Goal: Information Seeking & Learning: Compare options

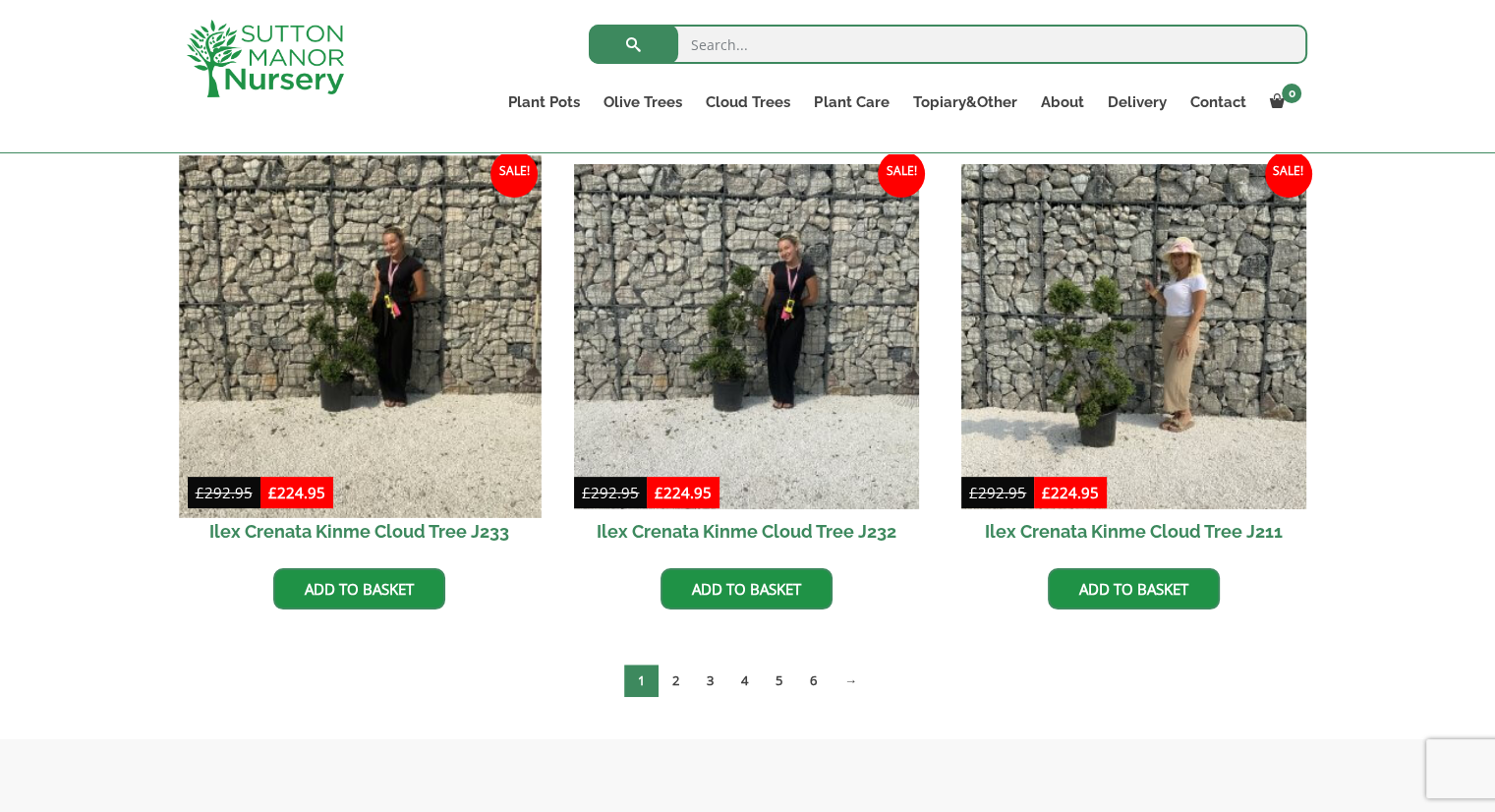
click at [354, 330] on img at bounding box center [359, 336] width 361 height 361
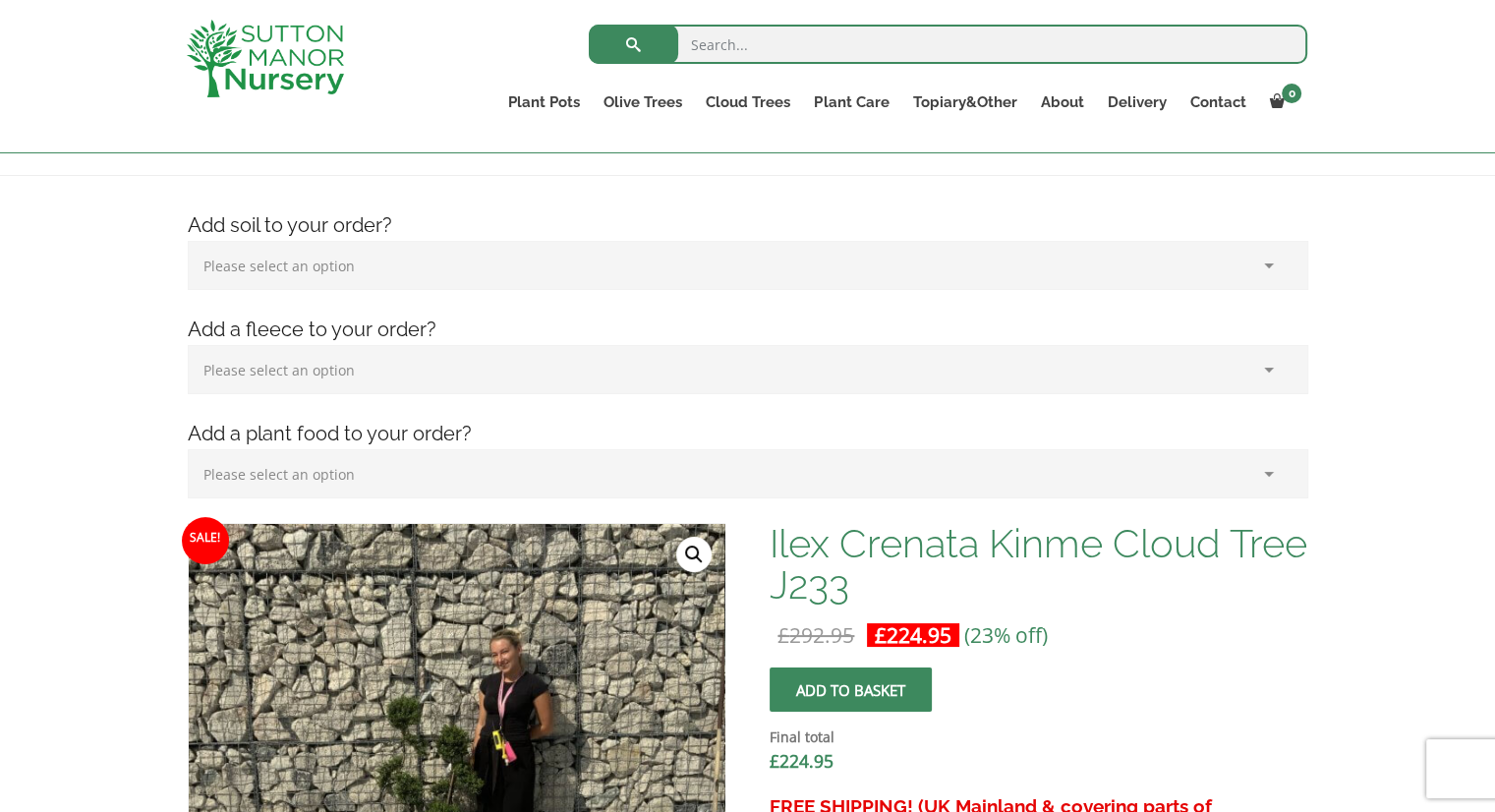
scroll to position [393, 0]
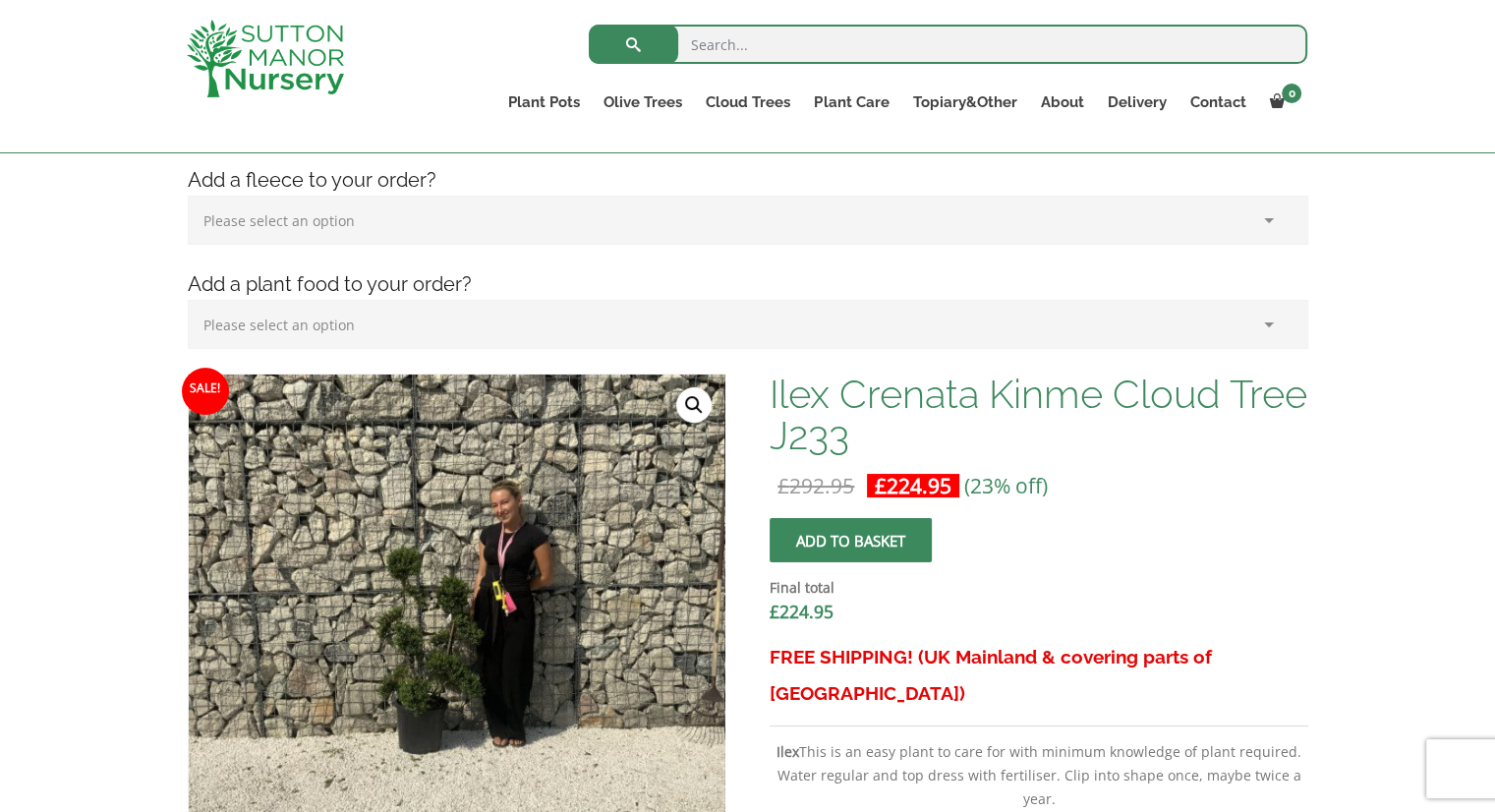
click at [701, 406] on link "🔍" at bounding box center [694, 405] width 35 height 35
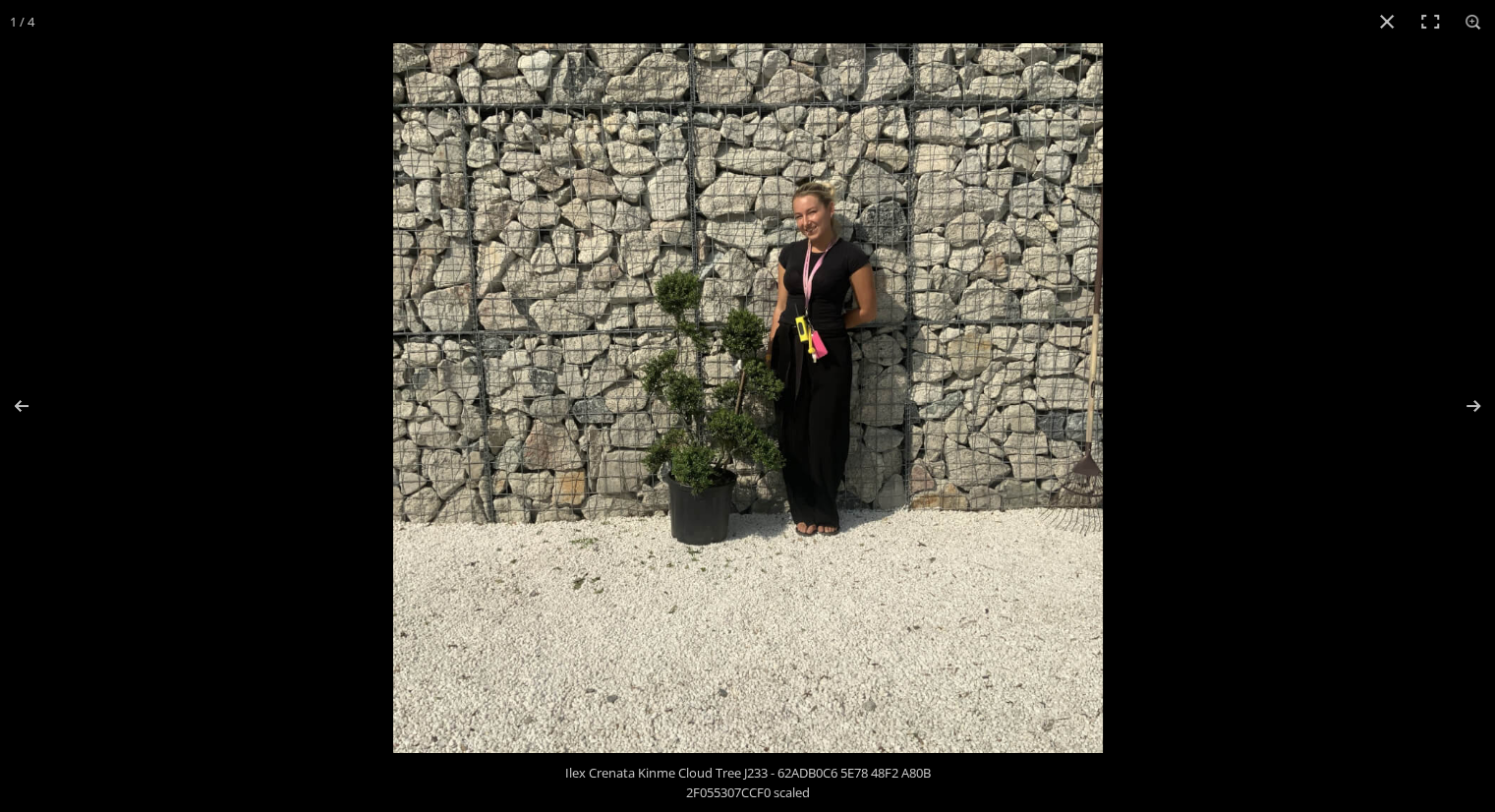
click at [753, 344] on img at bounding box center [747, 398] width 710 height 710
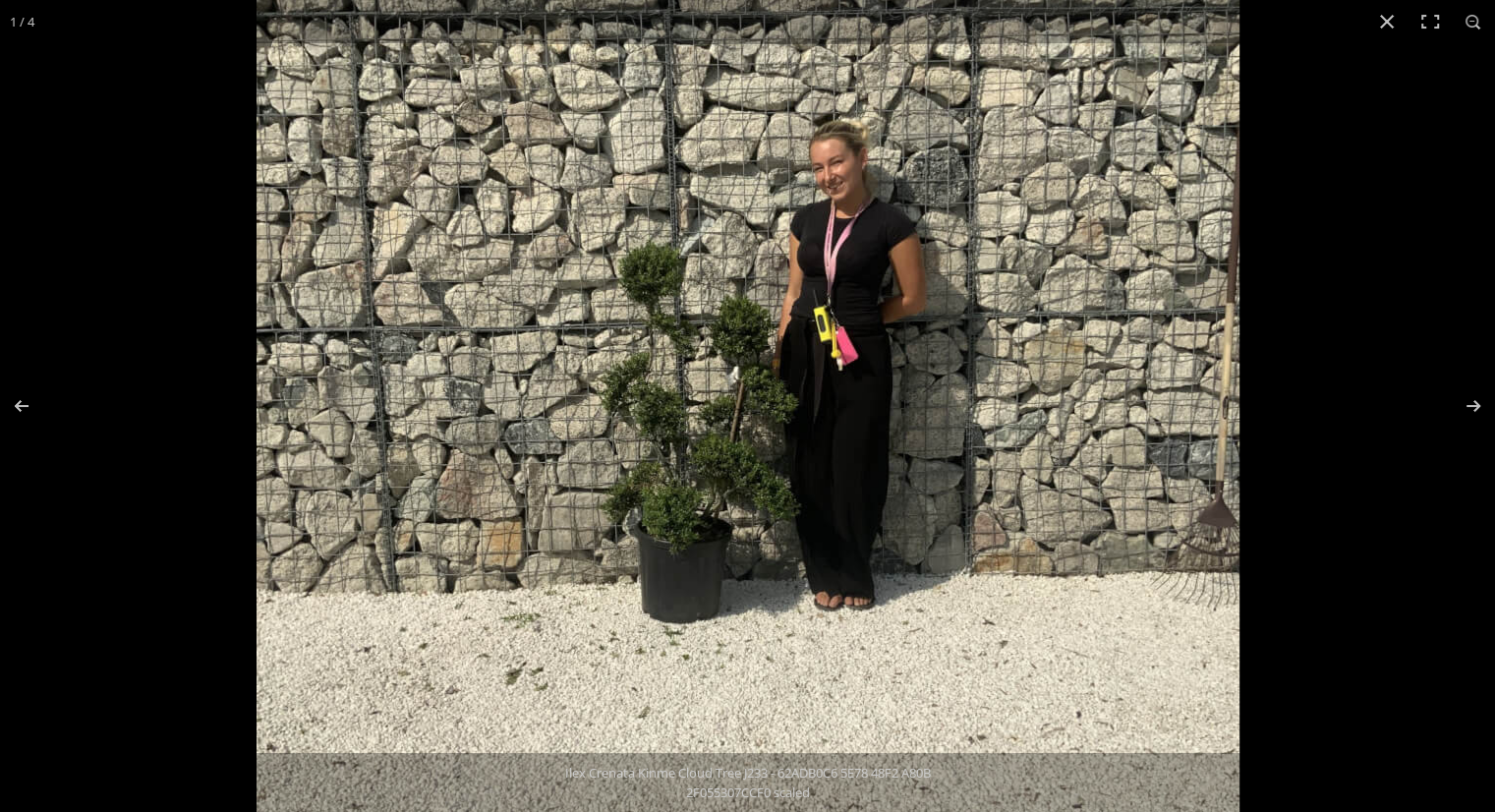
click at [749, 347] on img at bounding box center [748, 419] width 983 height 983
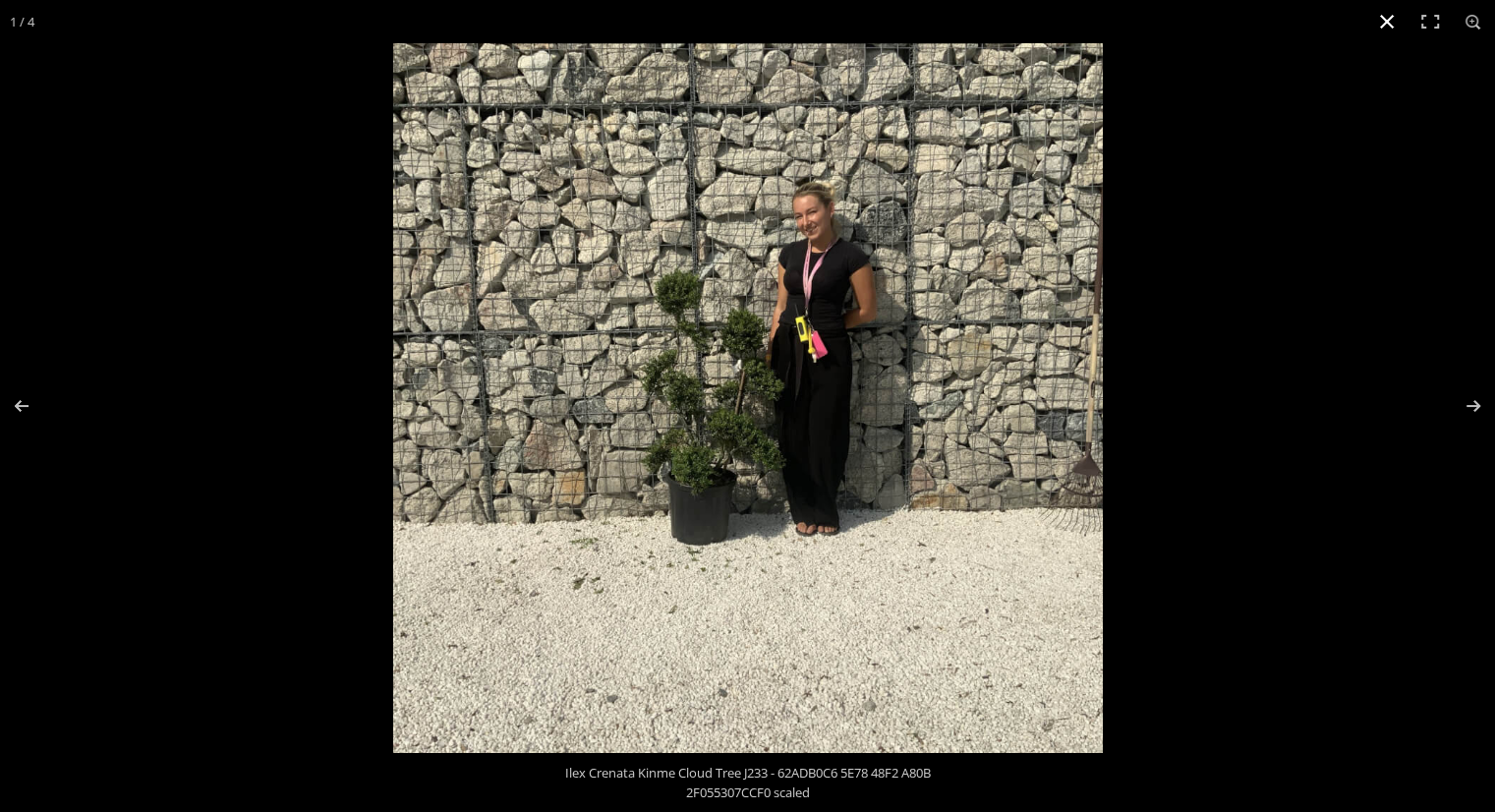
click at [1381, 26] on button "Close (Esc)" at bounding box center [1387, 22] width 43 height 43
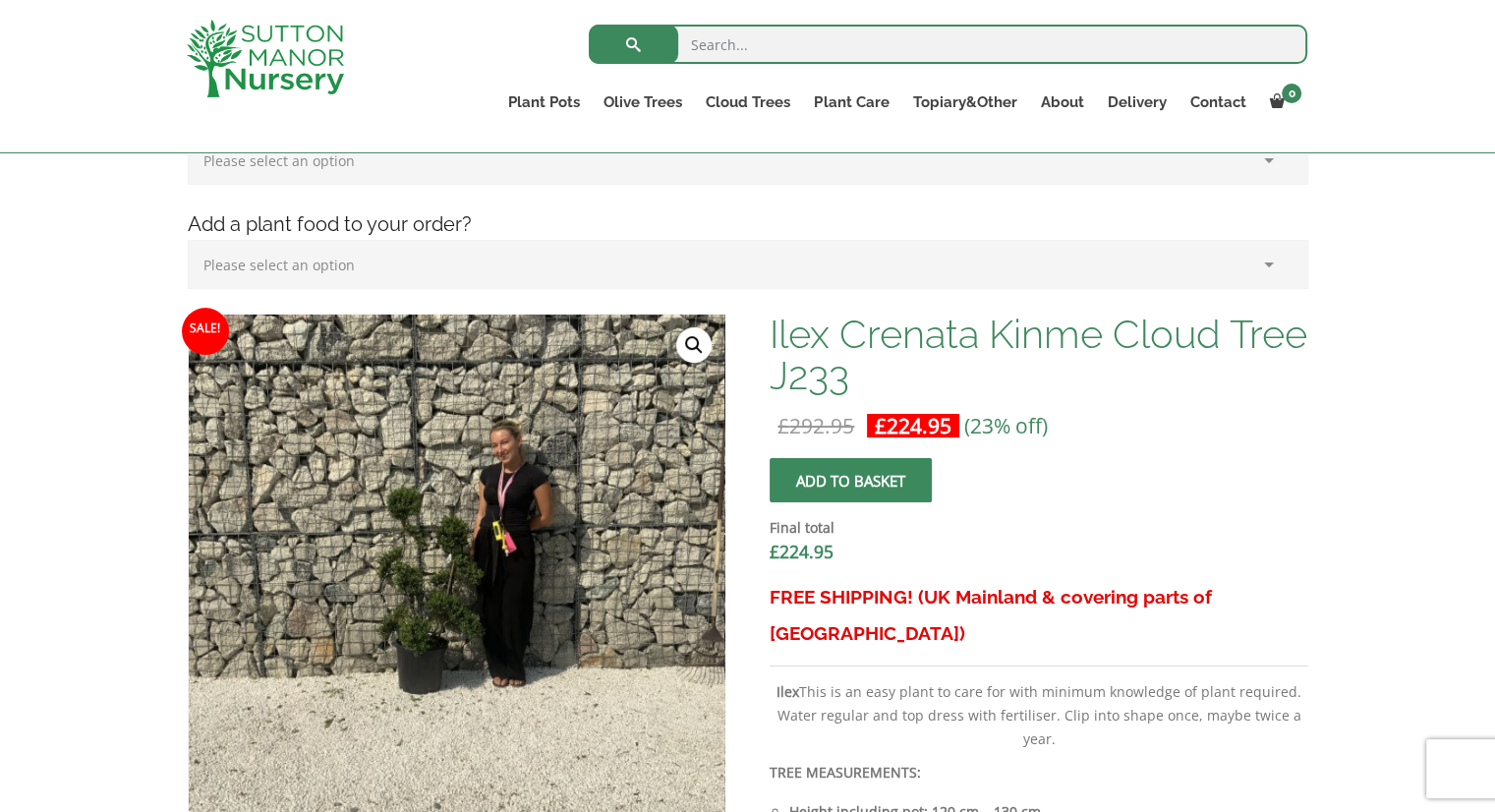
scroll to position [885, 0]
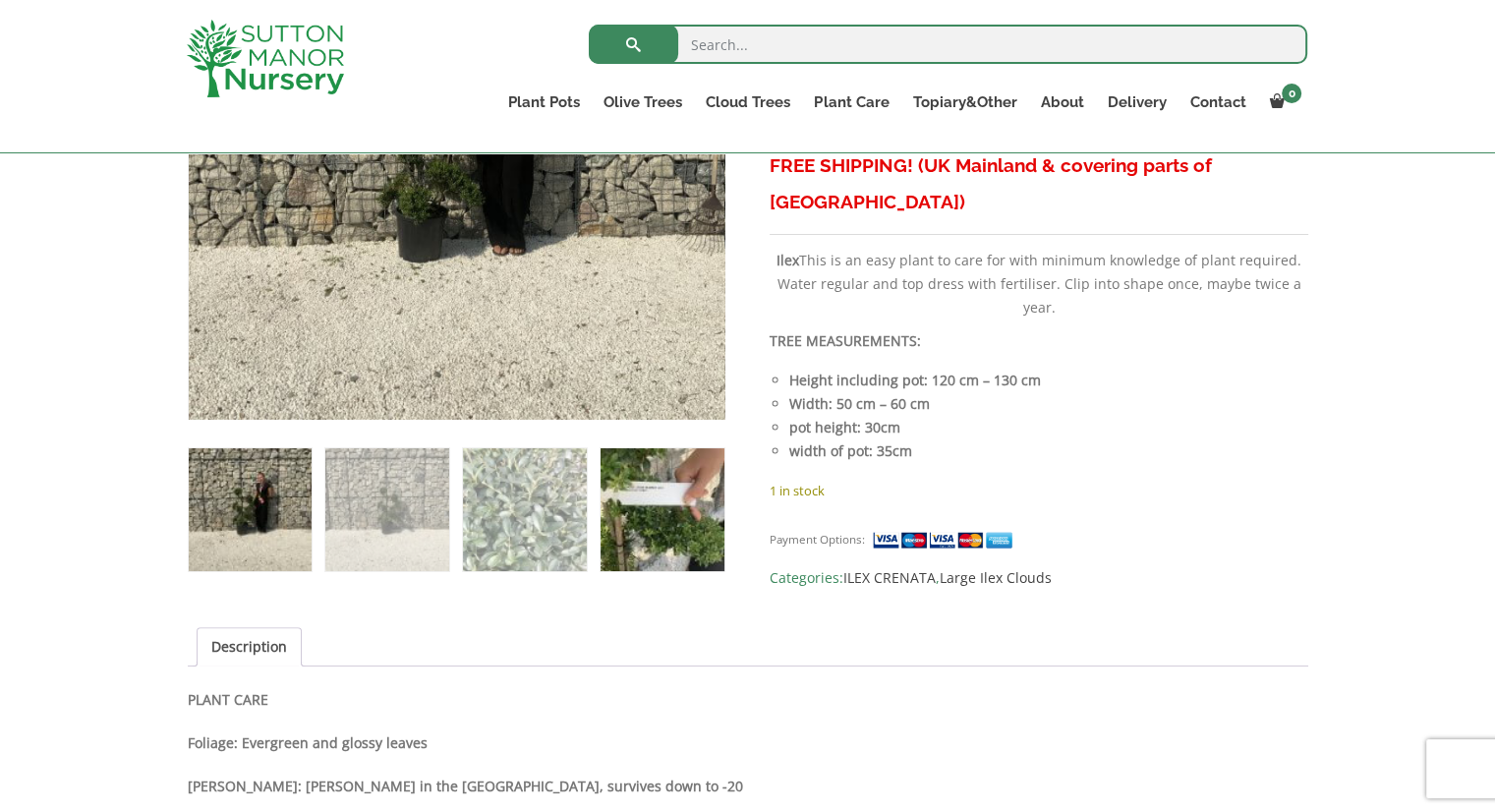
click at [627, 492] on img at bounding box center [661, 509] width 123 height 123
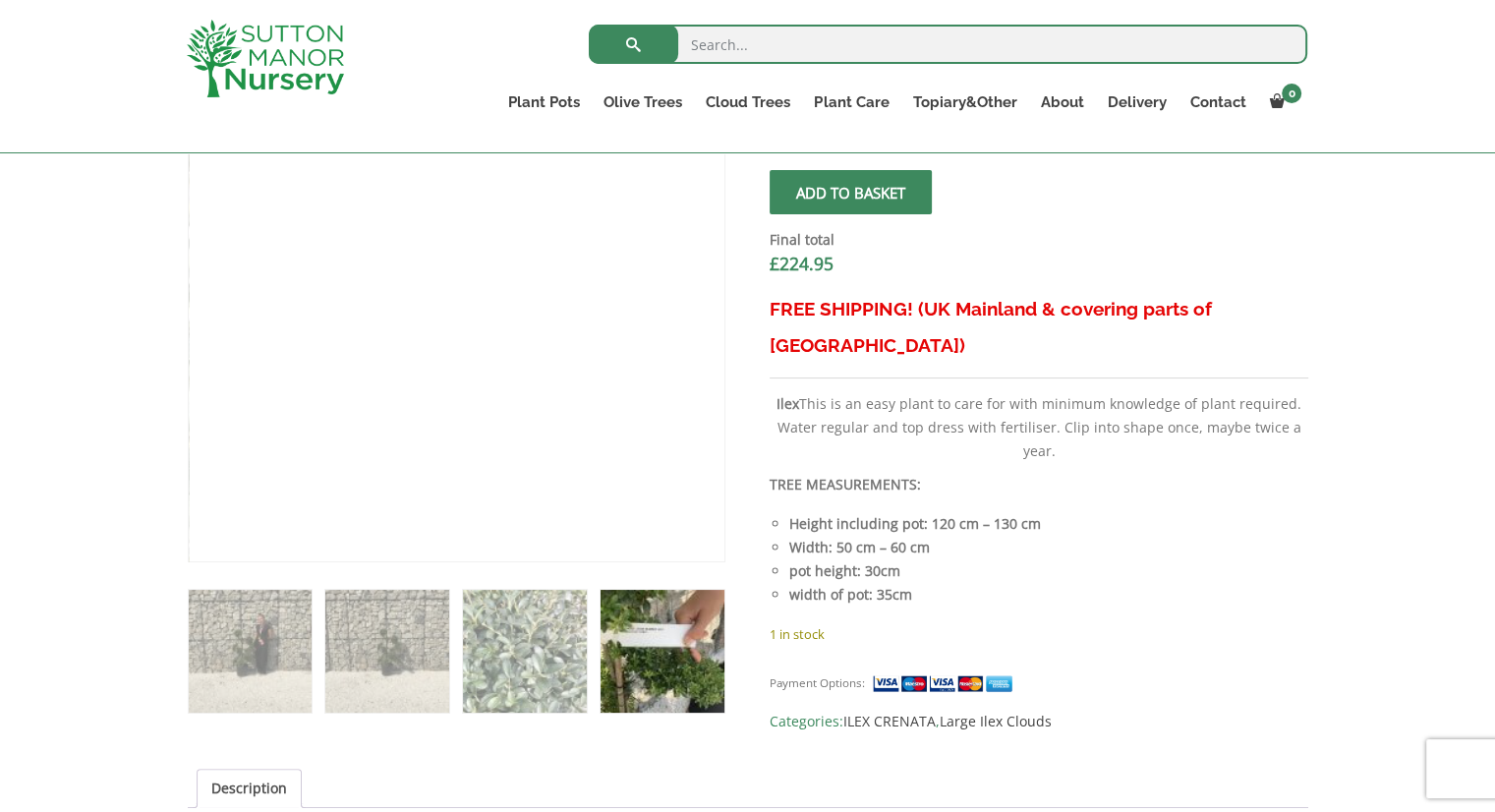
scroll to position [590, 0]
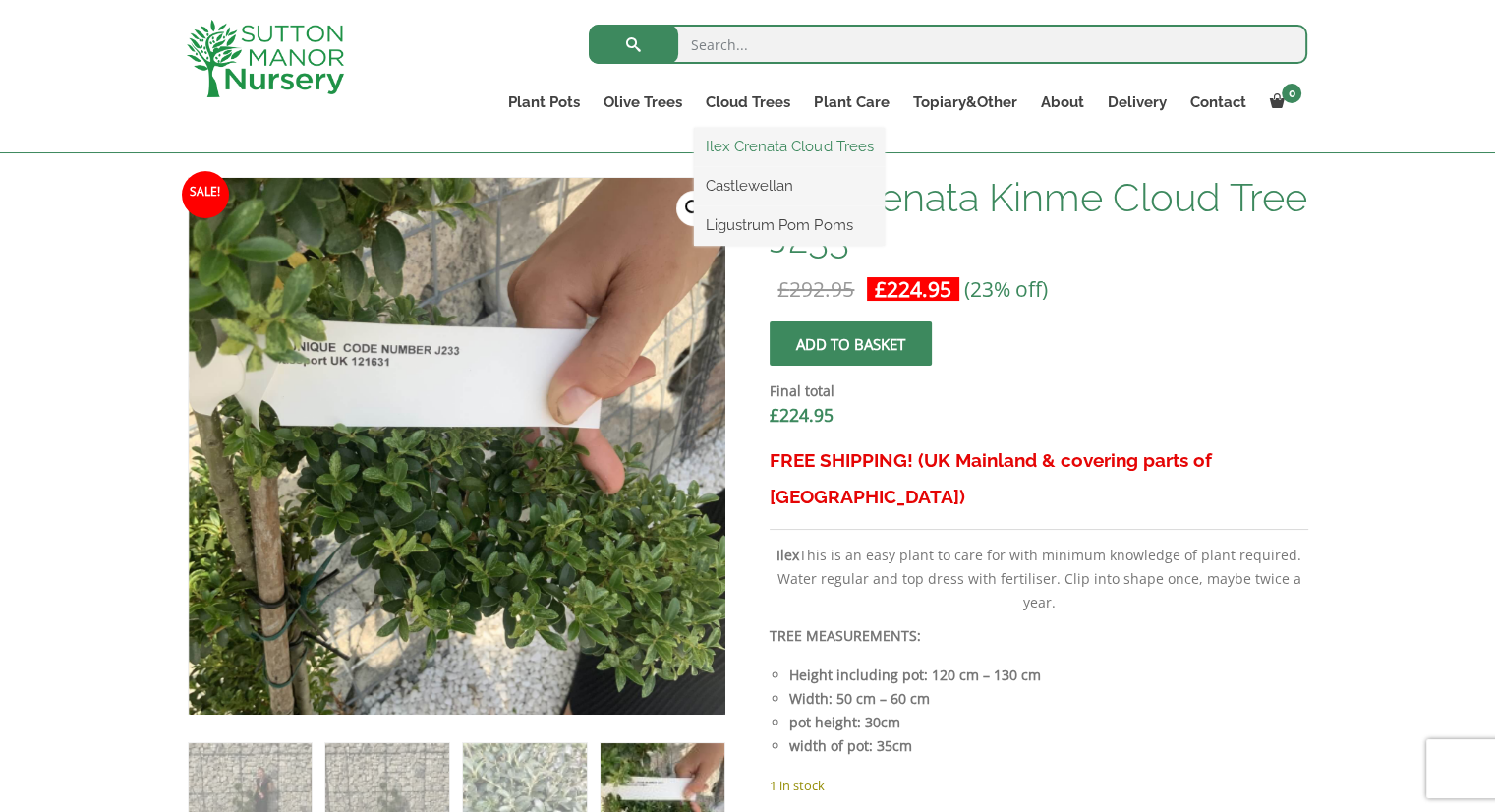
click at [763, 143] on link "Ilex Crenata Cloud Trees" at bounding box center [789, 147] width 191 height 30
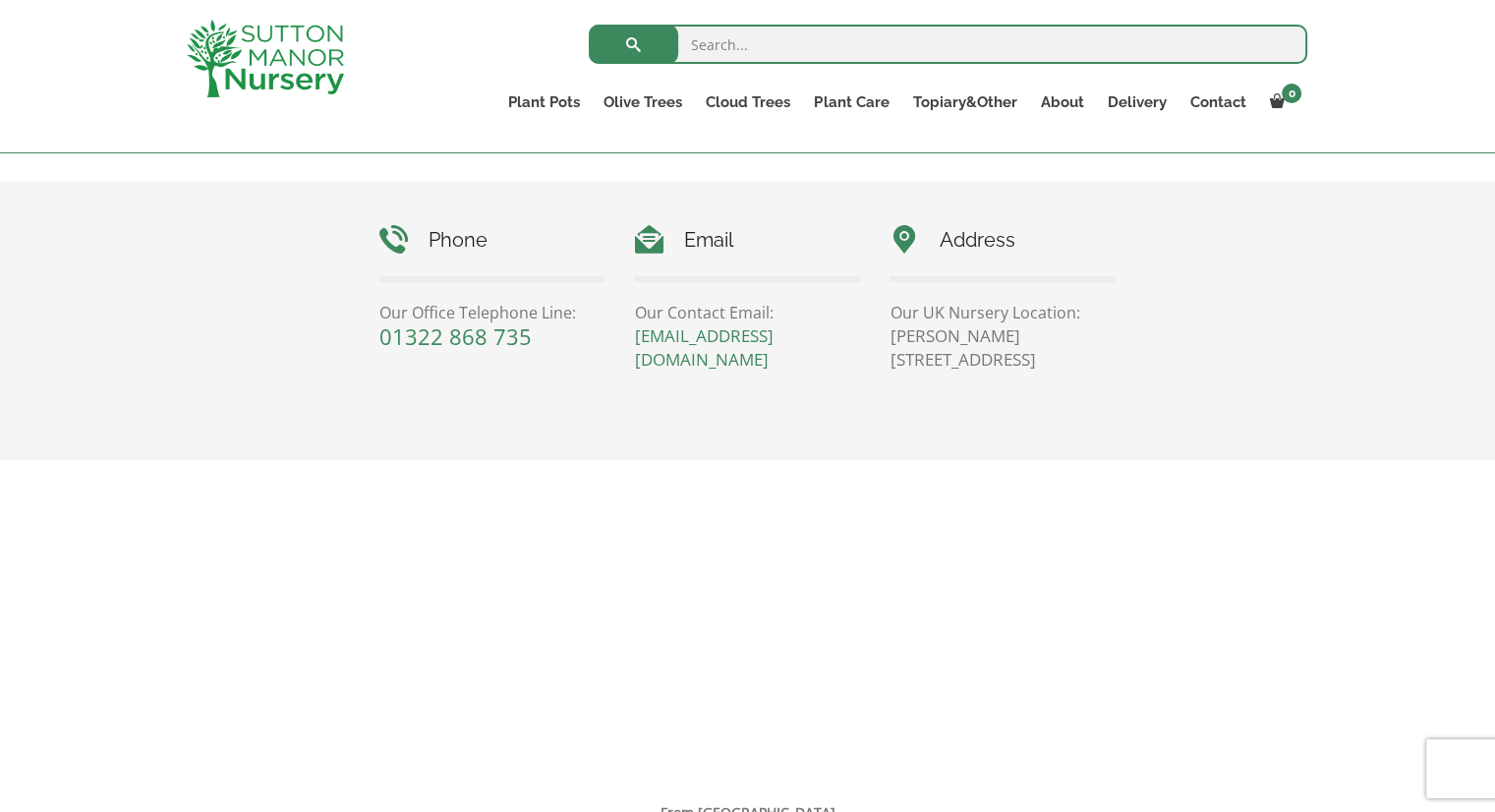
scroll to position [885, 0]
drag, startPoint x: 892, startPoint y: 337, endPoint x: 1076, endPoint y: 366, distance: 186.3
click at [1076, 366] on p "Sutton Manor Nursery, Dartford Rd, DA4 9HZ" at bounding box center [1003, 351] width 226 height 47
copy p "Sutton Manor Nursery, Dartford Rd, DA4 9HZ"
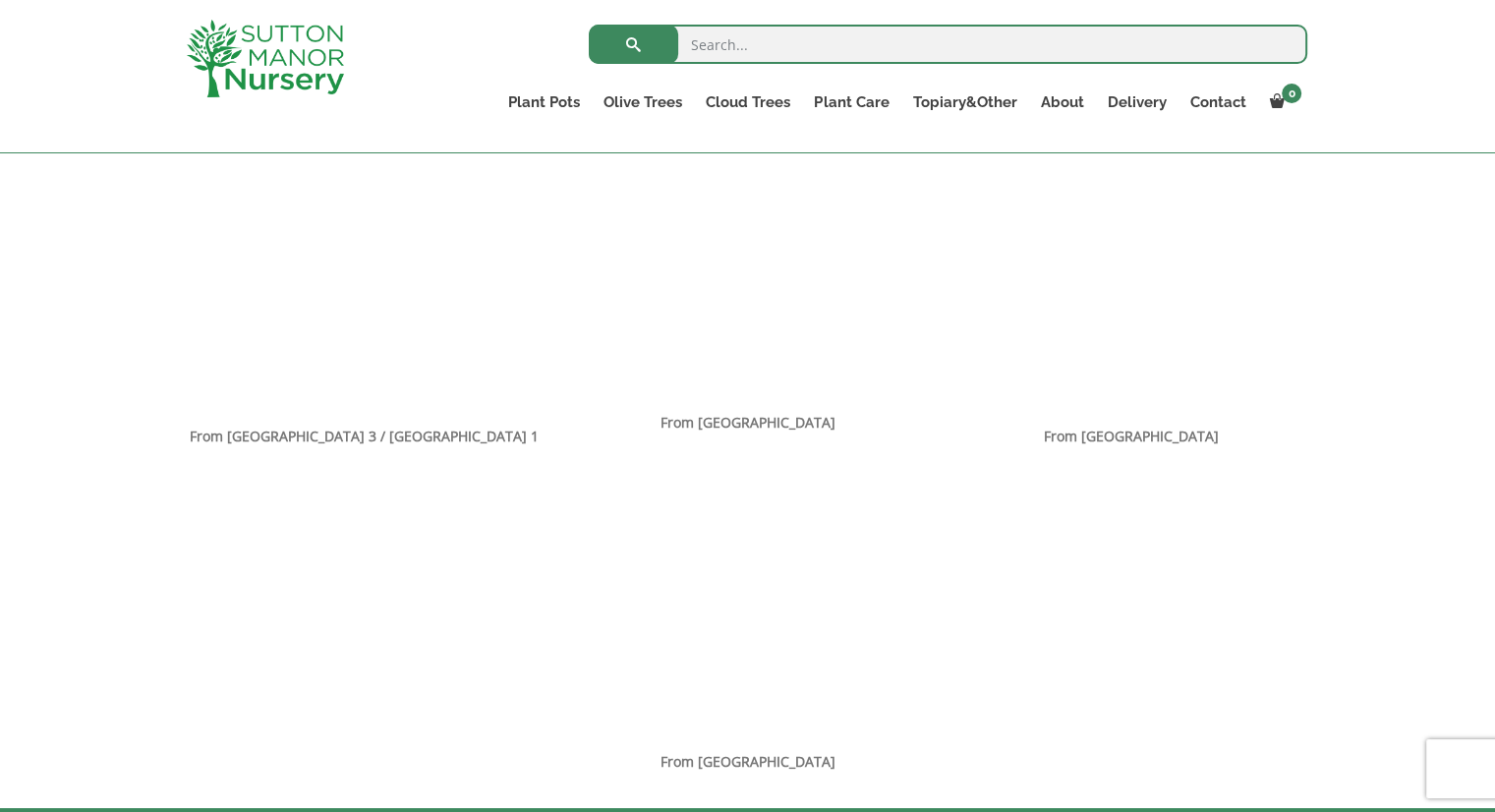
scroll to position [1530, 0]
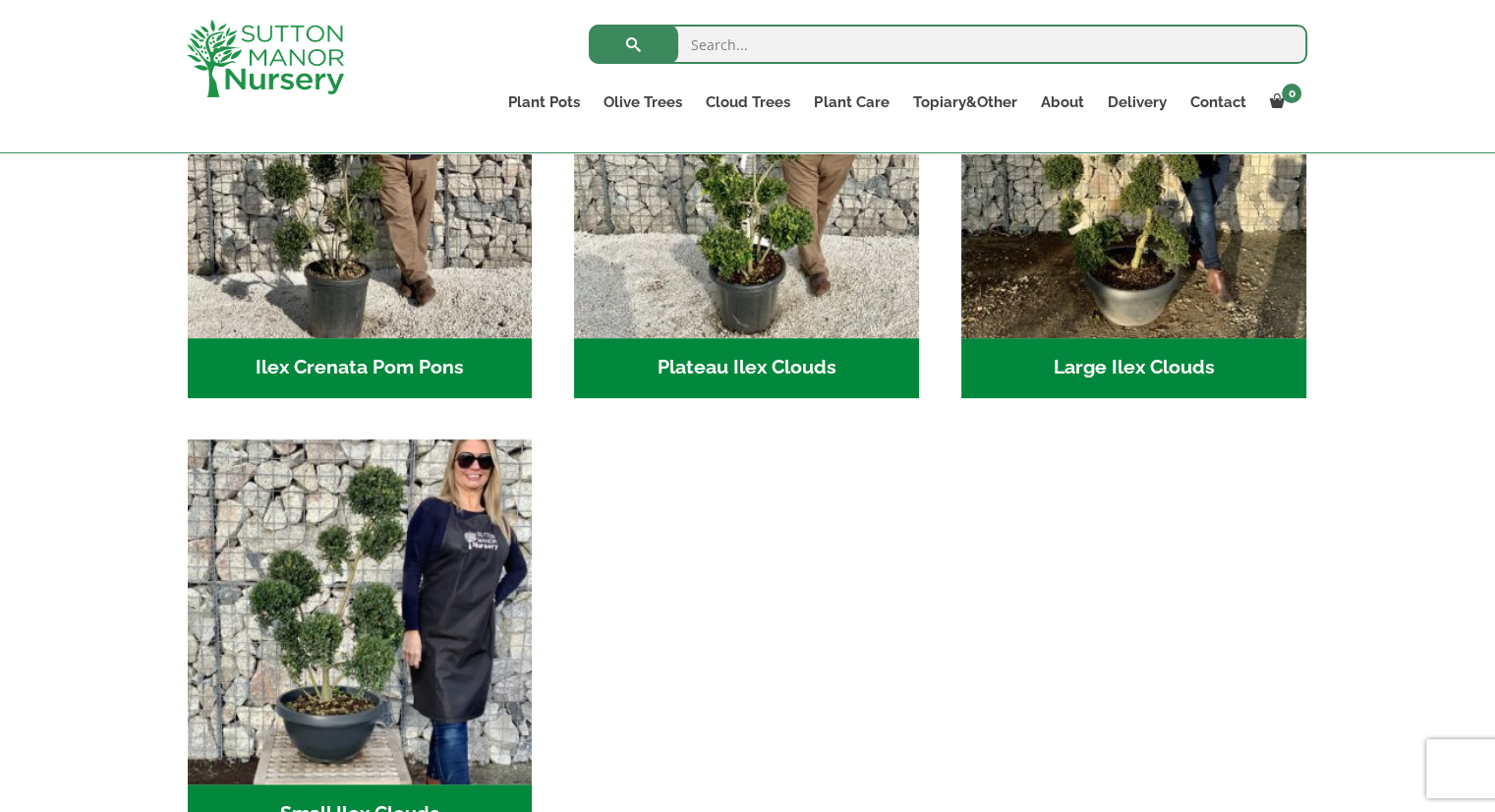
scroll to position [393, 0]
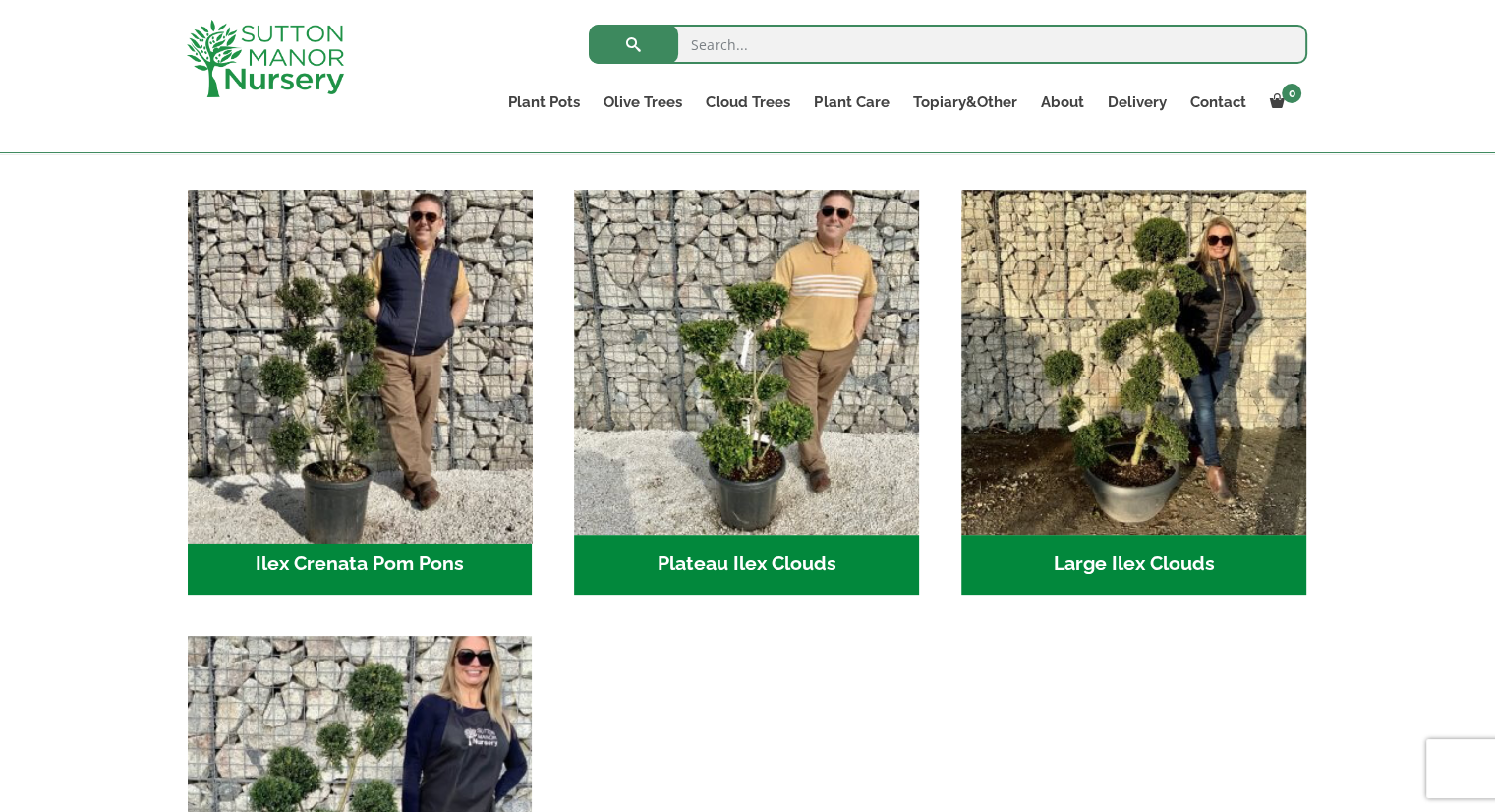
click at [340, 422] on img "Visit product category Ilex Crenata Pom Pons" at bounding box center [359, 361] width 361 height 361
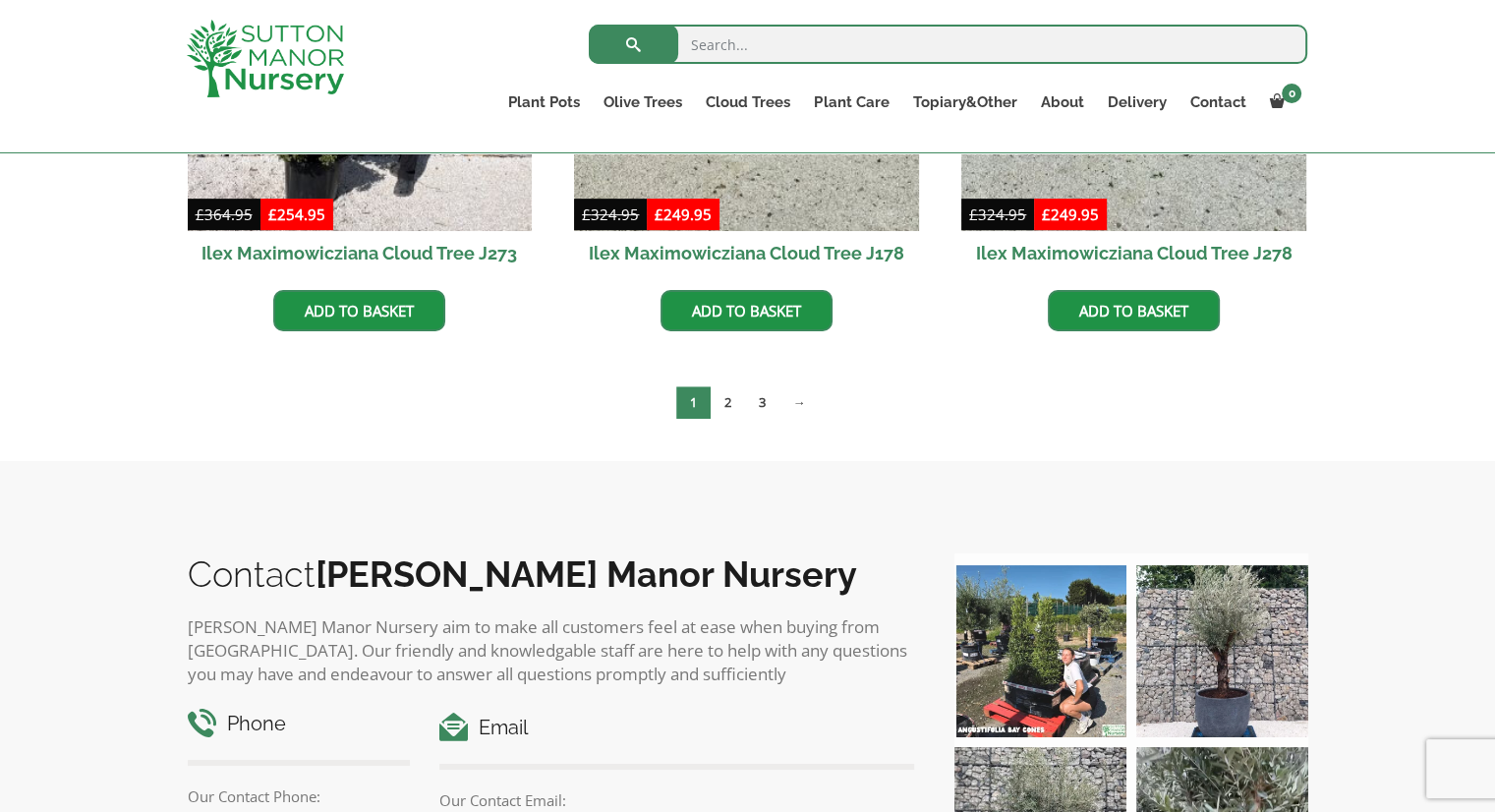
scroll to position [786, 0]
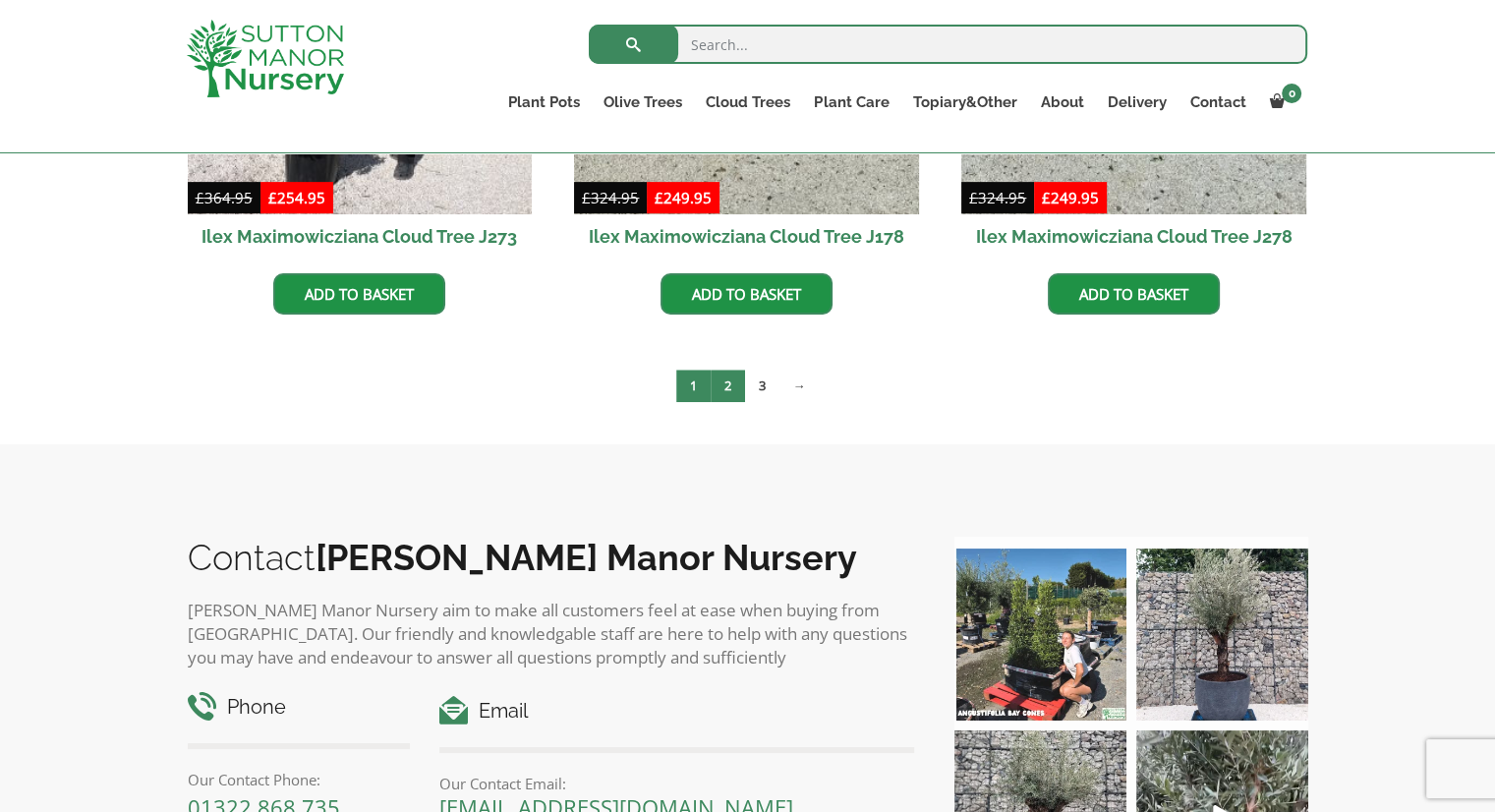
drag, startPoint x: 724, startPoint y: 376, endPoint x: 735, endPoint y: 386, distance: 14.9
click at [723, 376] on link "2" at bounding box center [727, 385] width 34 height 32
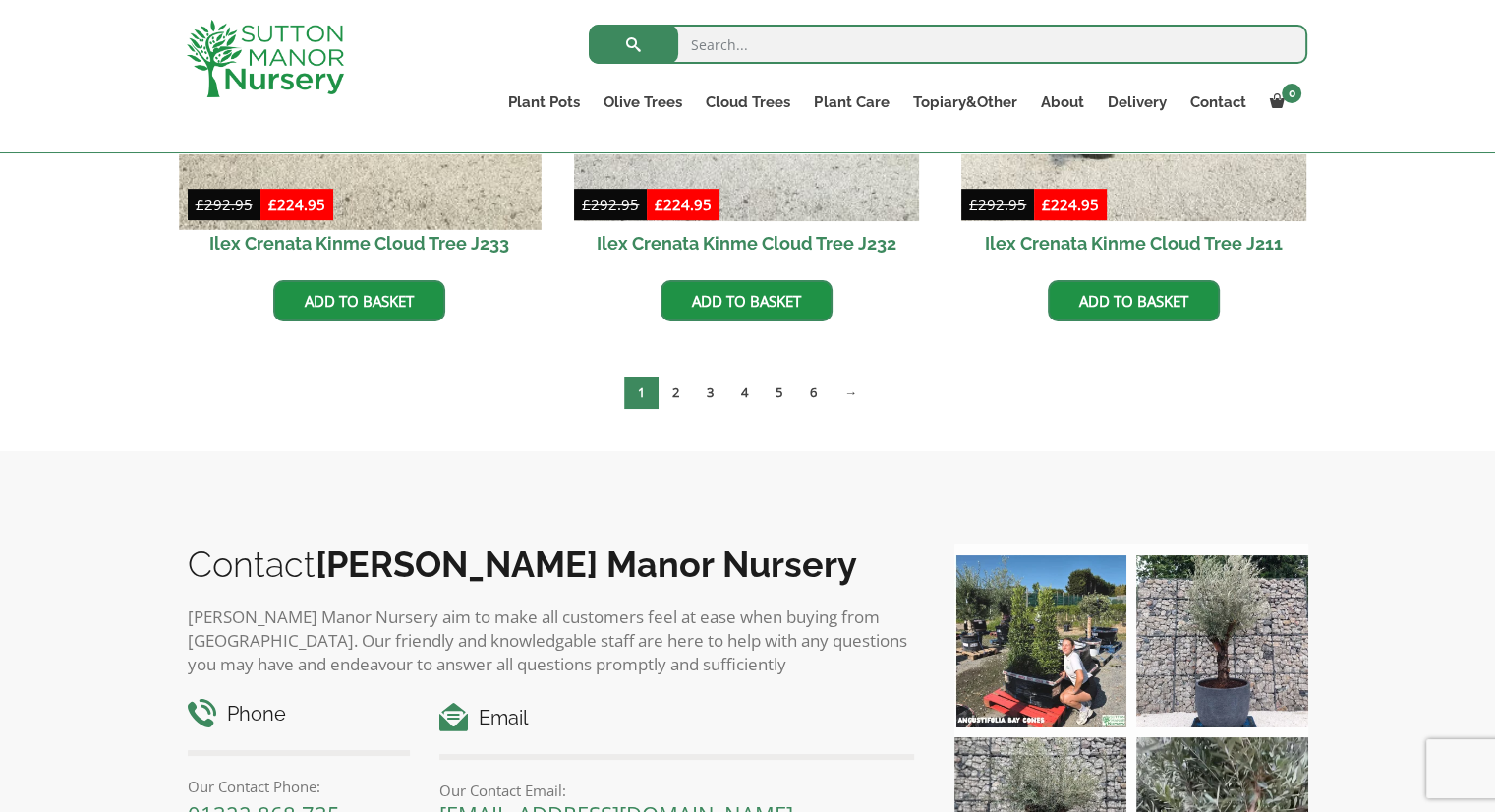
scroll to position [393, 0]
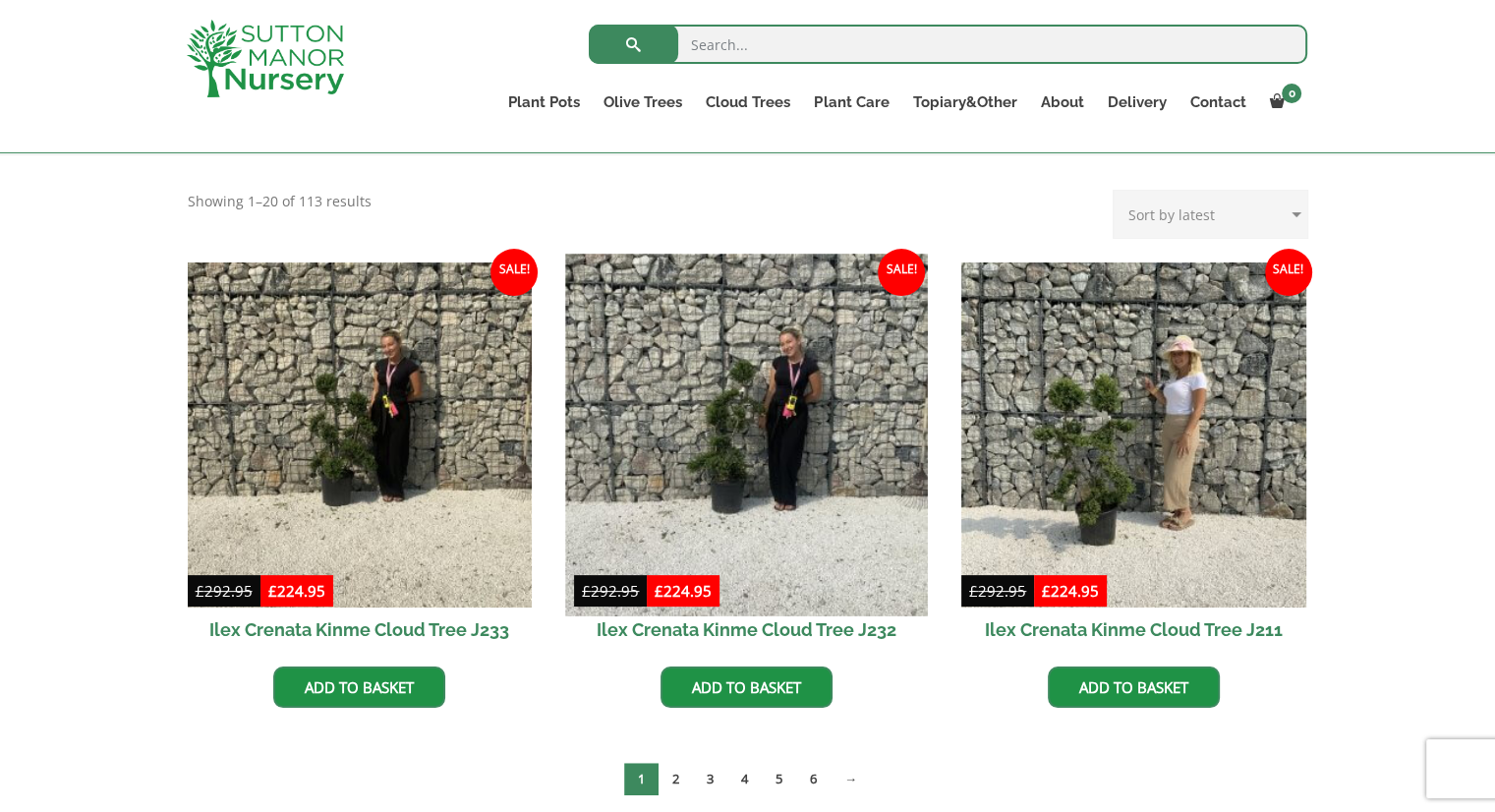
click at [653, 484] on img at bounding box center [746, 434] width 361 height 361
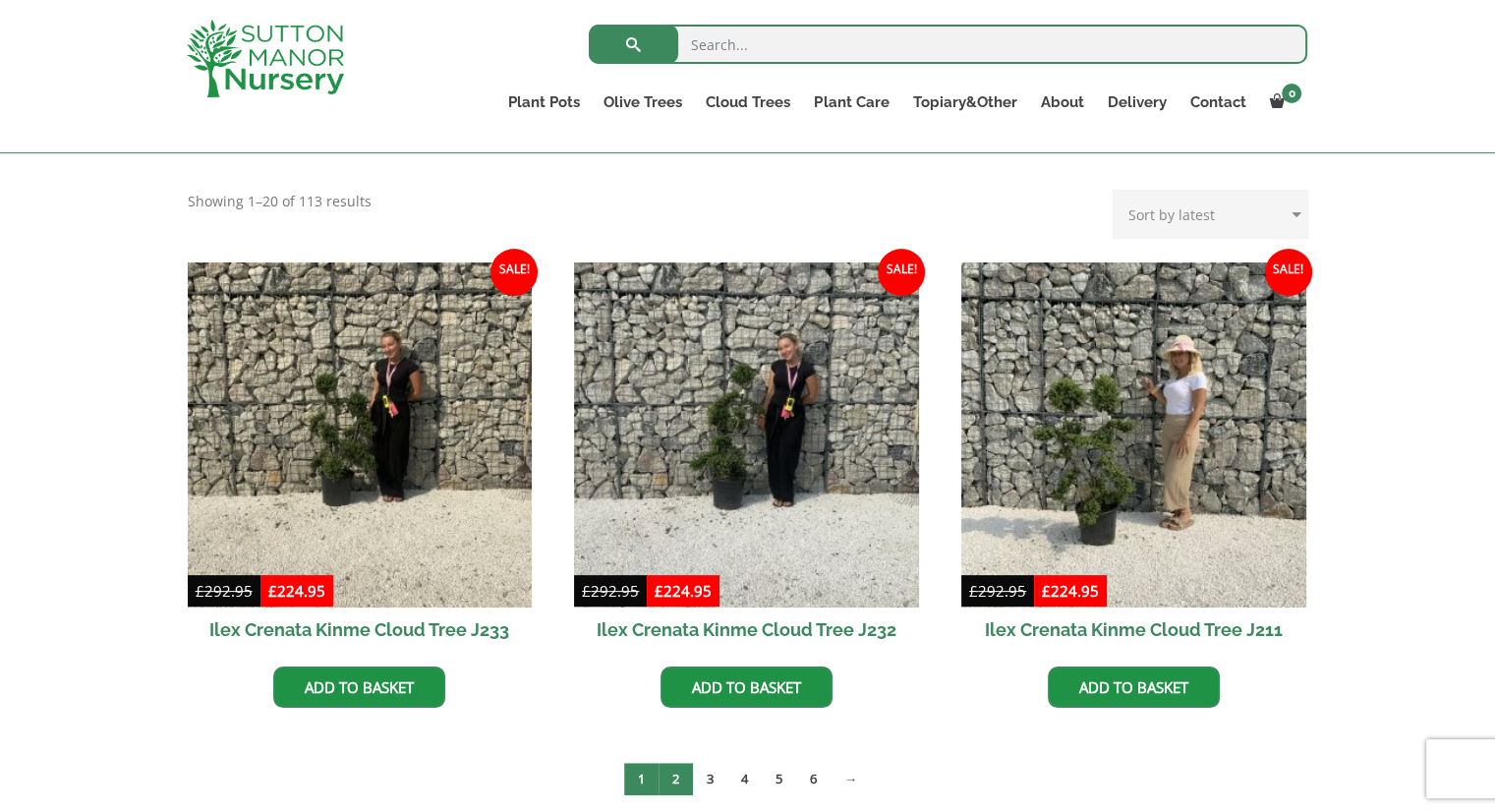
click at [684, 785] on link "2" at bounding box center [675, 779] width 34 height 32
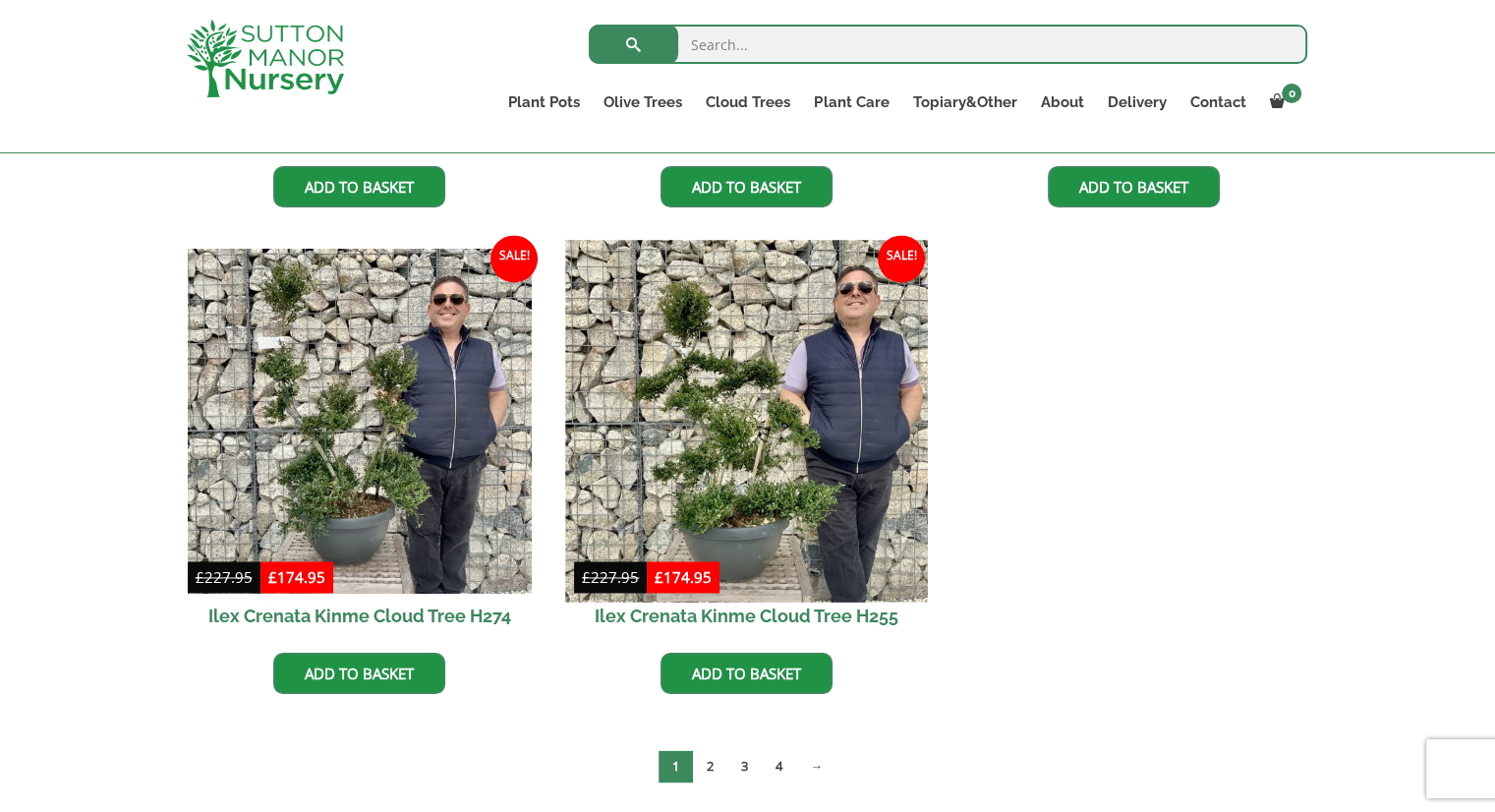
scroll to position [2850, 0]
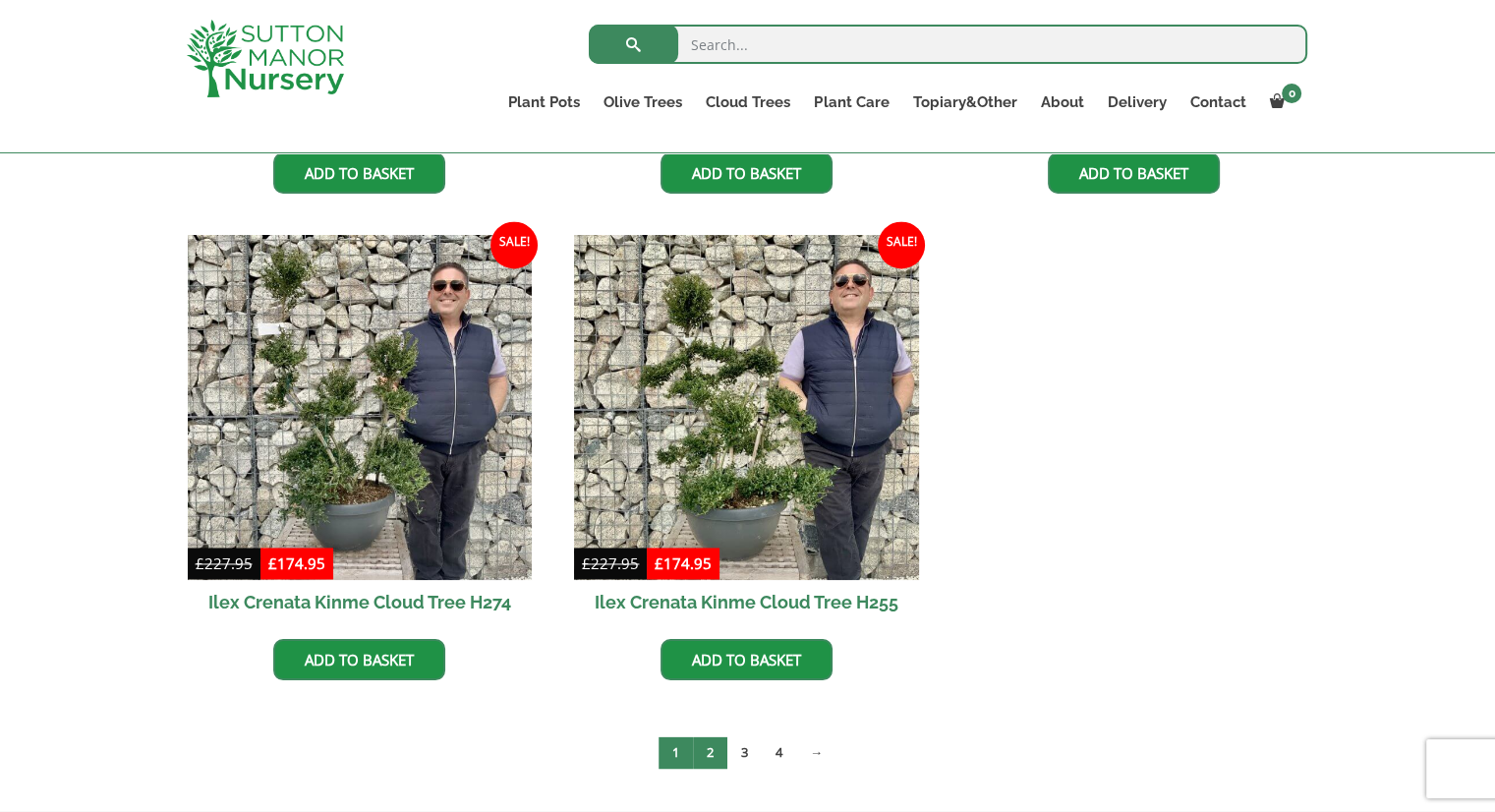
click at [723, 746] on link "2" at bounding box center [710, 752] width 34 height 32
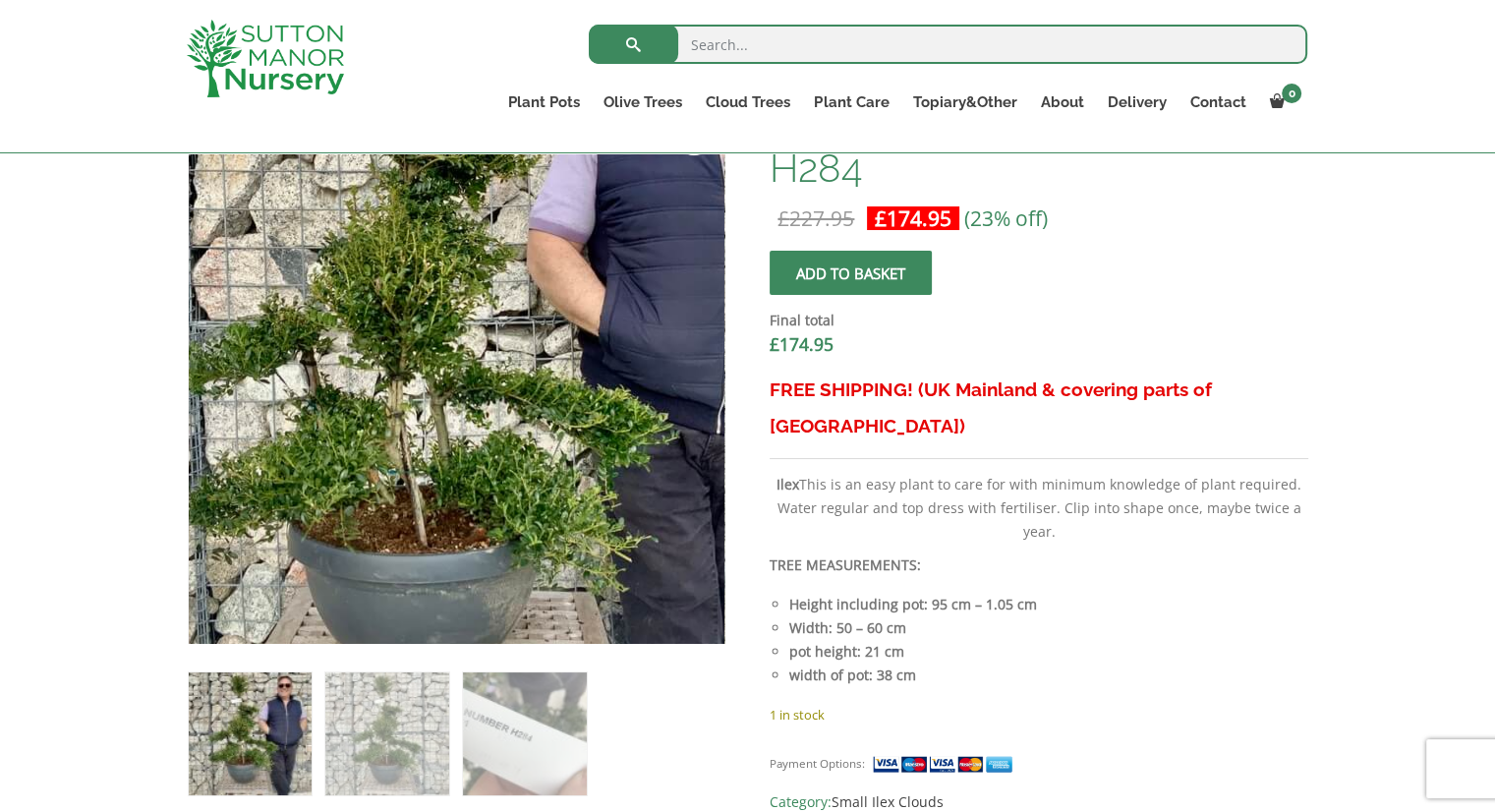
scroll to position [983, 0]
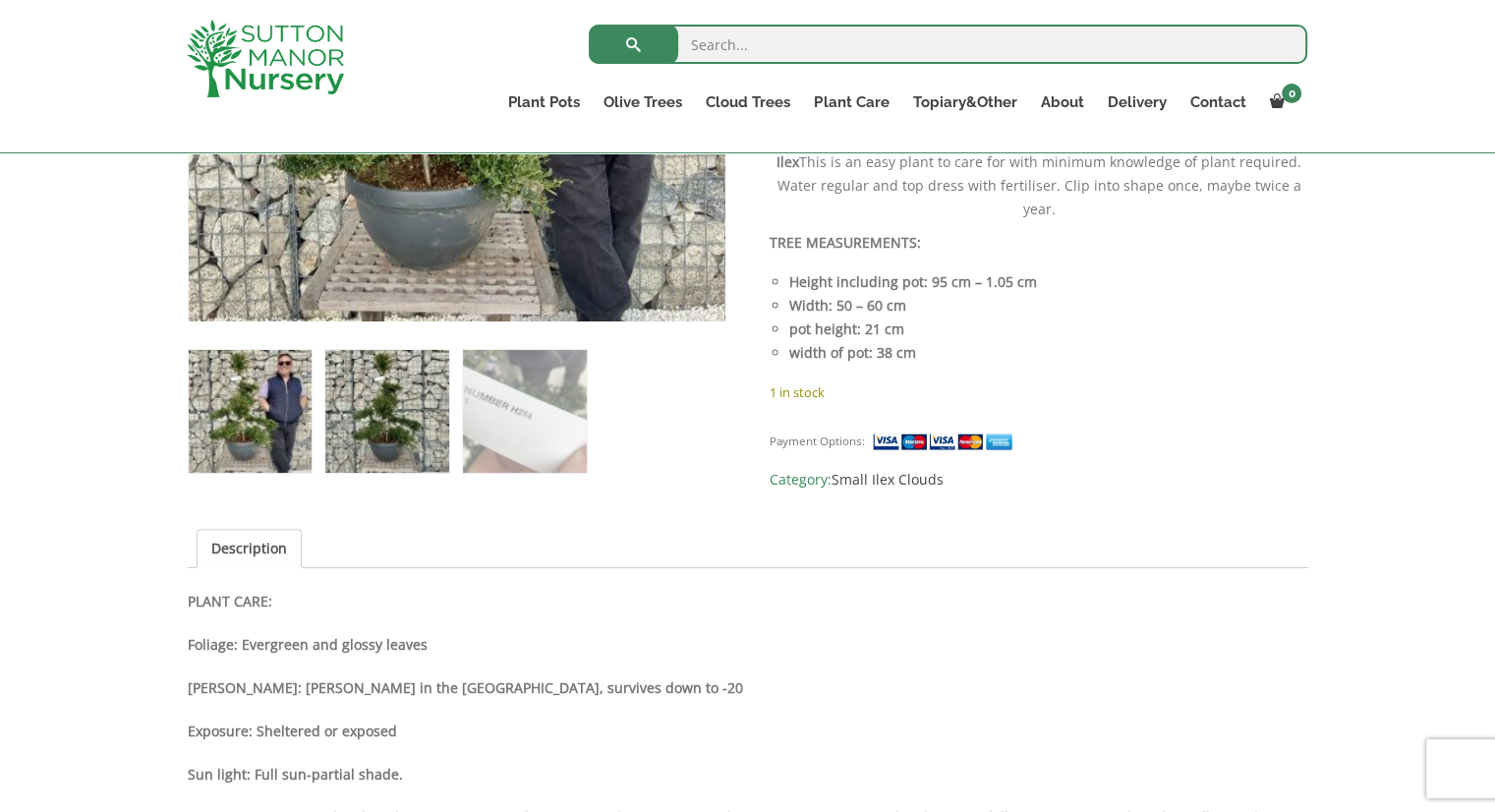
click at [416, 433] on img at bounding box center [387, 411] width 123 height 123
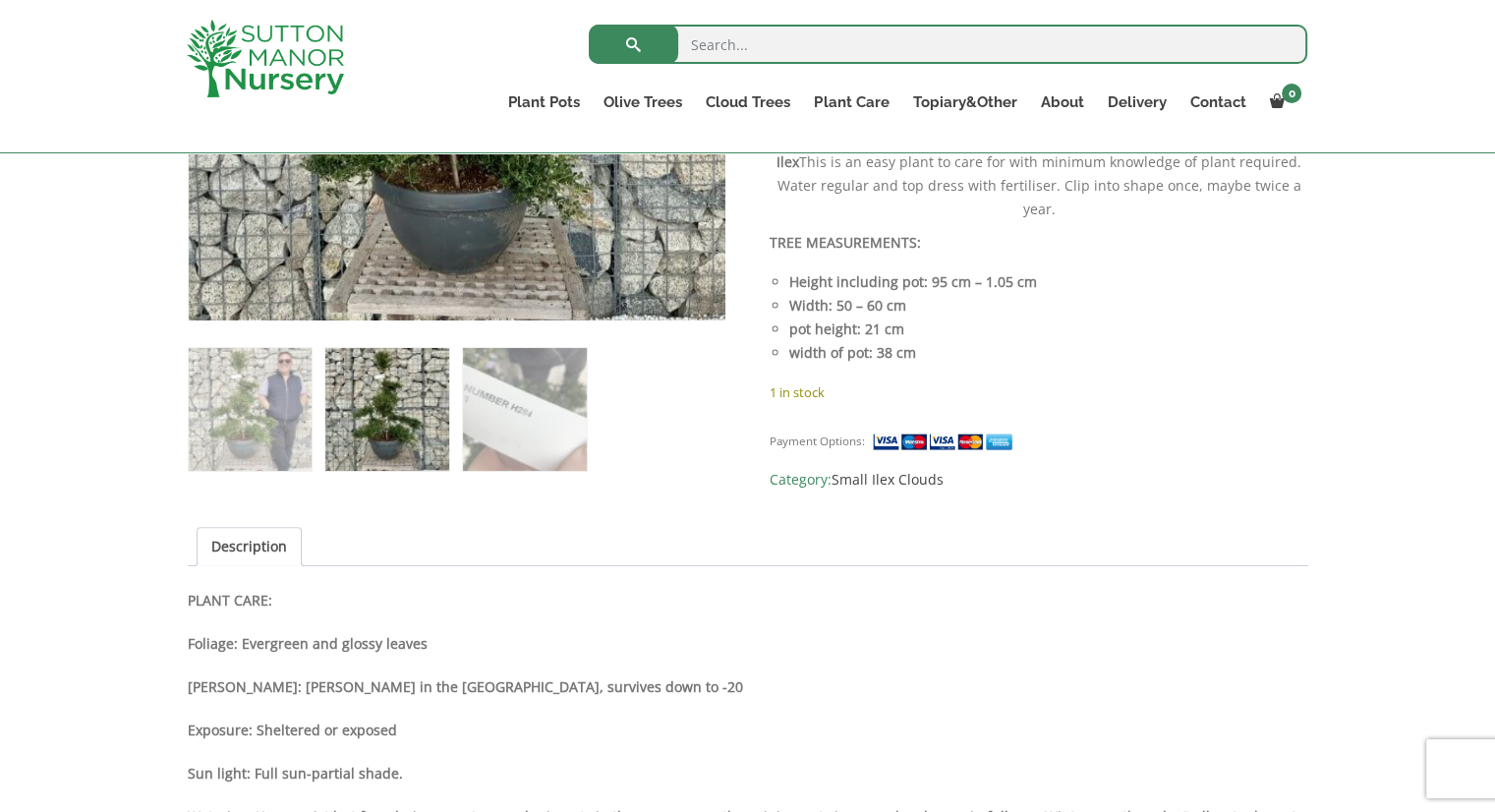
scroll to position [688, 0]
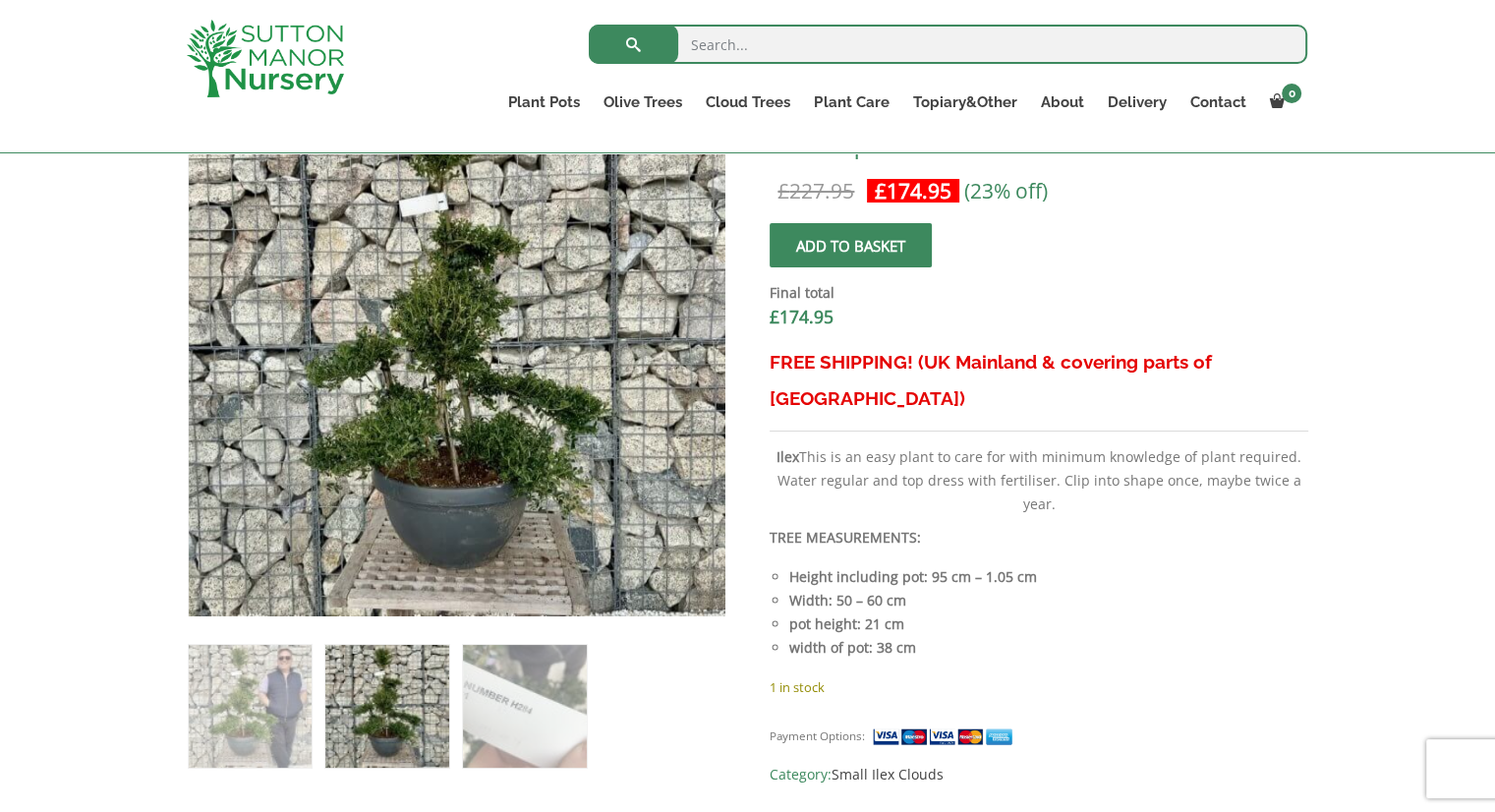
click at [362, 702] on img at bounding box center [387, 706] width 123 height 123
click at [386, 700] on img at bounding box center [387, 706] width 123 height 123
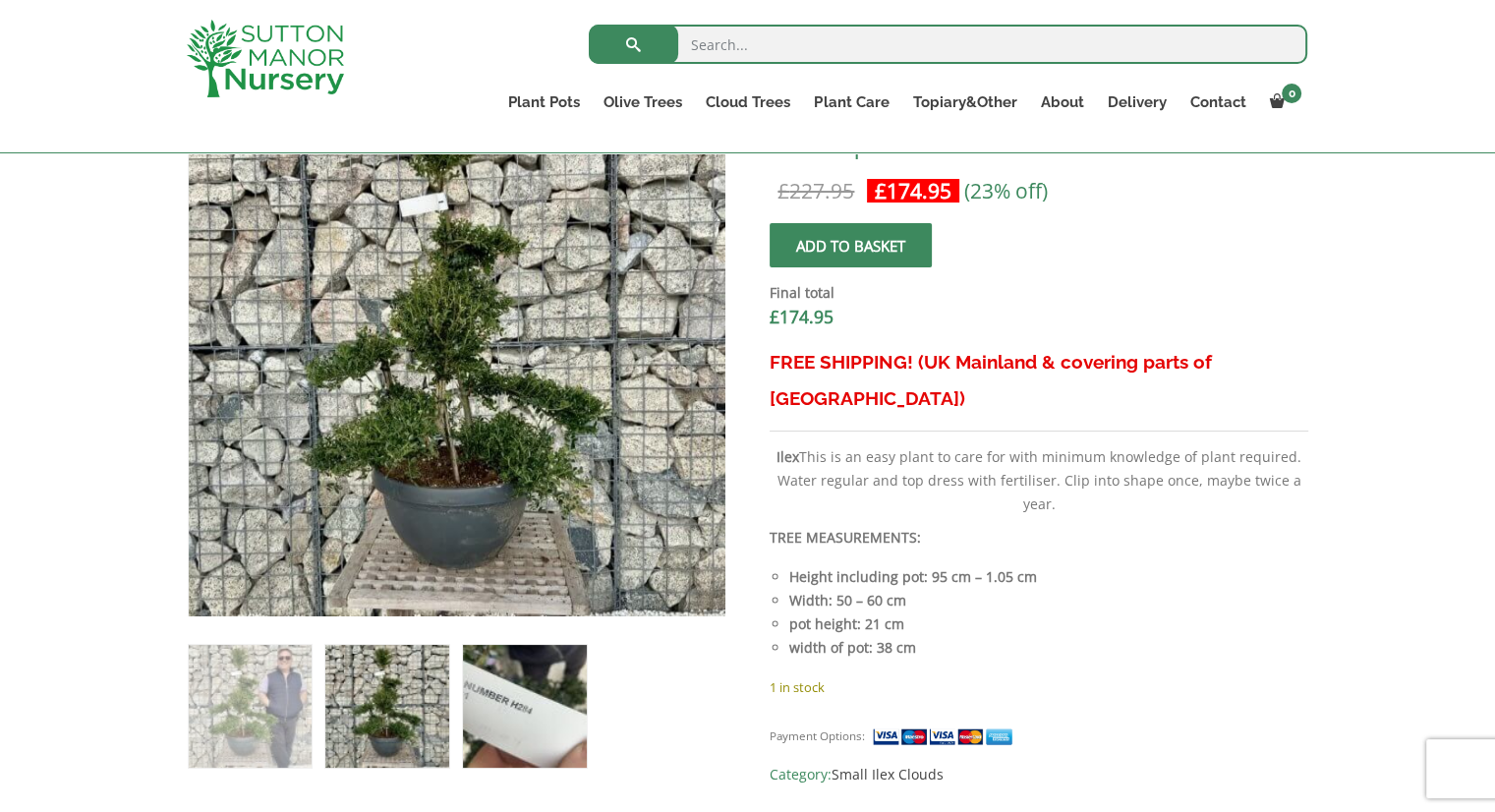
click at [529, 699] on img at bounding box center [524, 706] width 123 height 123
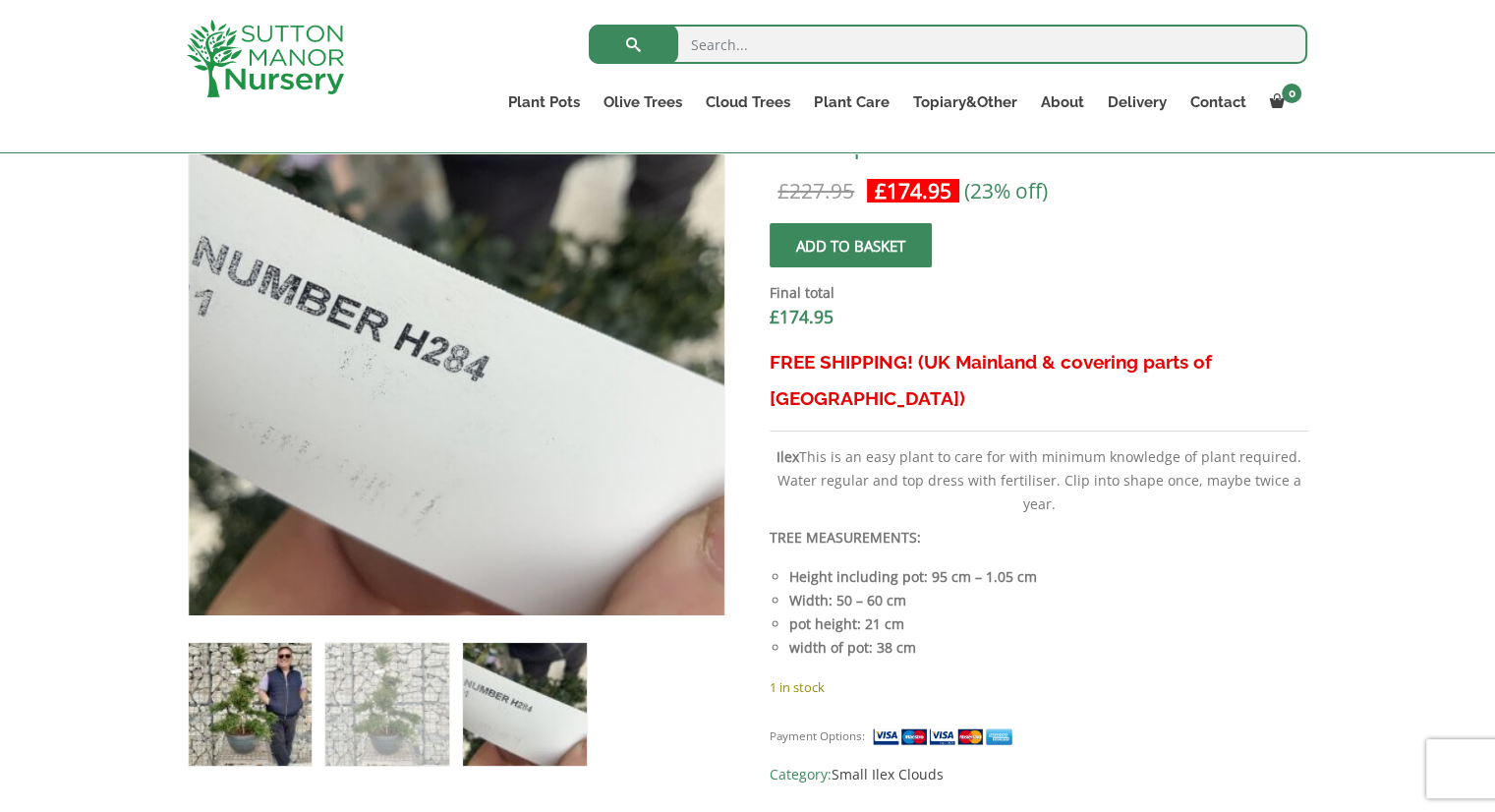
click at [266, 695] on img at bounding box center [250, 704] width 123 height 123
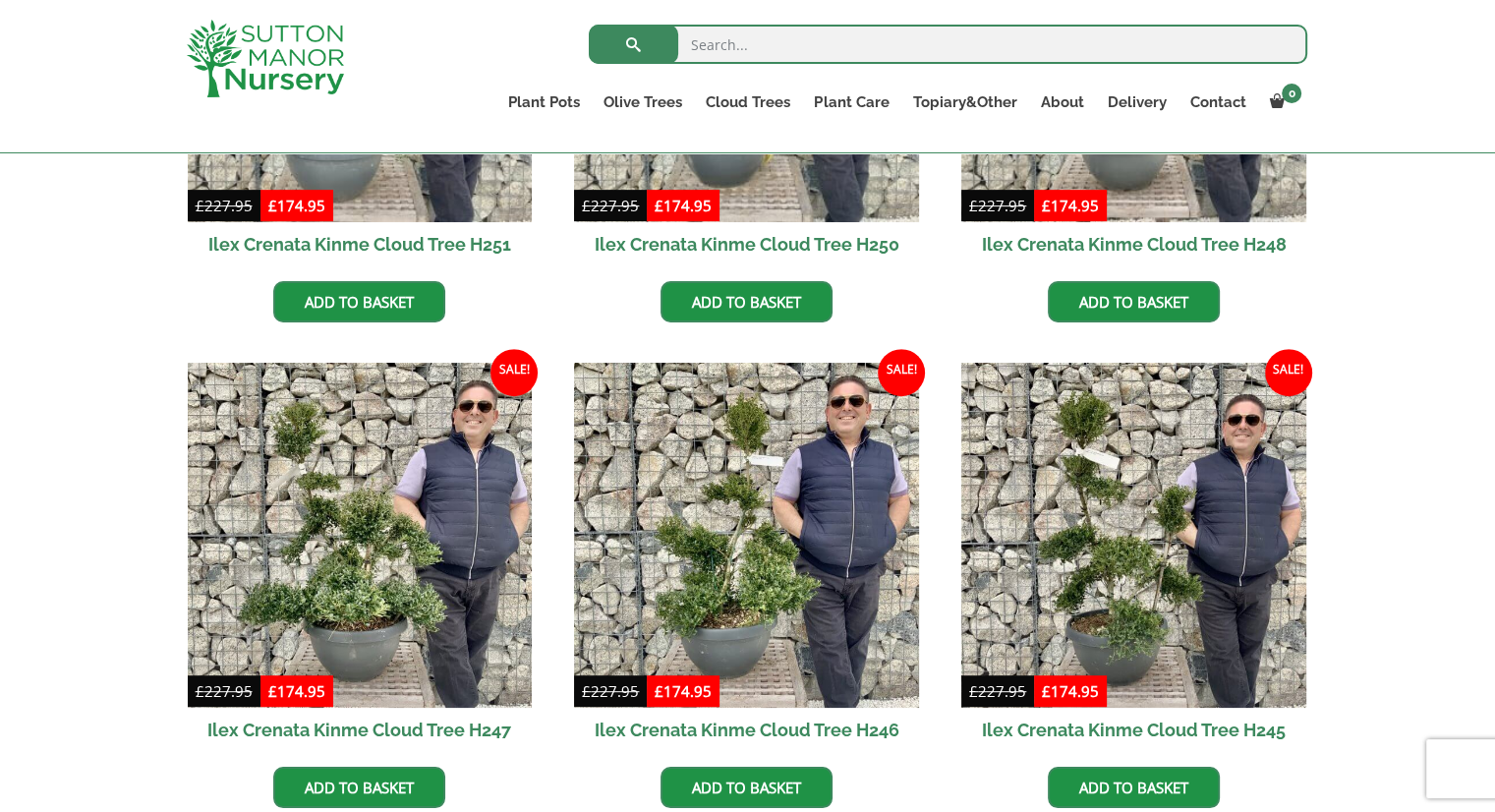
scroll to position [983, 0]
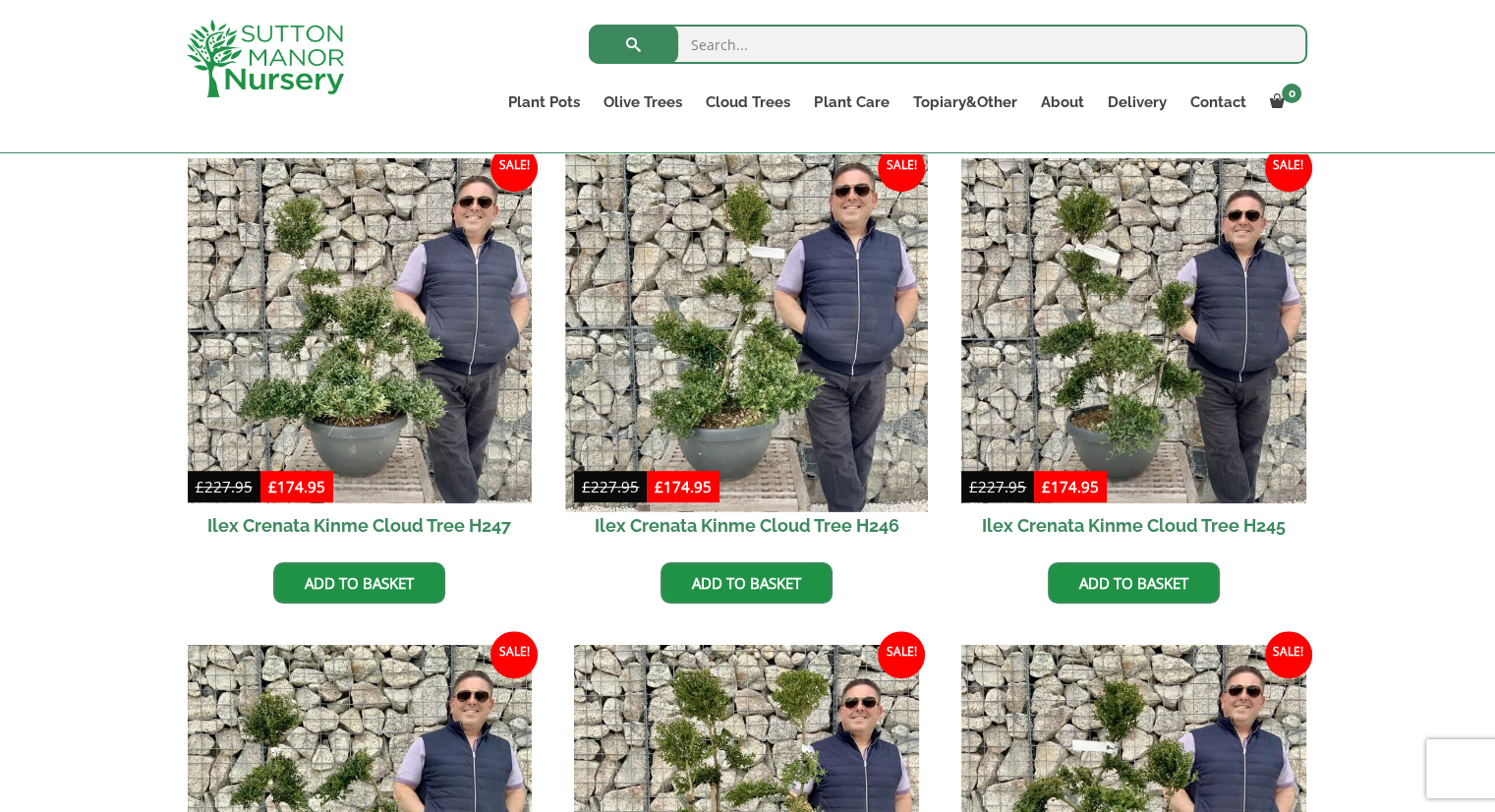
drag, startPoint x: 739, startPoint y: 582, endPoint x: 722, endPoint y: 374, distance: 208.7
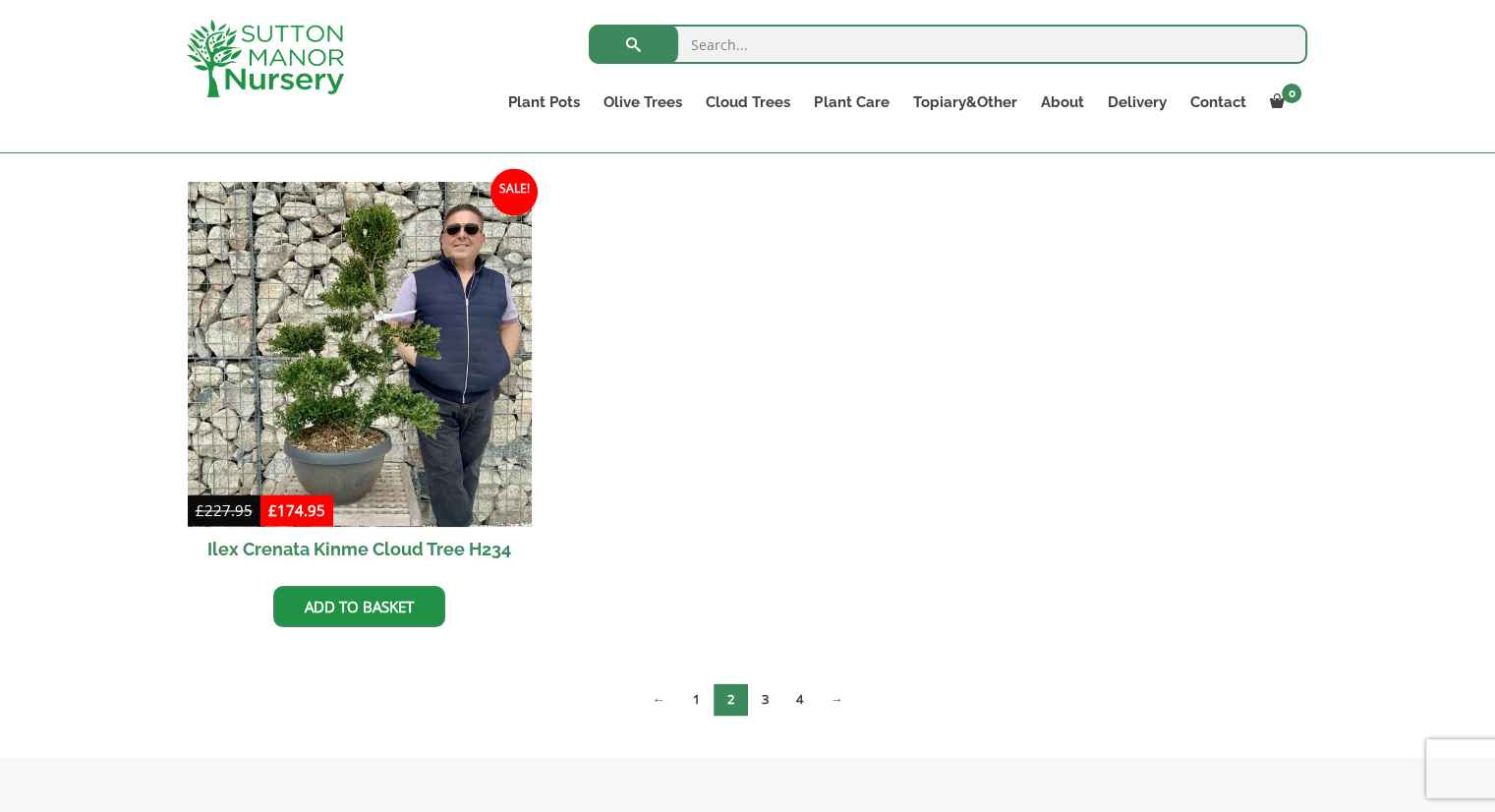
scroll to position [3243, 0]
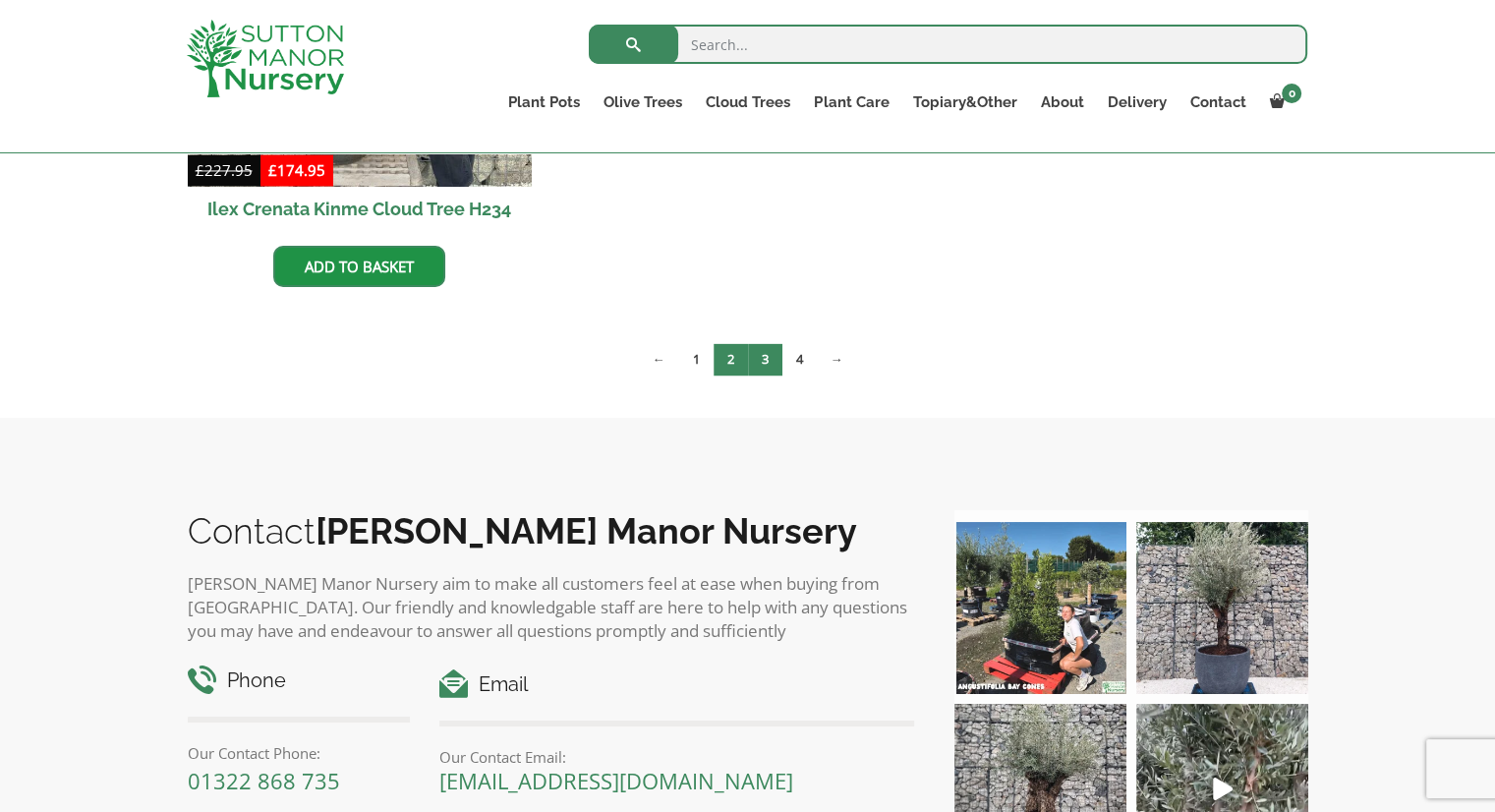
click at [763, 354] on link "3" at bounding box center [765, 359] width 34 height 32
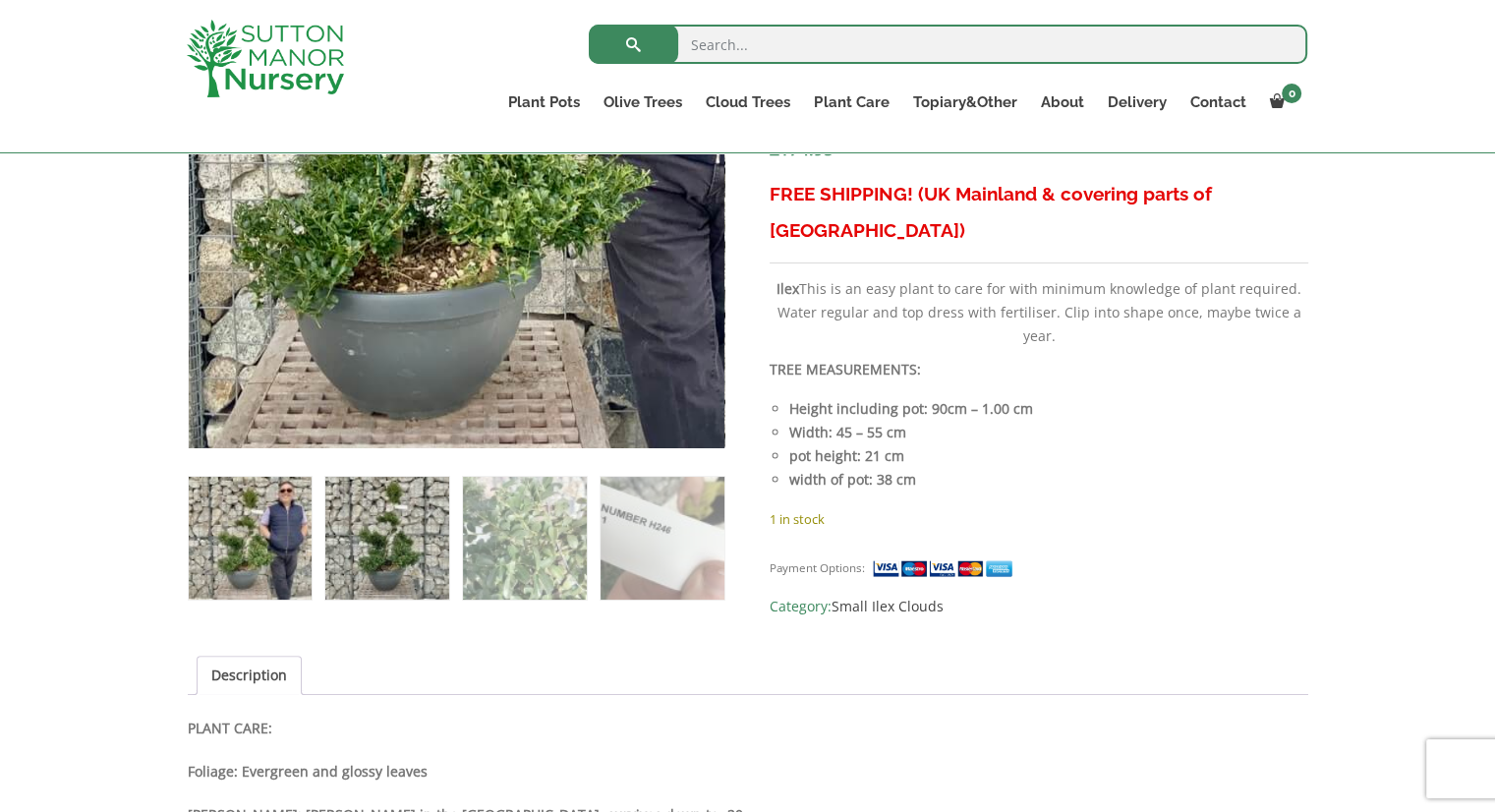
scroll to position [983, 0]
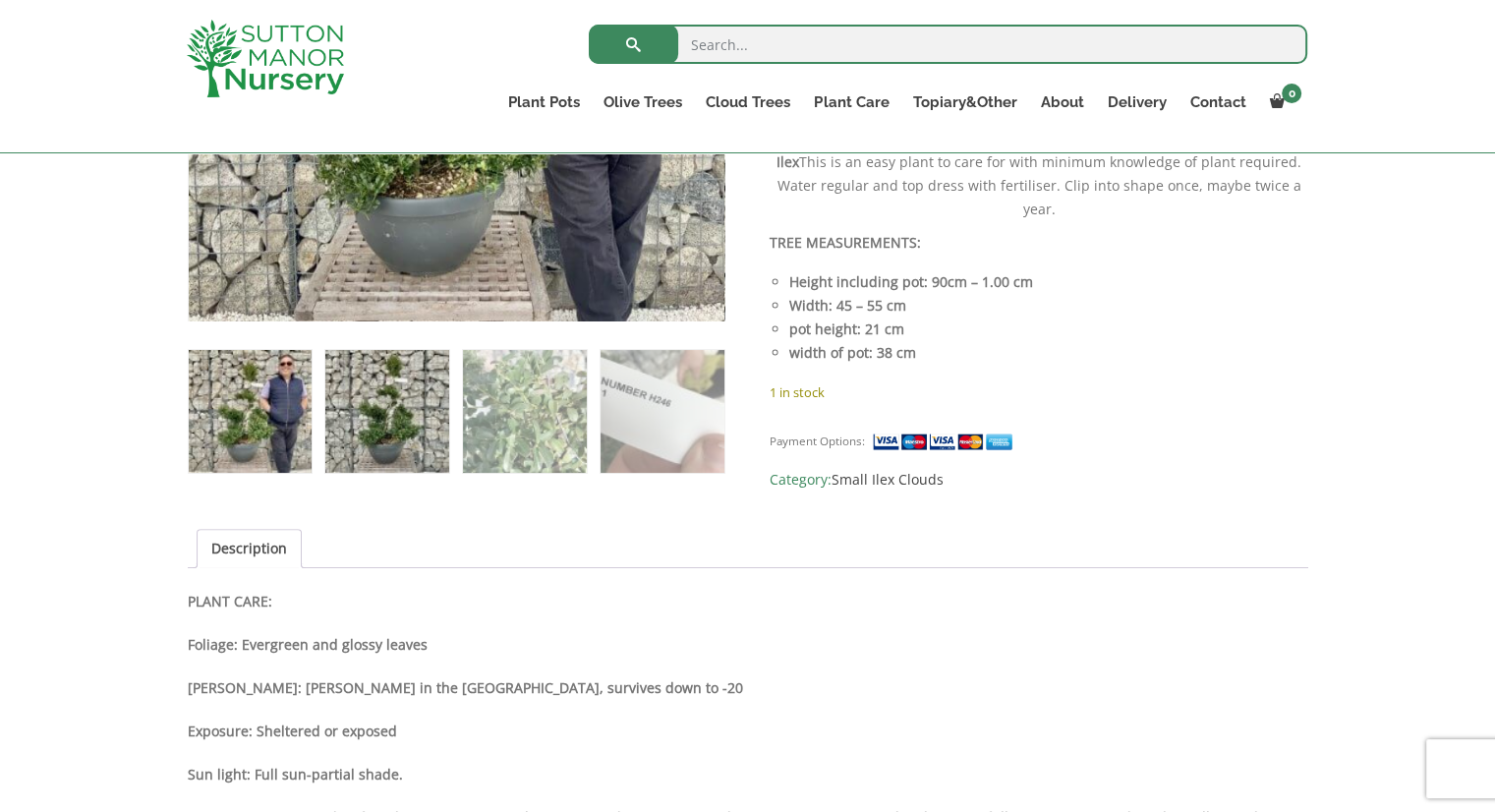
click at [413, 412] on img at bounding box center [387, 411] width 123 height 123
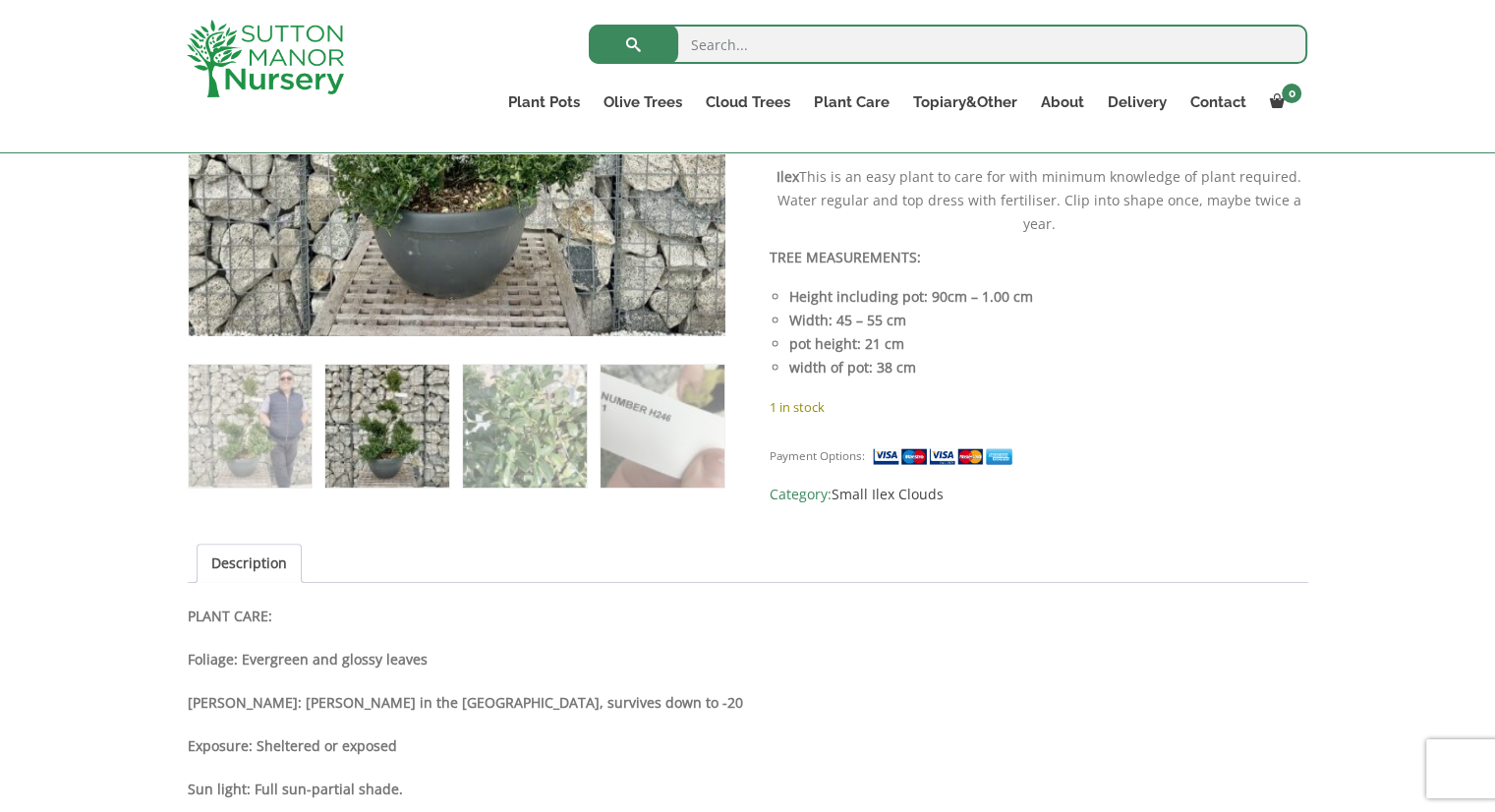
scroll to position [885, 0]
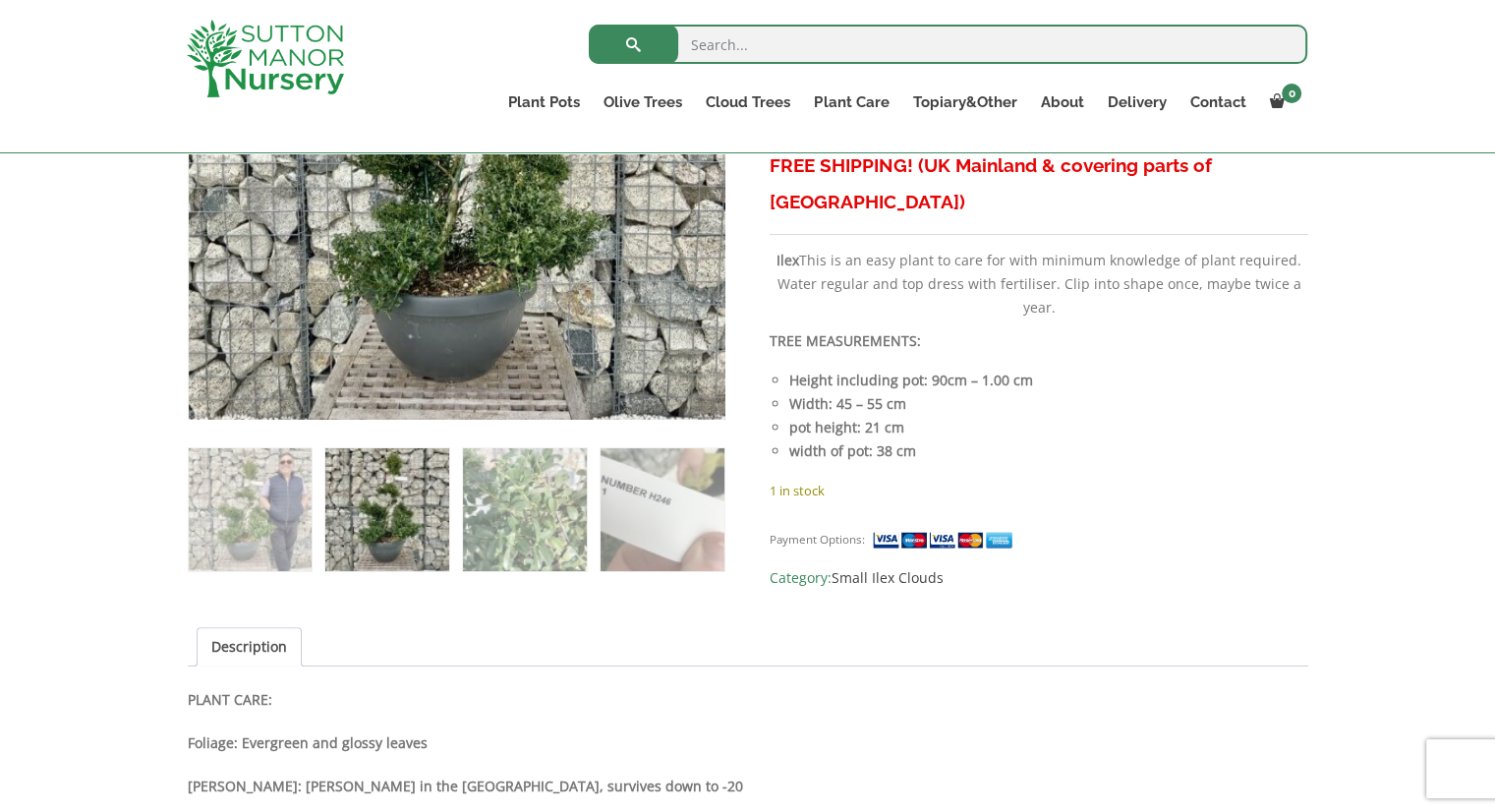
click at [417, 555] on img at bounding box center [387, 509] width 123 height 123
click at [416, 511] on img at bounding box center [387, 509] width 123 height 123
click at [404, 516] on img at bounding box center [387, 509] width 123 height 123
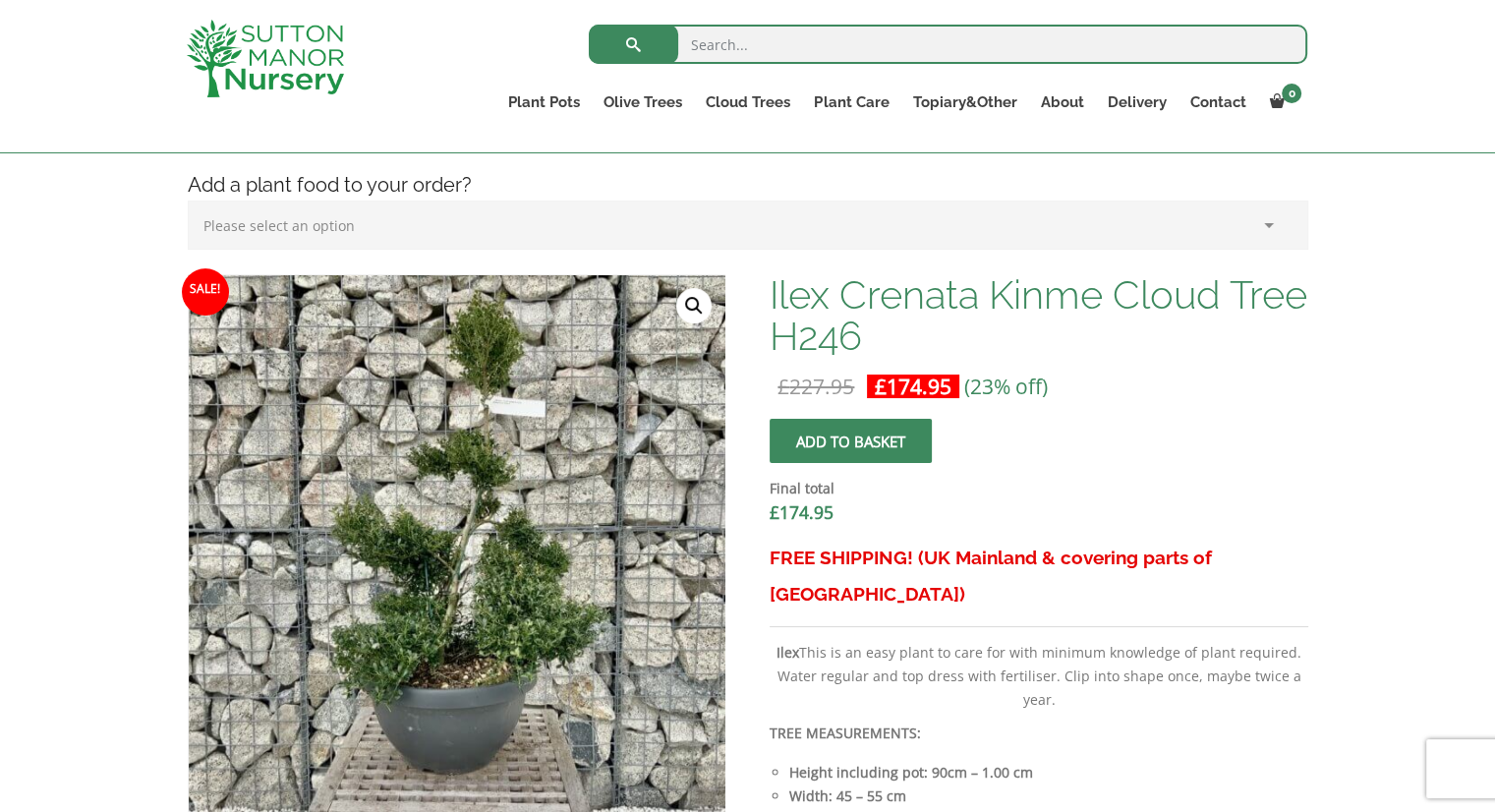
scroll to position [491, 0]
click at [695, 303] on link "🔍" at bounding box center [694, 307] width 35 height 35
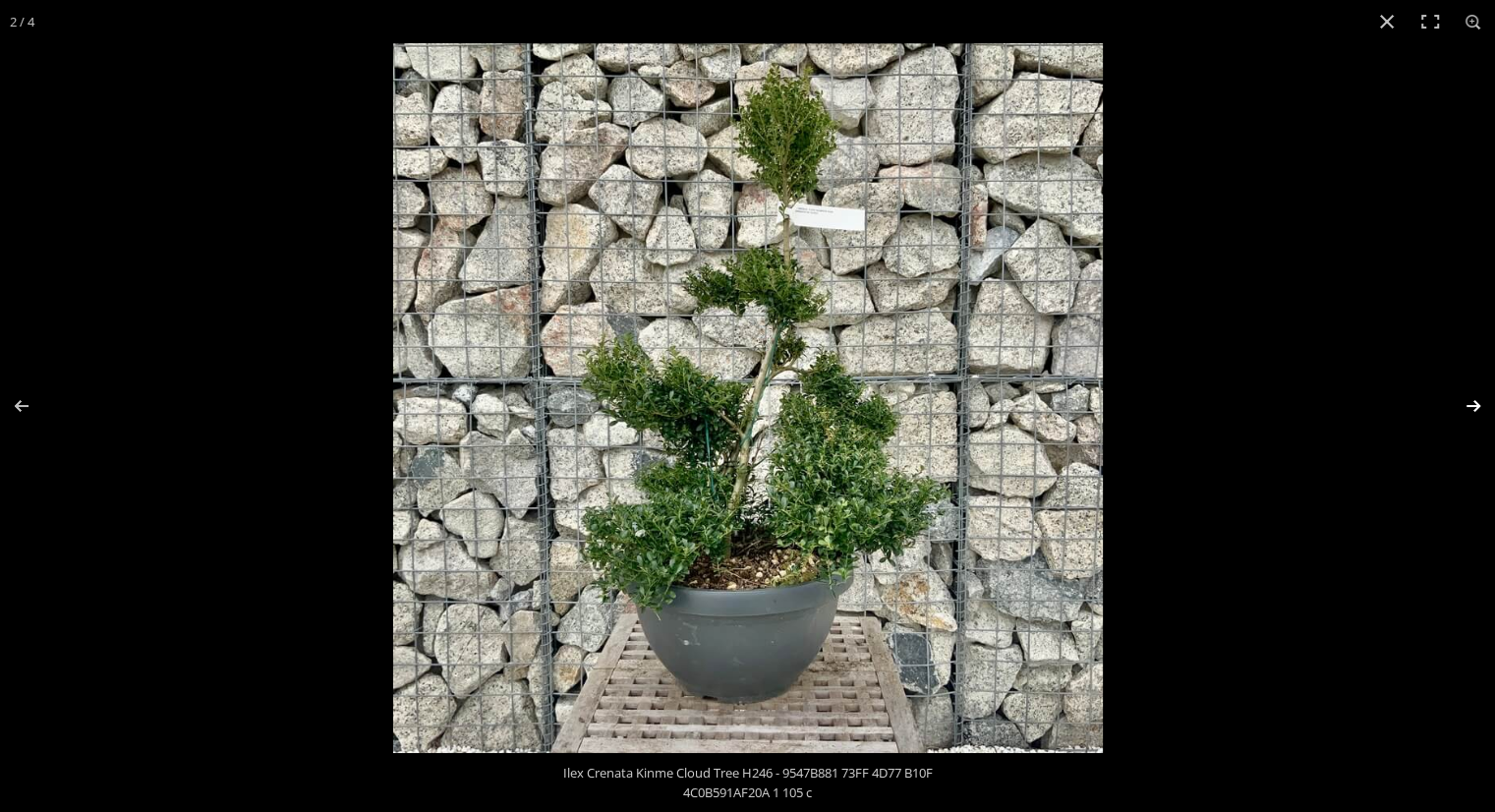
click at [1470, 396] on button "Next (arrow right)" at bounding box center [1461, 406] width 69 height 98
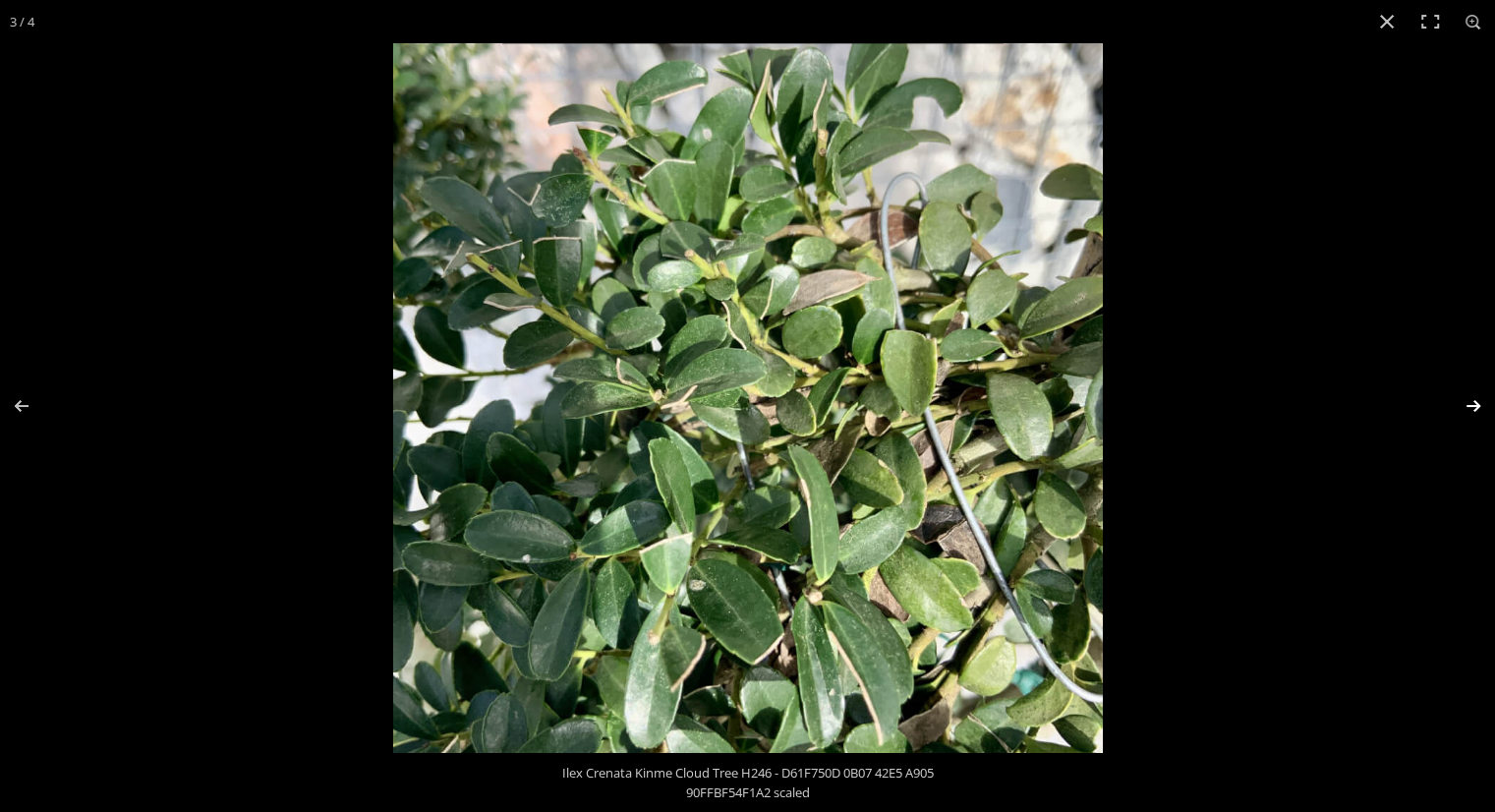
click at [1474, 401] on button "Next (arrow right)" at bounding box center [1461, 406] width 69 height 98
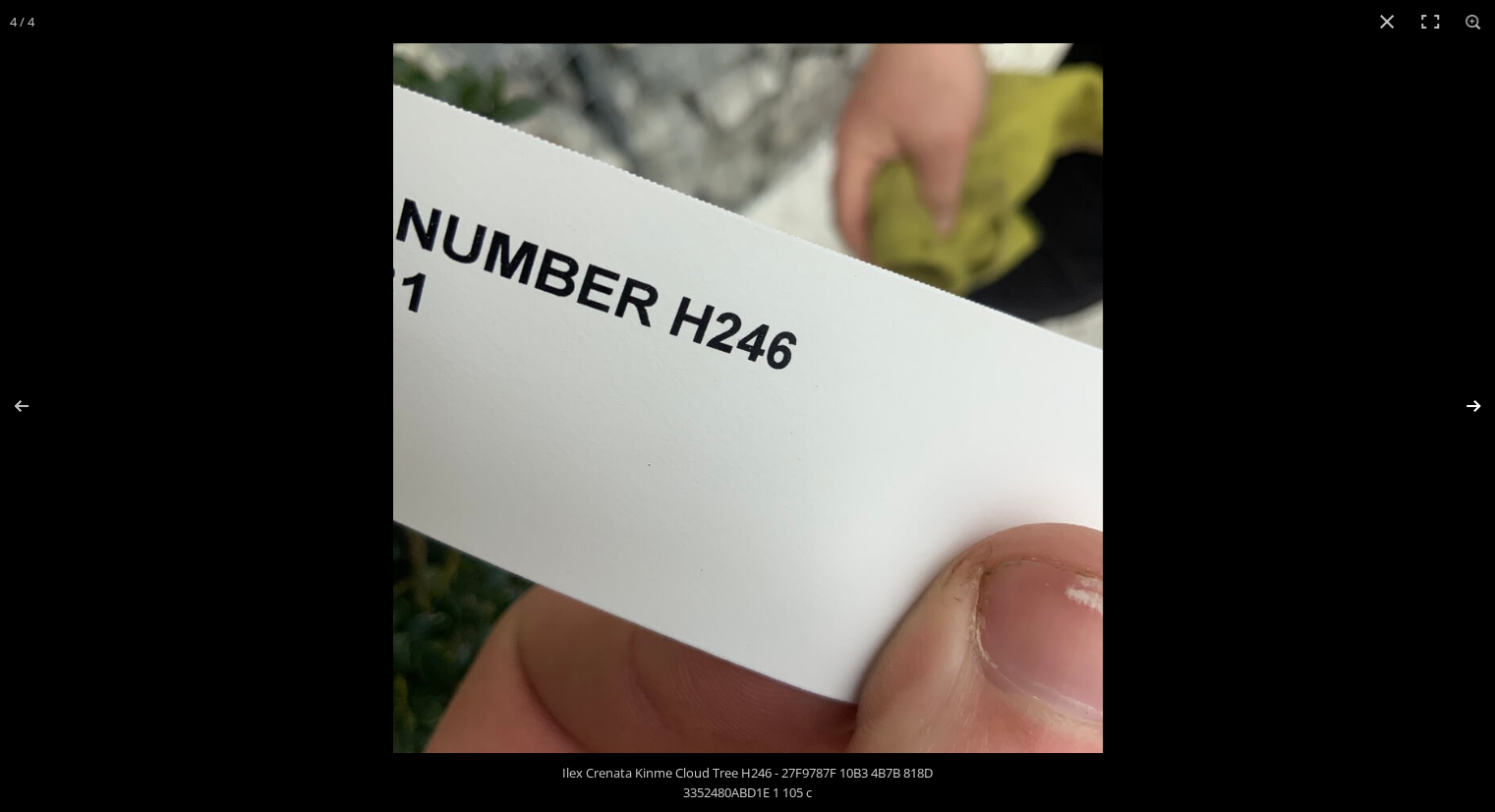
click at [1474, 401] on button "Next (arrow right)" at bounding box center [1461, 406] width 69 height 98
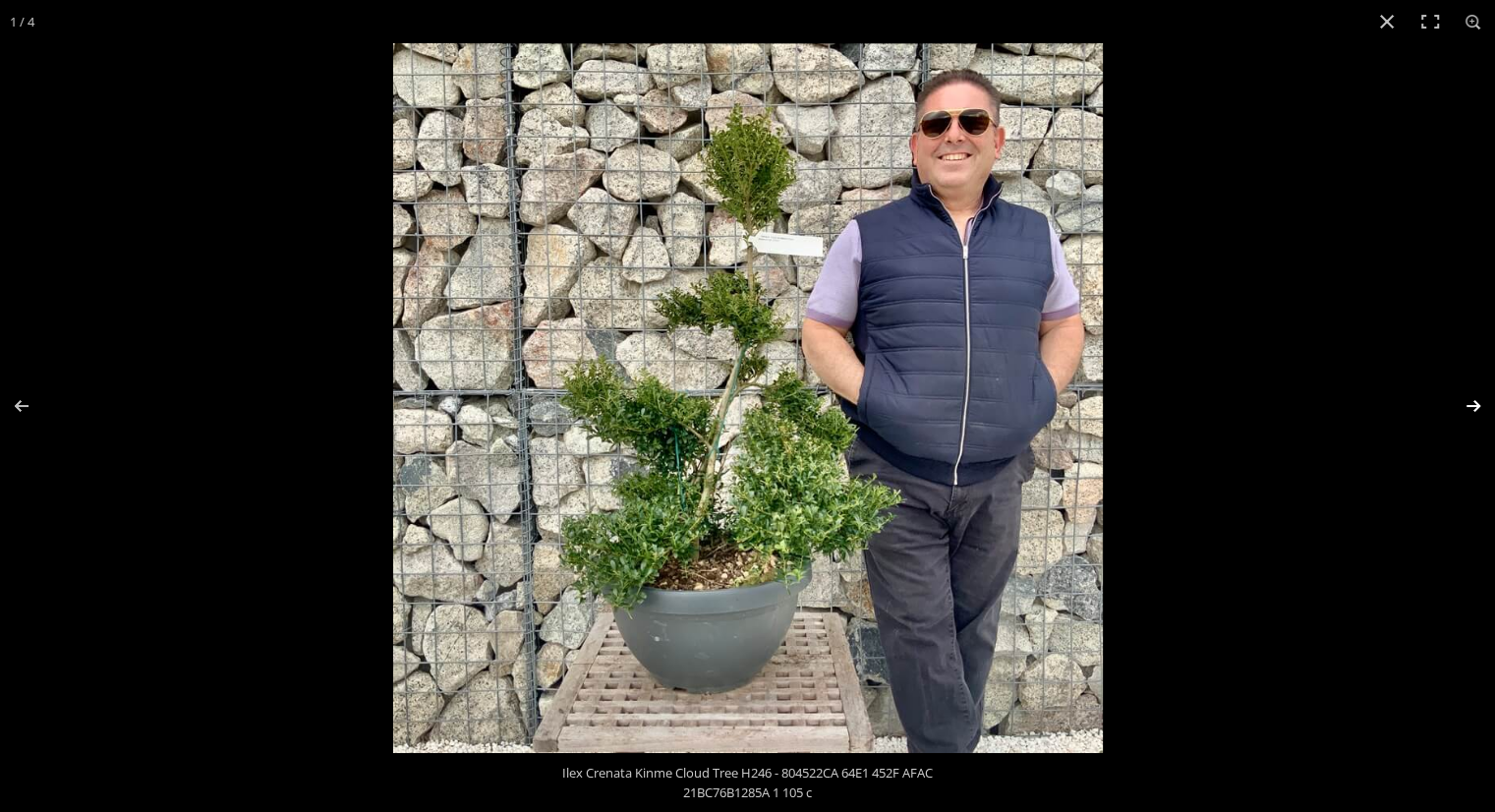
click at [1477, 399] on button "Next (arrow right)" at bounding box center [1461, 406] width 69 height 98
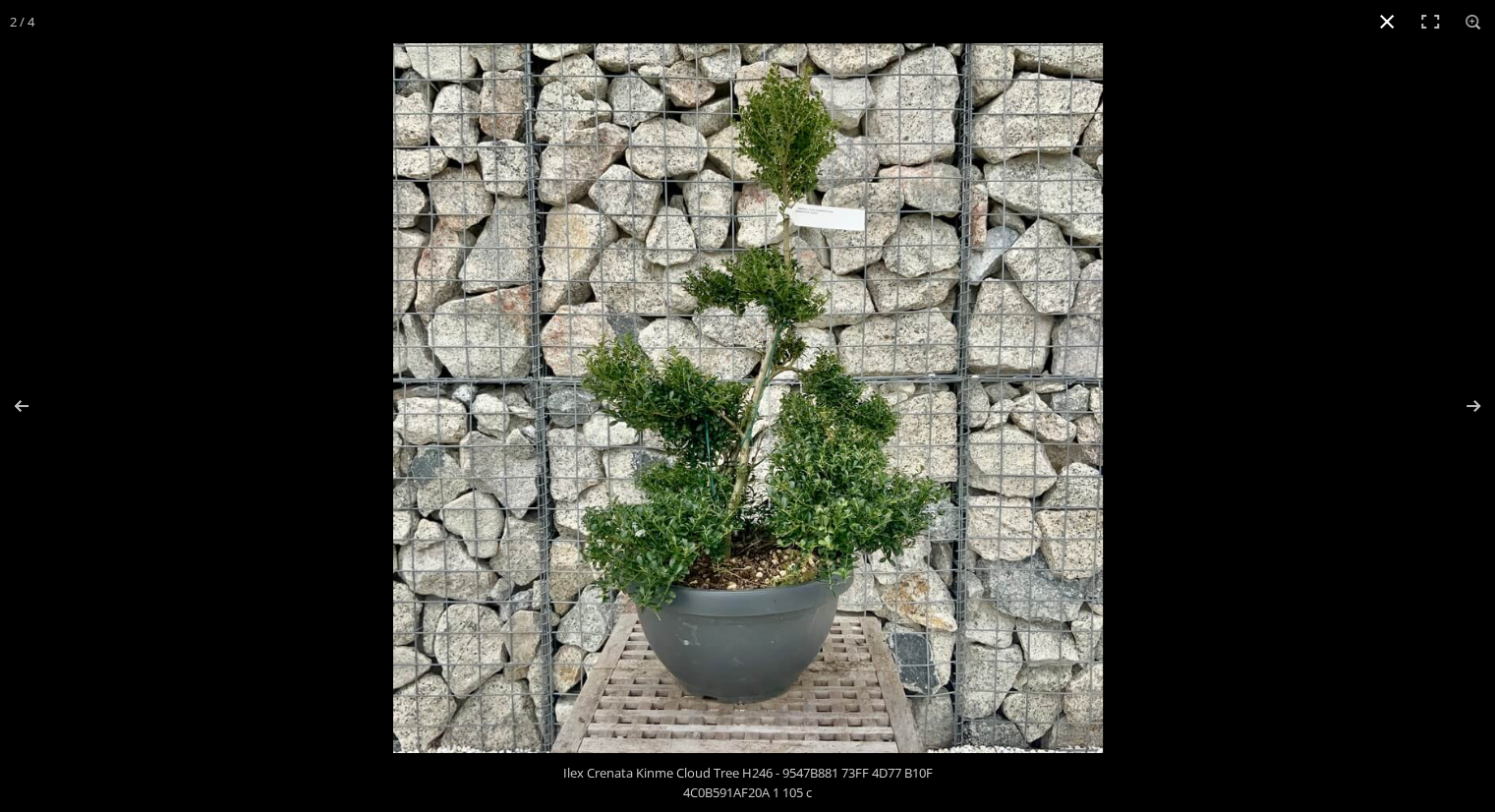
click at [1388, 19] on button "Close (Esc)" at bounding box center [1387, 22] width 43 height 43
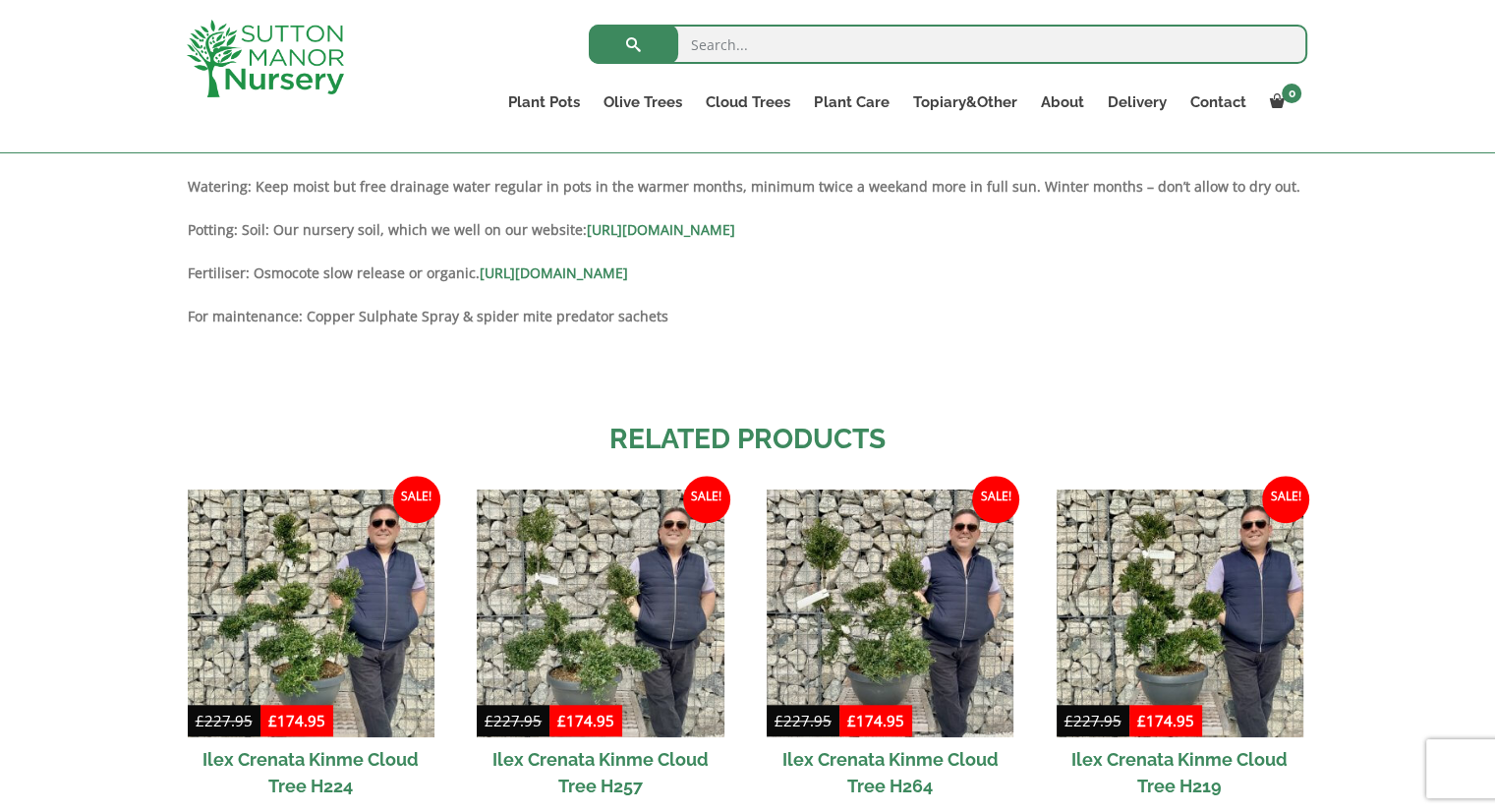
scroll to position [1867, 0]
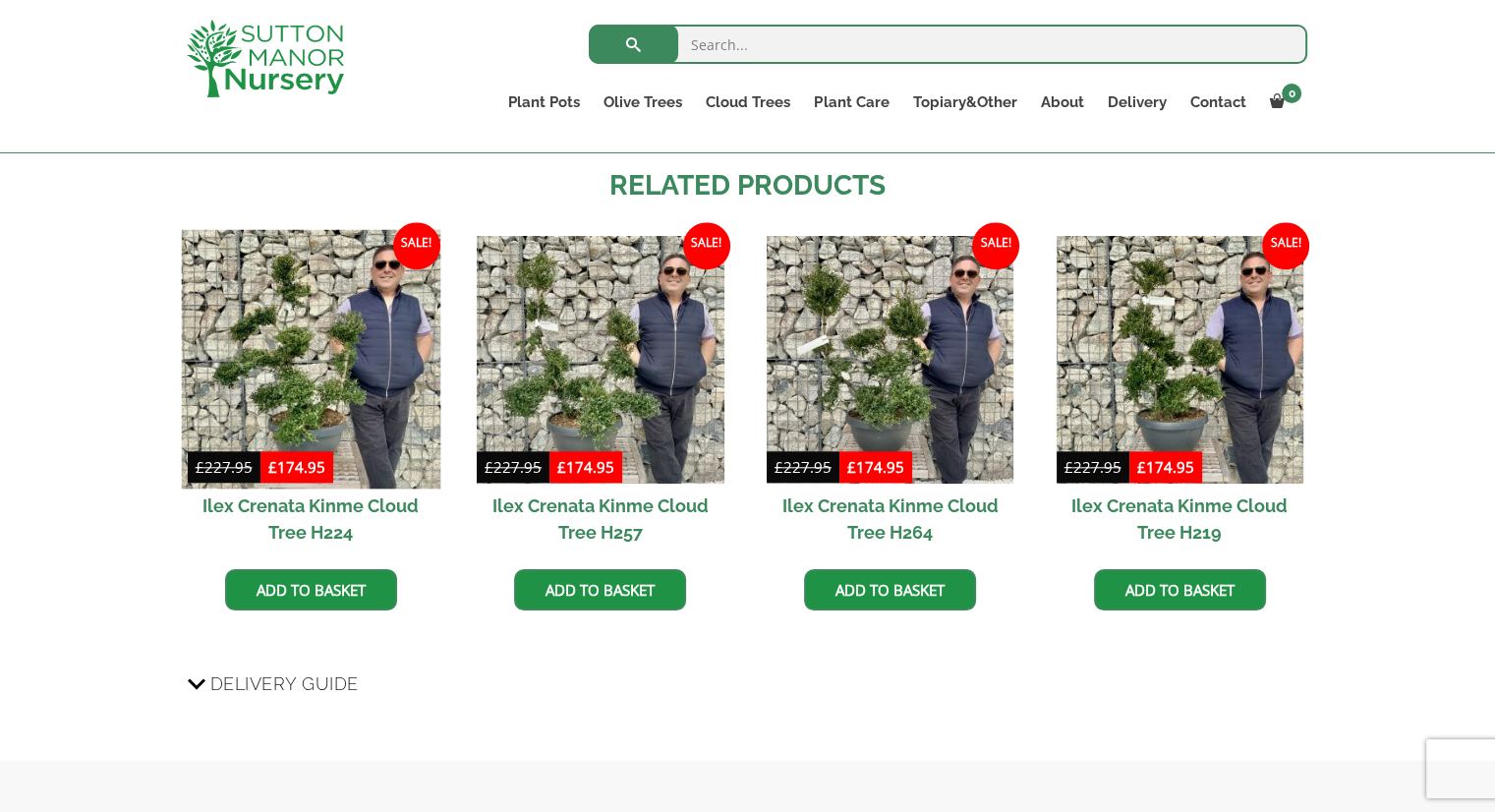
click at [305, 355] on img at bounding box center [311, 360] width 260 height 260
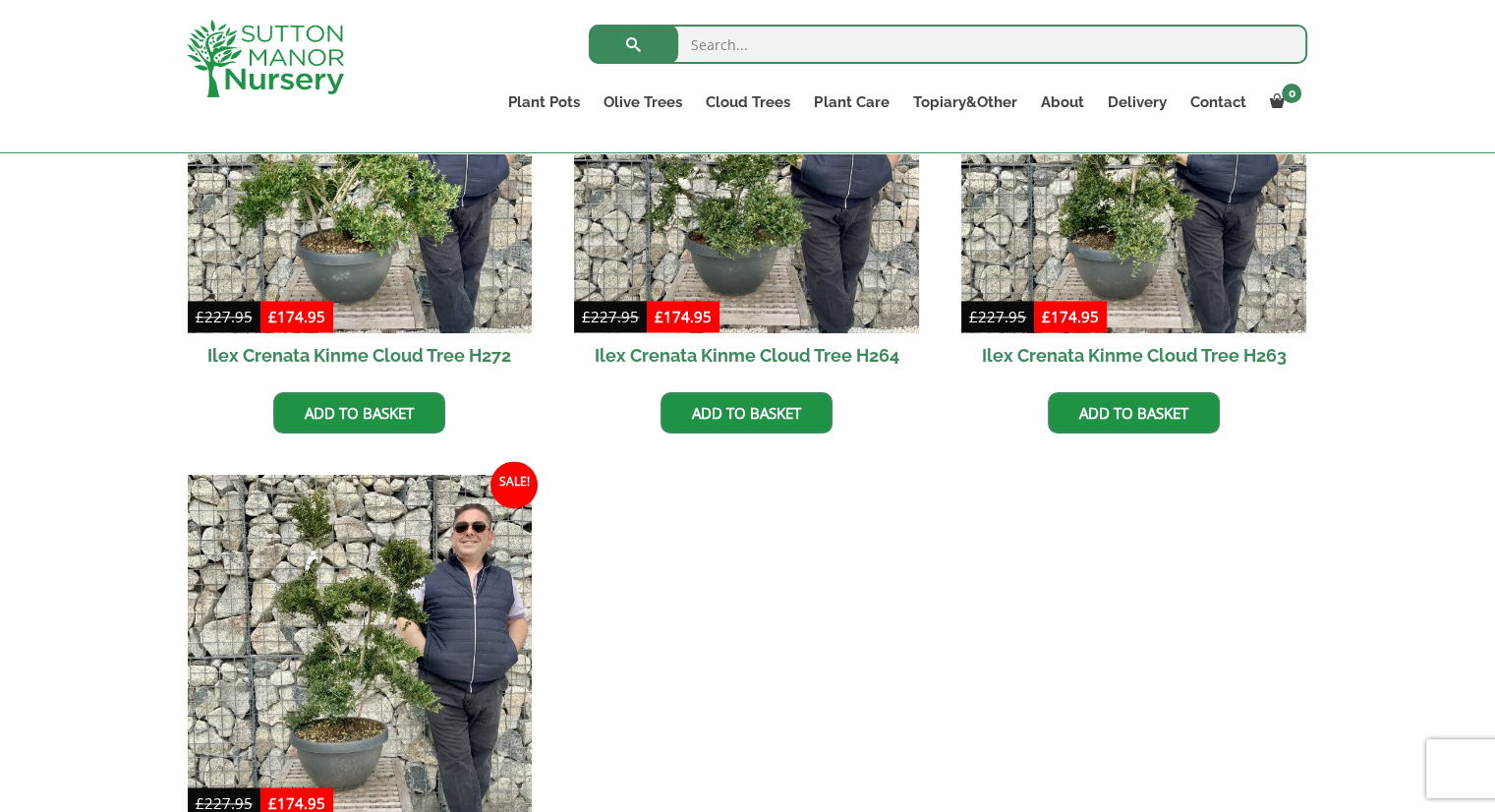
scroll to position [2850, 0]
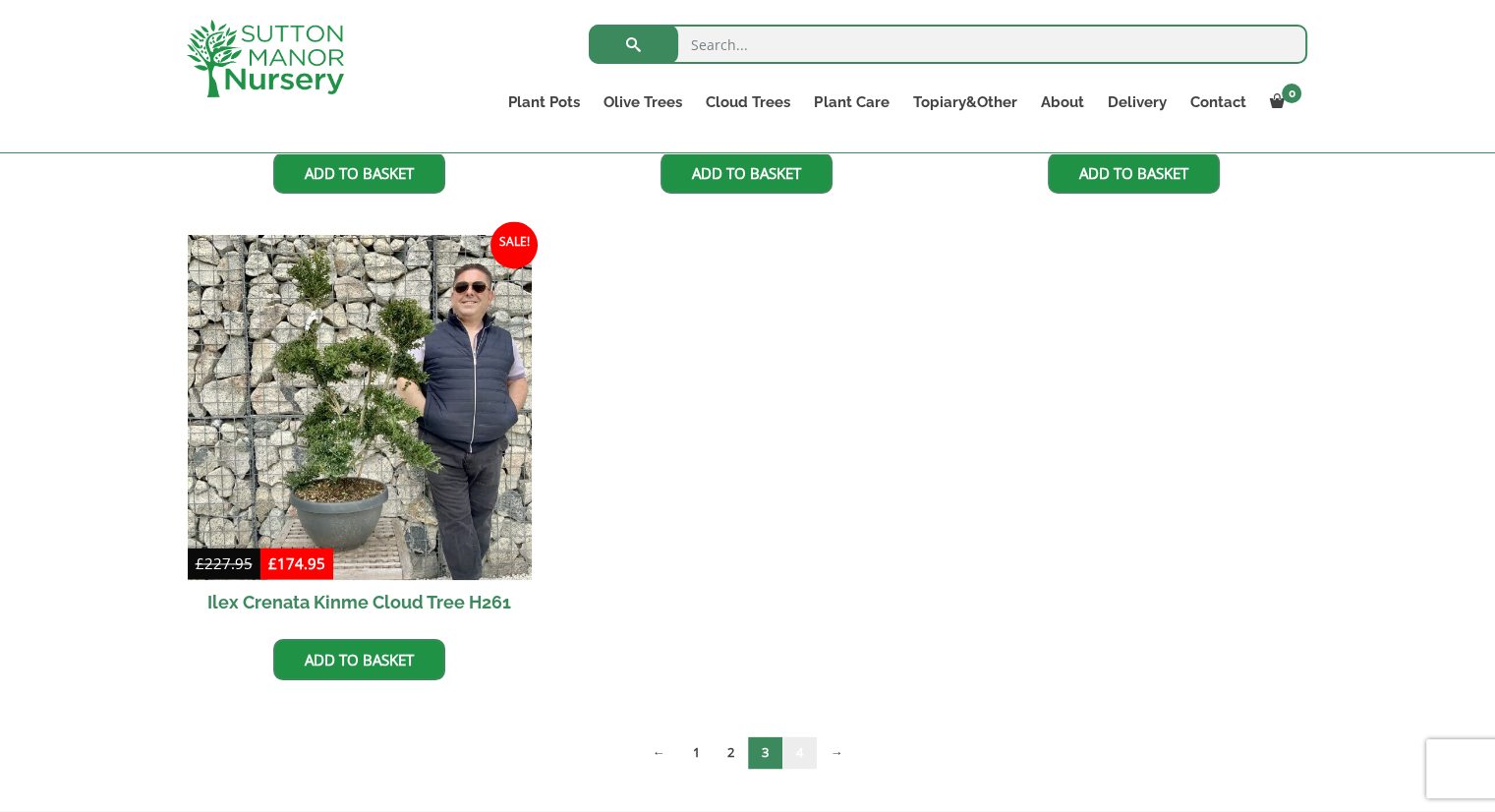
drag, startPoint x: 809, startPoint y: 748, endPoint x: 982, endPoint y: 684, distance: 184.5
click at [809, 748] on link "4" at bounding box center [799, 752] width 34 height 32
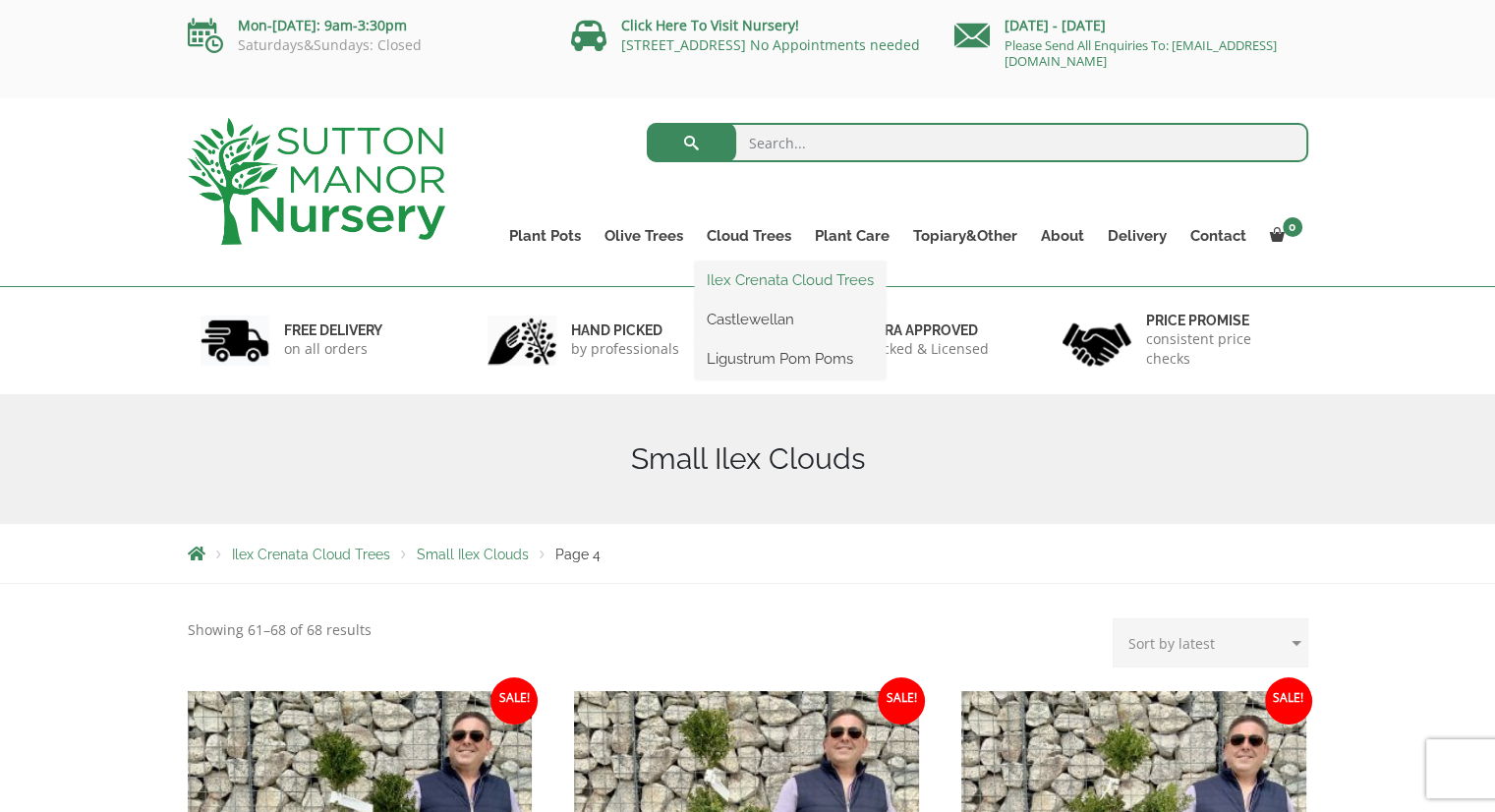
click at [776, 284] on link "Ilex Crenata Cloud Trees" at bounding box center [790, 281] width 191 height 30
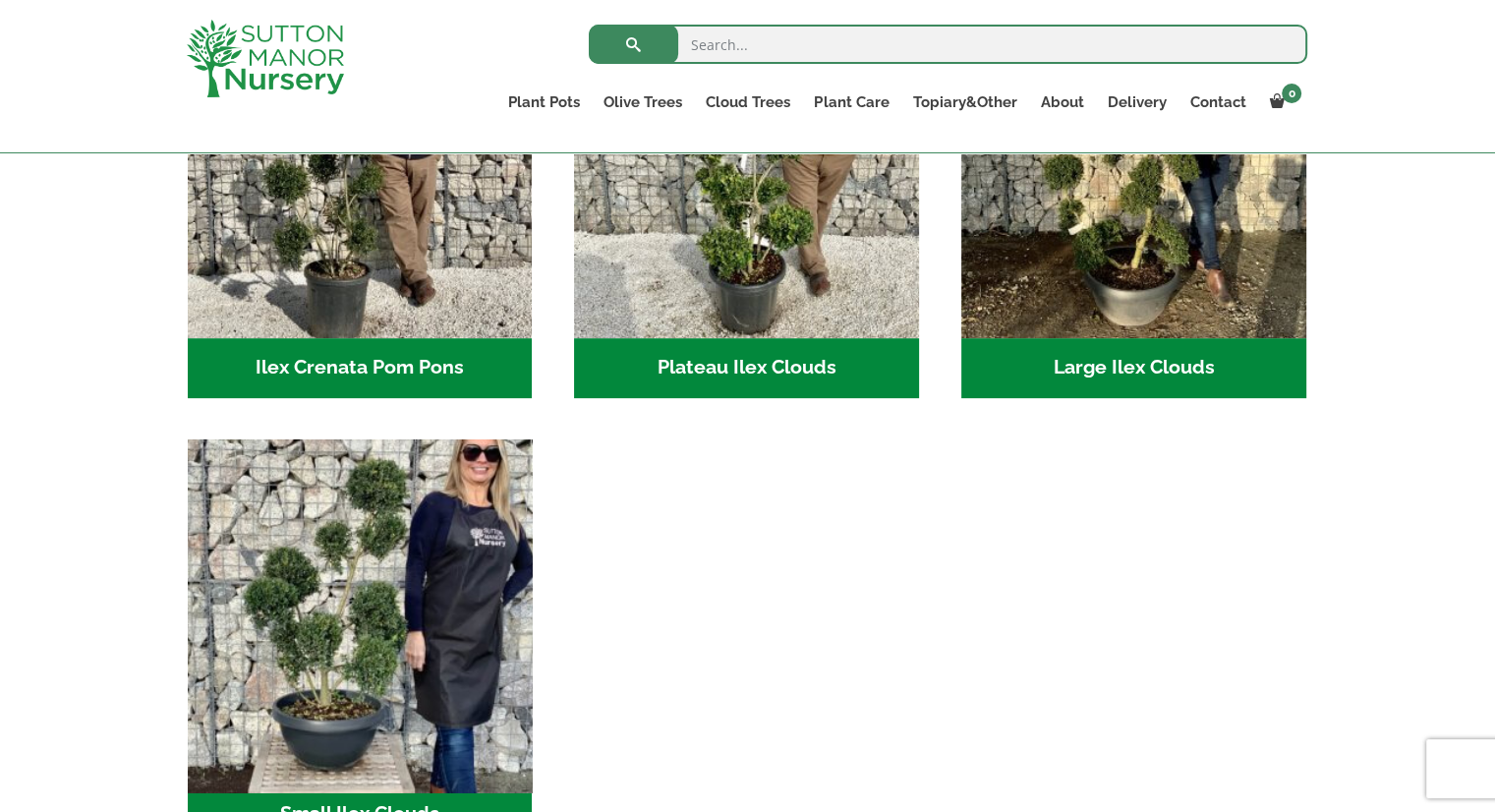
scroll to position [786, 0]
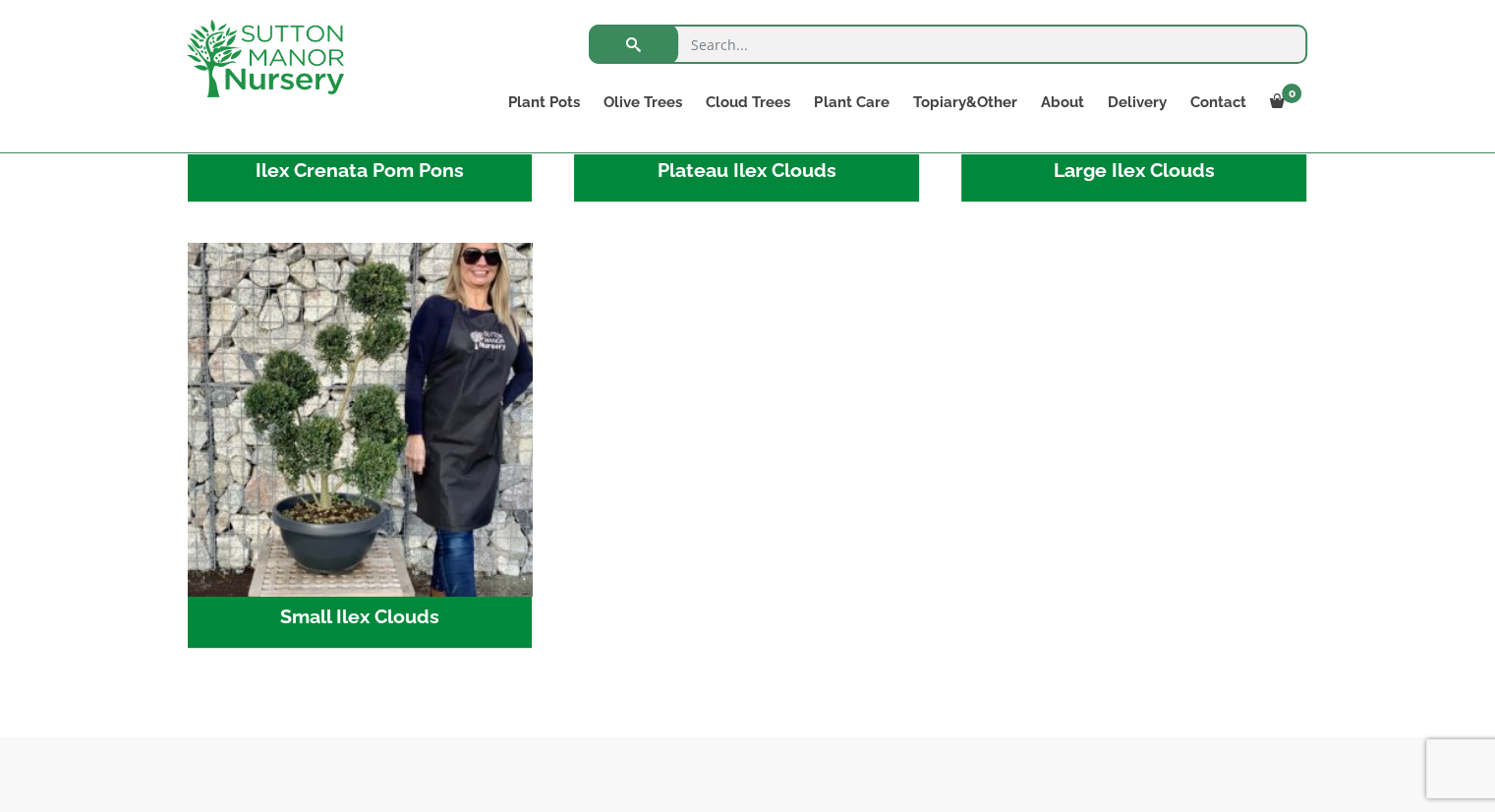
click at [383, 515] on img "Visit product category Small Ilex Clouds" at bounding box center [359, 414] width 361 height 361
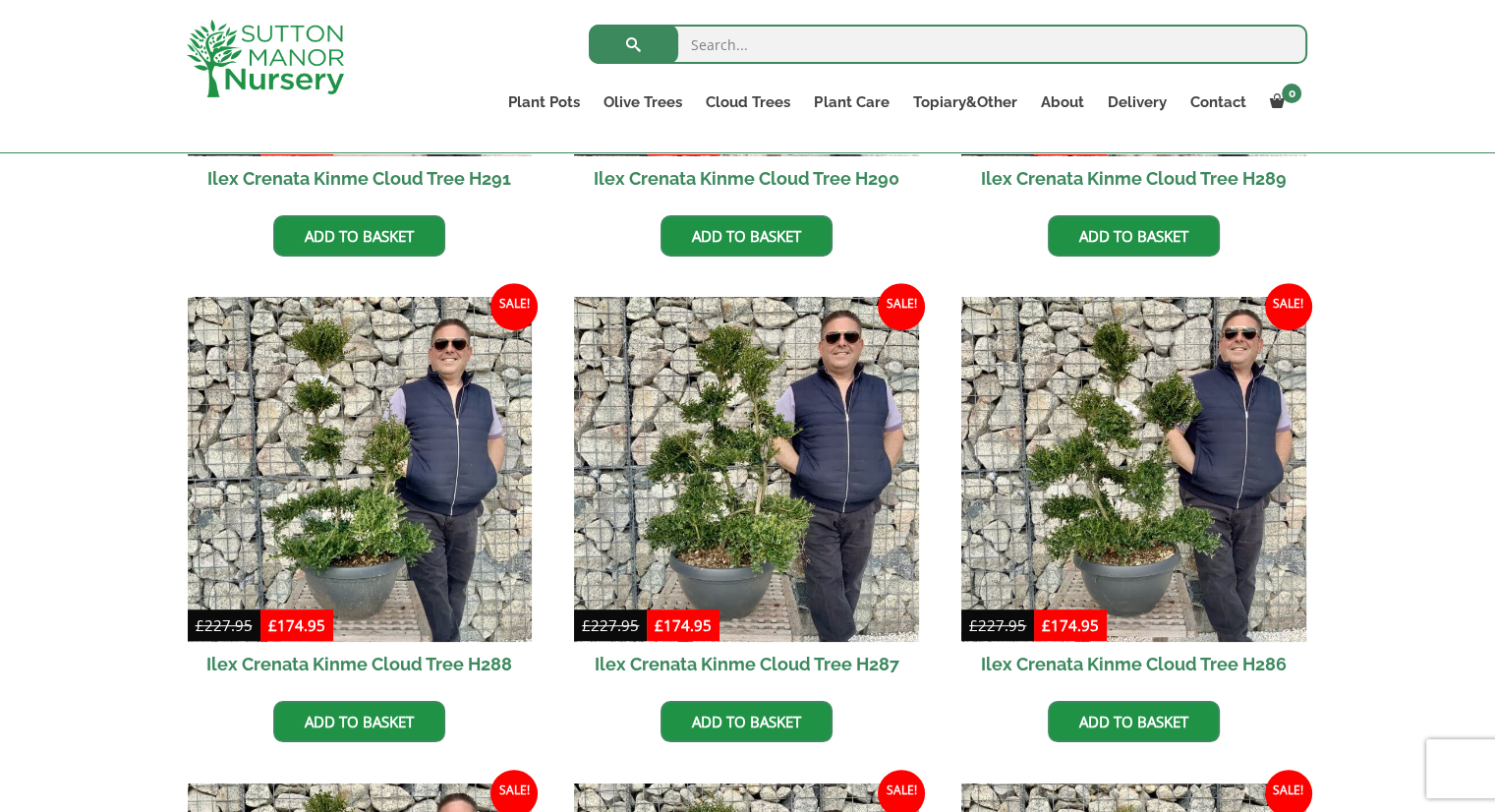
scroll to position [746, 0]
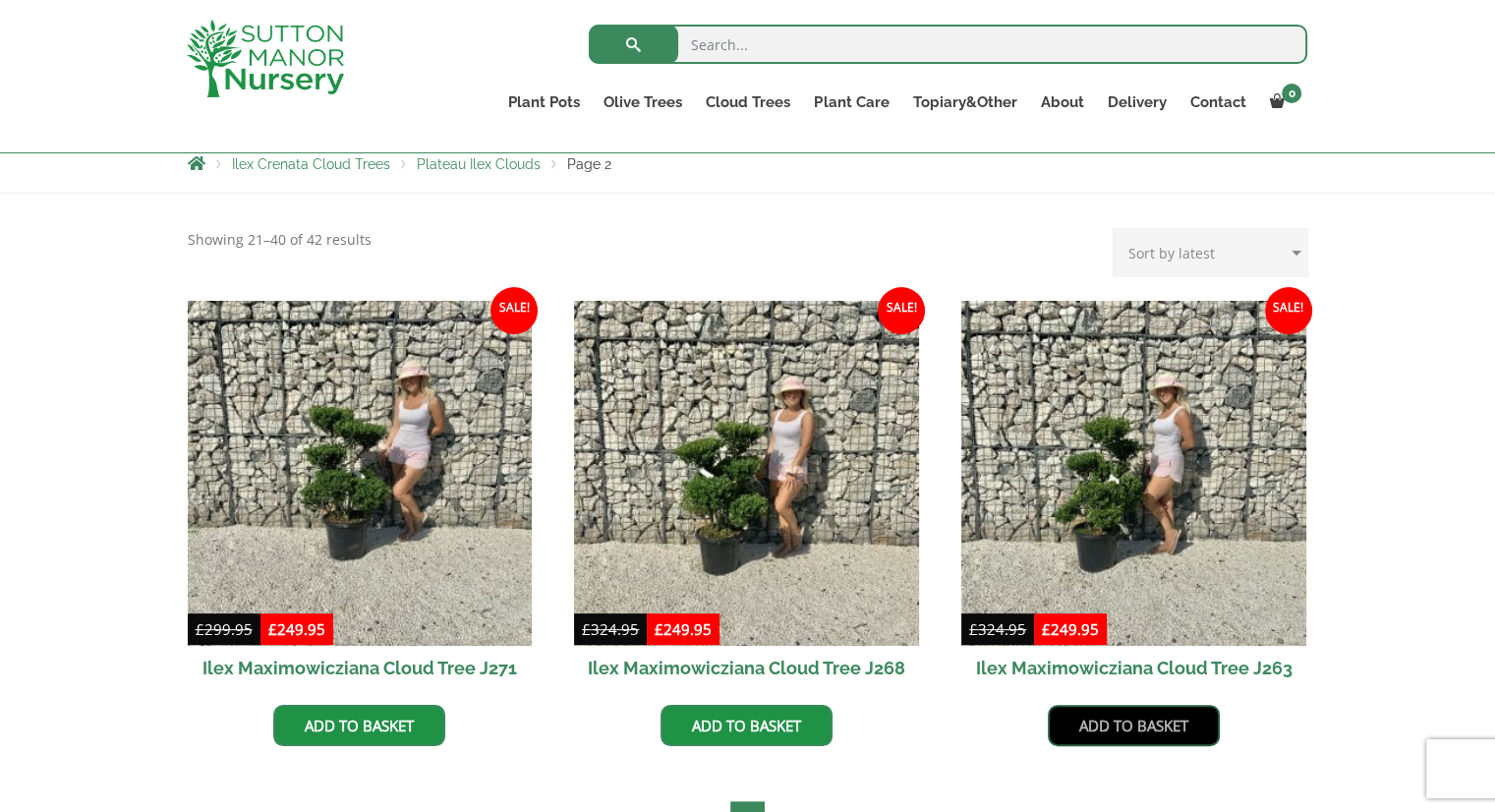
scroll to position [491, 0]
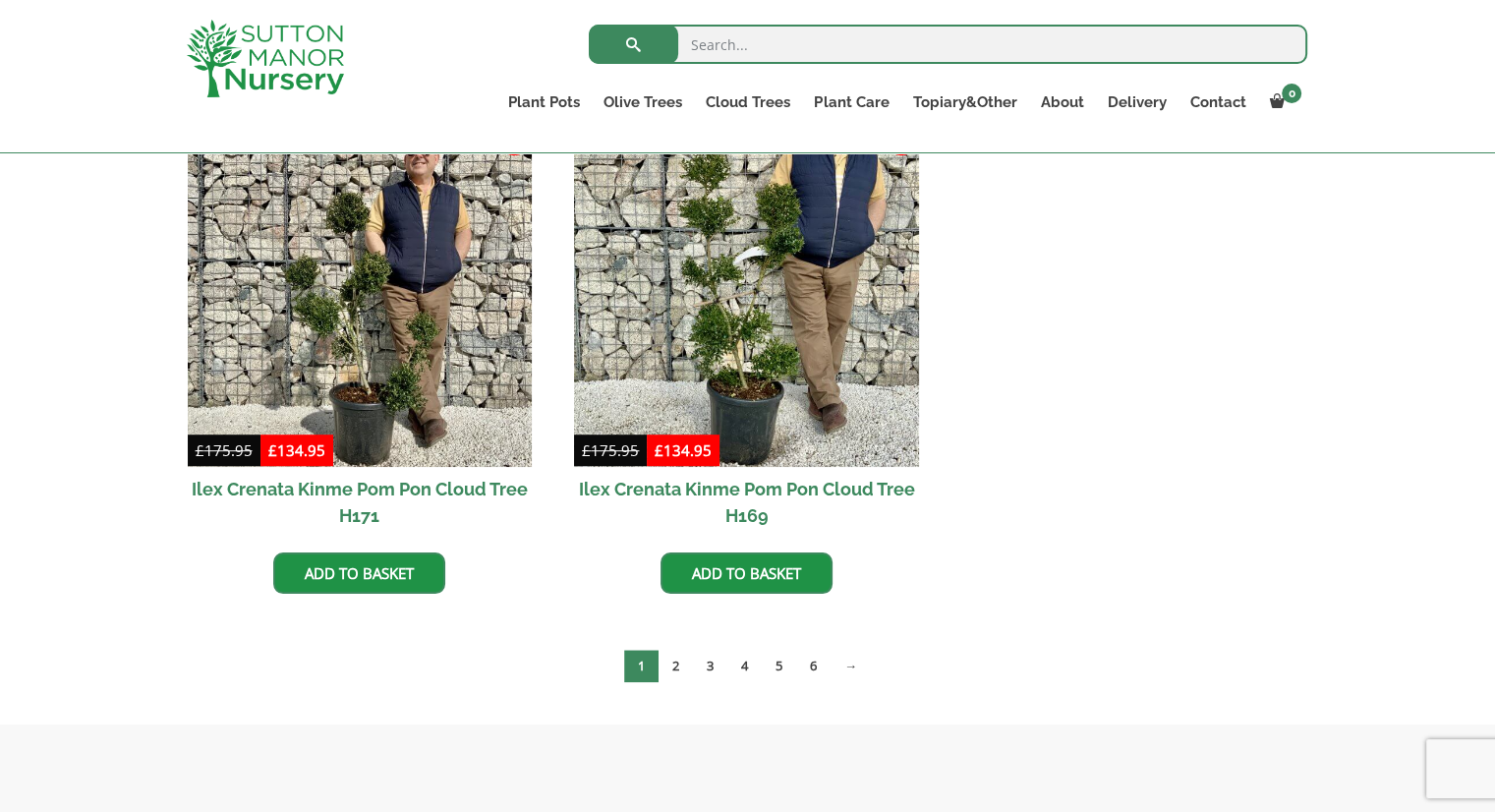
scroll to position [1081, 0]
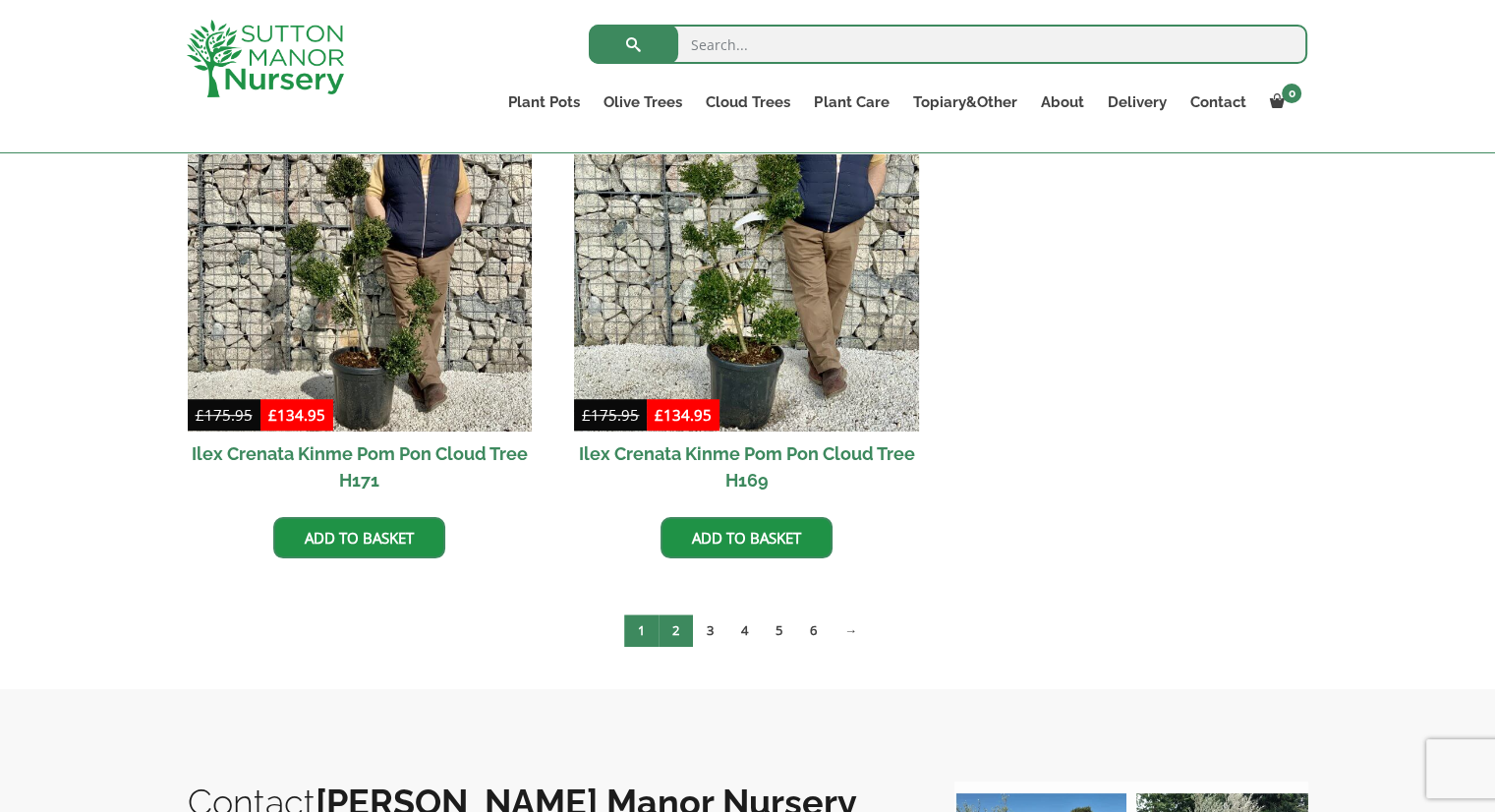
click at [665, 615] on link "2" at bounding box center [675, 630] width 34 height 32
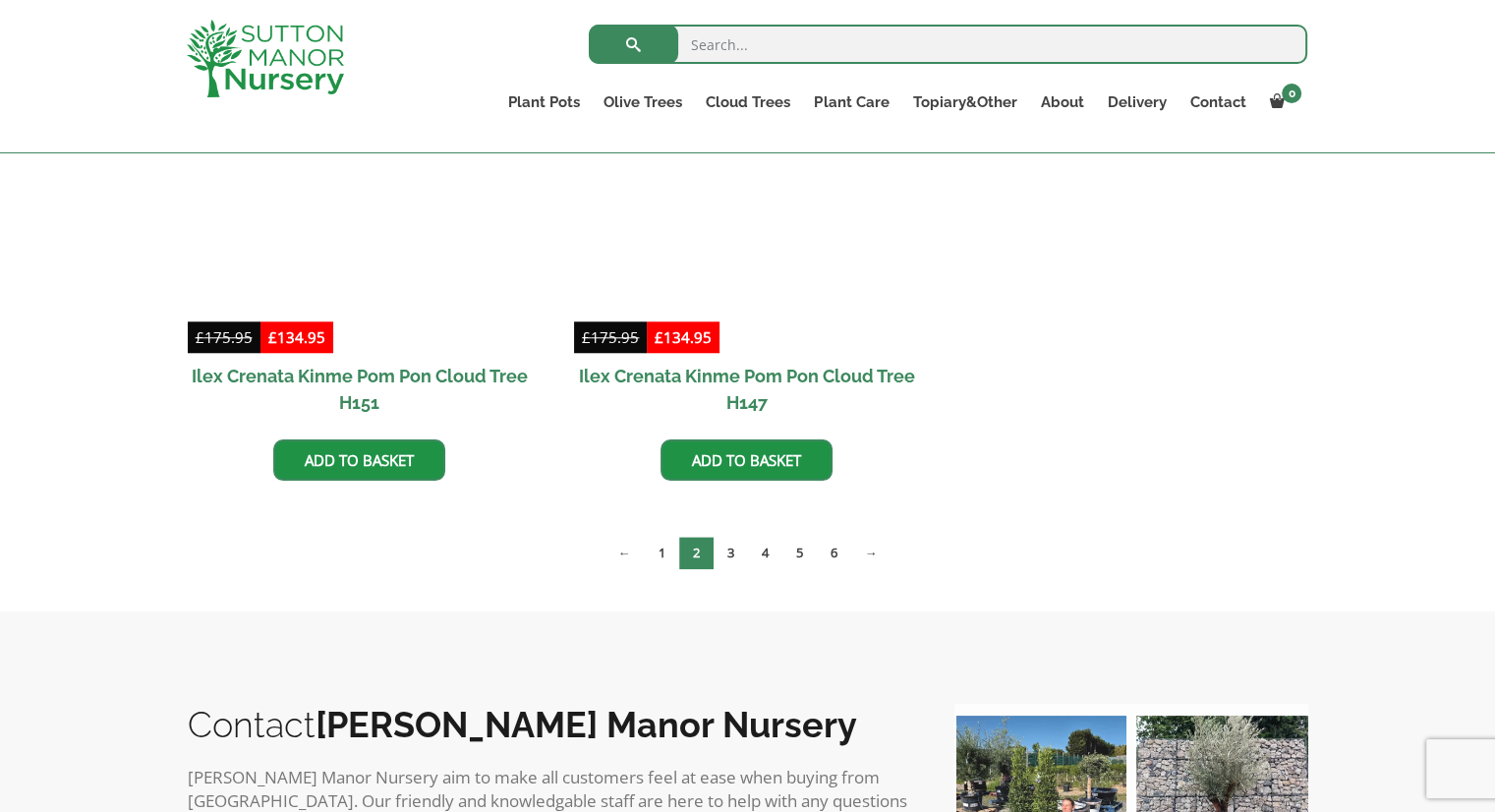
scroll to position [1474, 0]
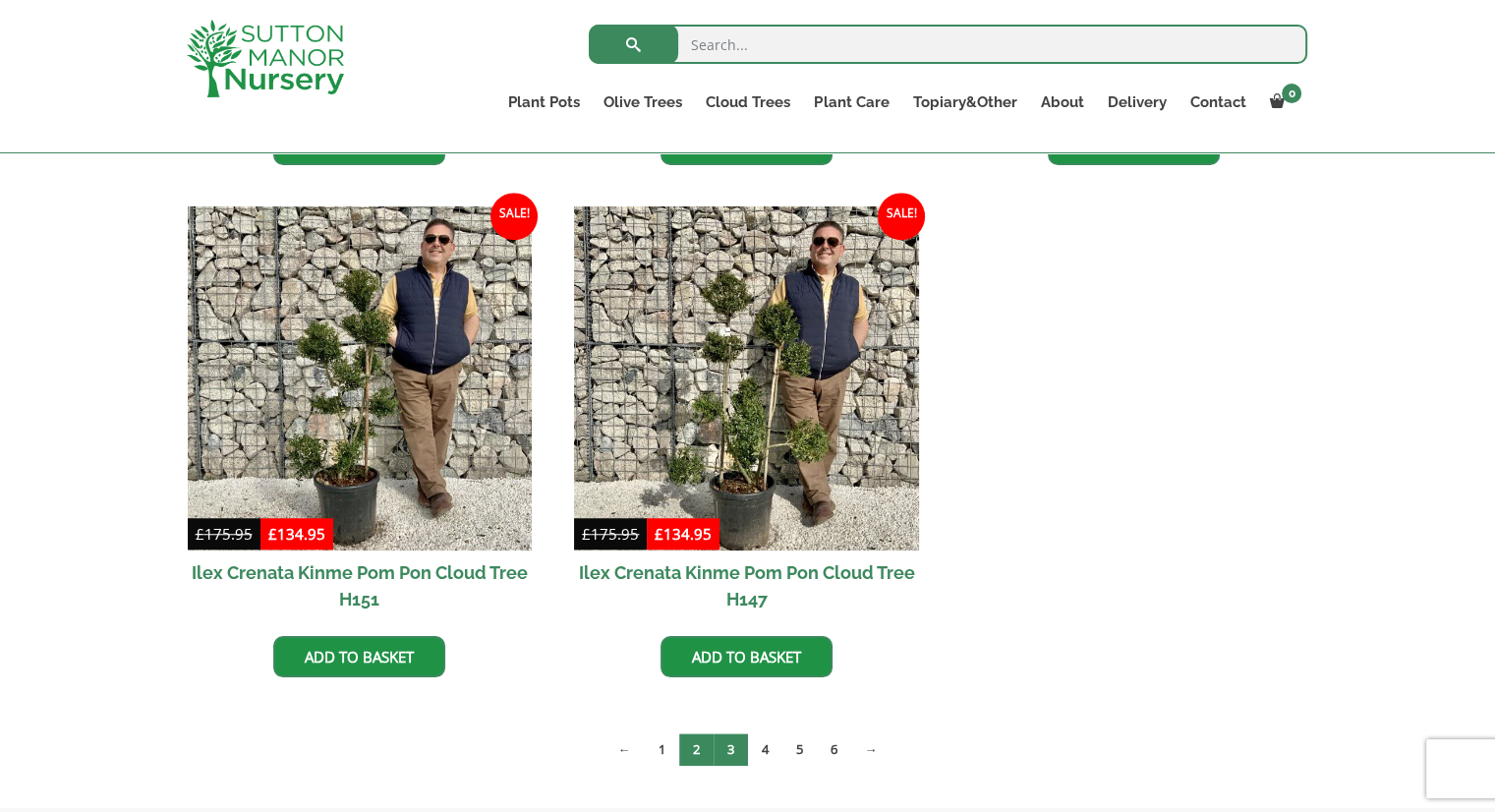
click at [730, 748] on link "3" at bounding box center [730, 749] width 34 height 32
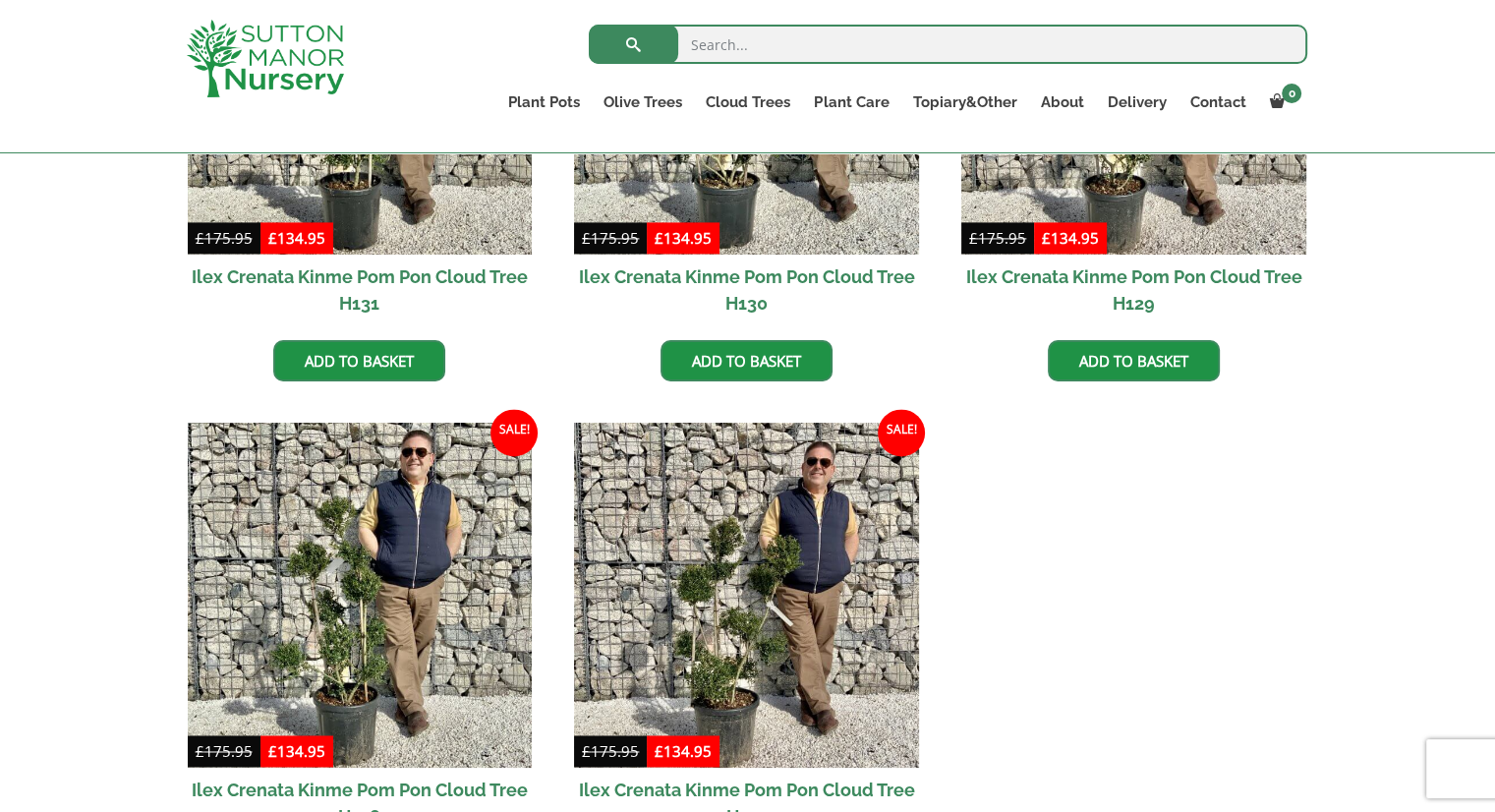
scroll to position [3047, 0]
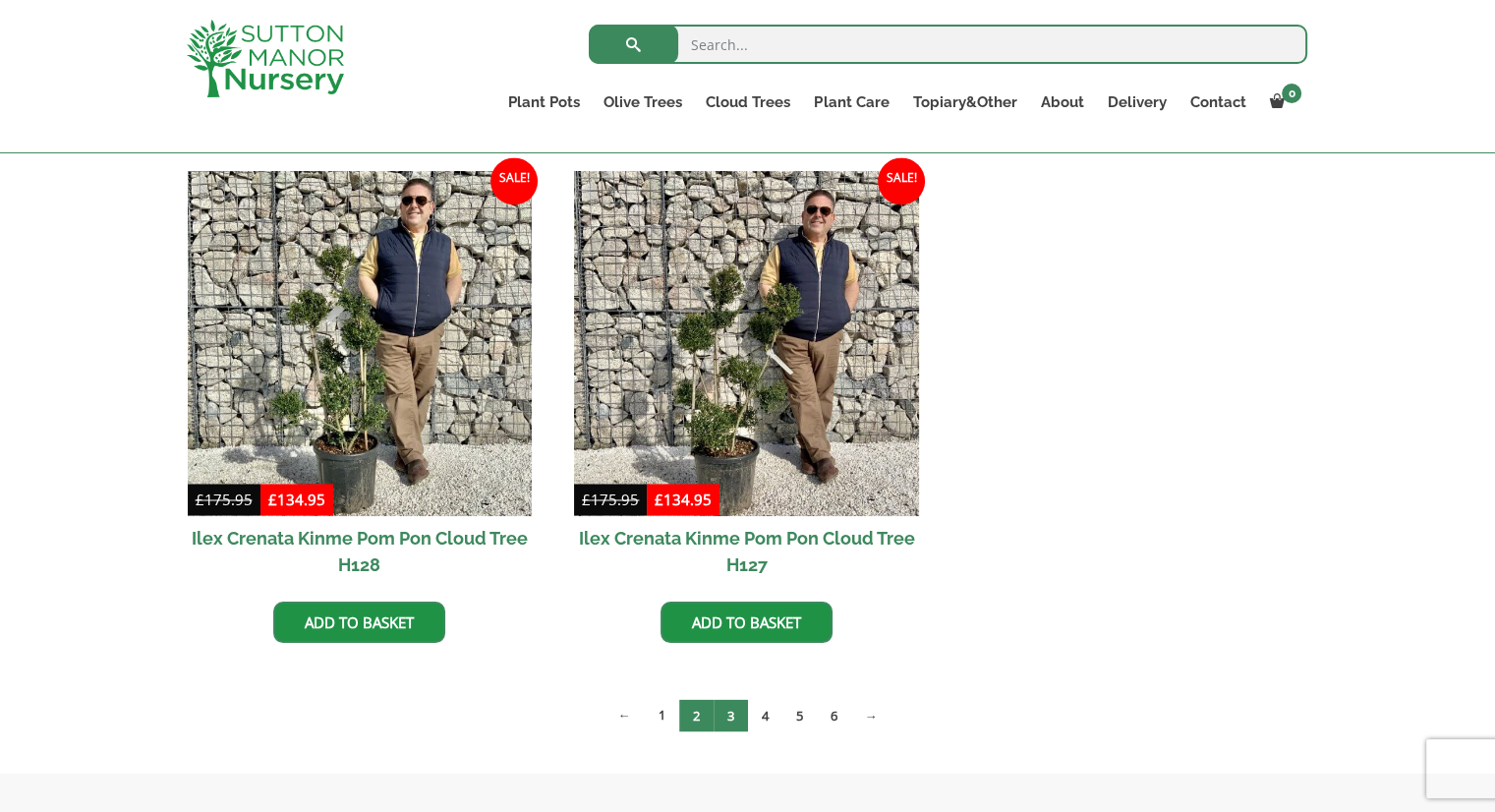
click at [700, 705] on link "2" at bounding box center [696, 715] width 34 height 32
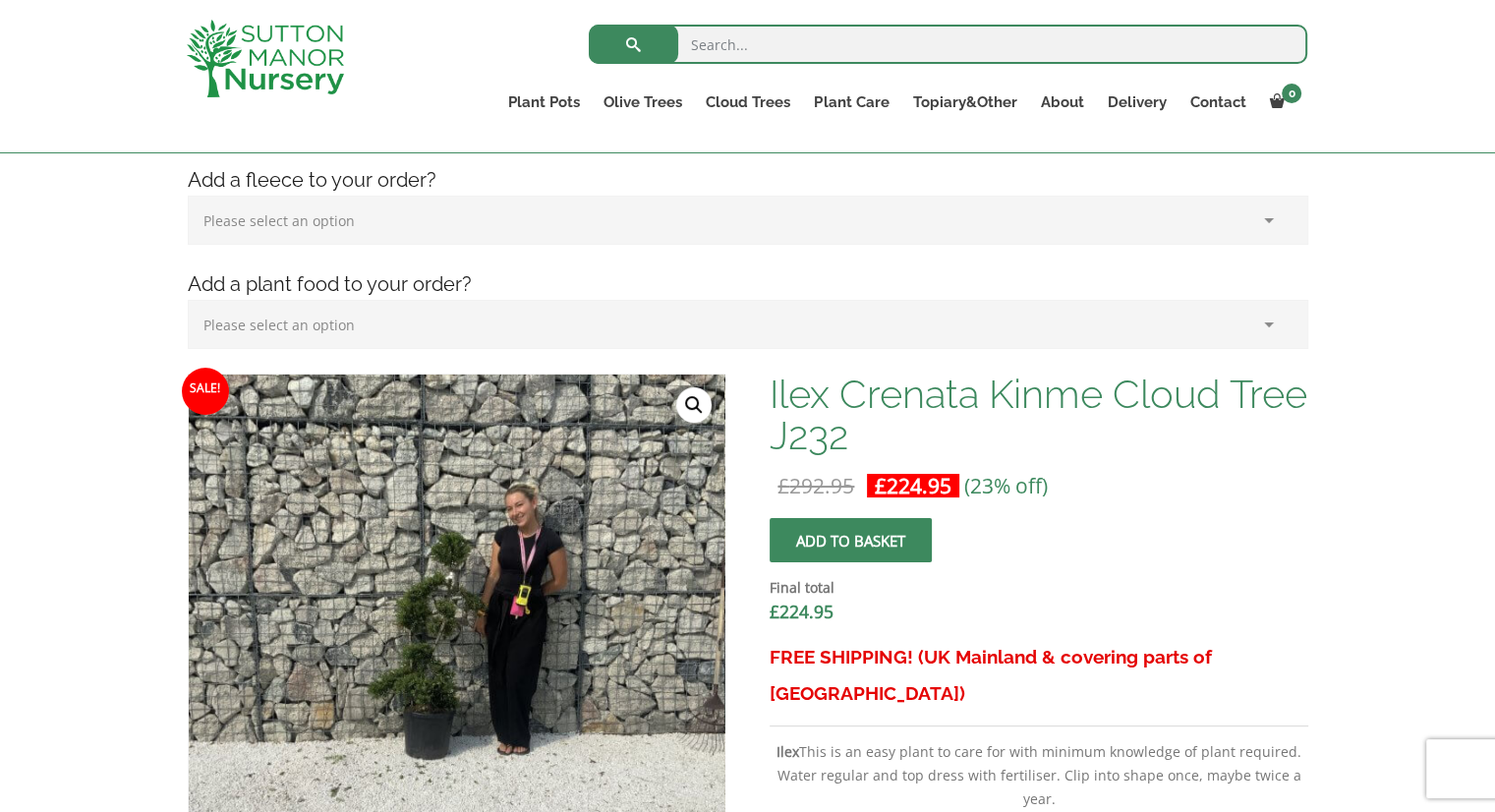
click at [457, 588] on img at bounding box center [455, 688] width 983 height 983
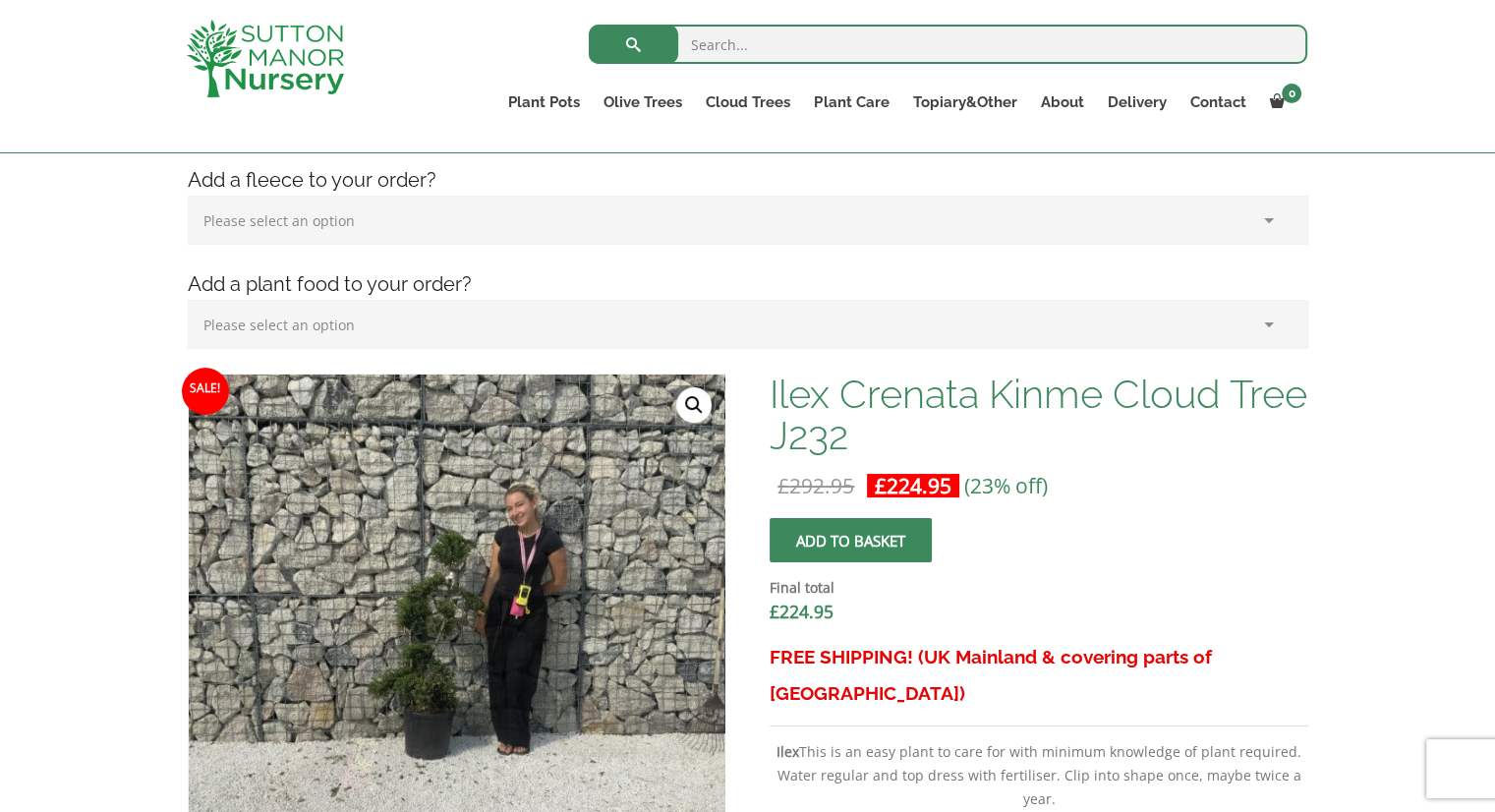
click at [681, 398] on link "🔍" at bounding box center [694, 405] width 35 height 35
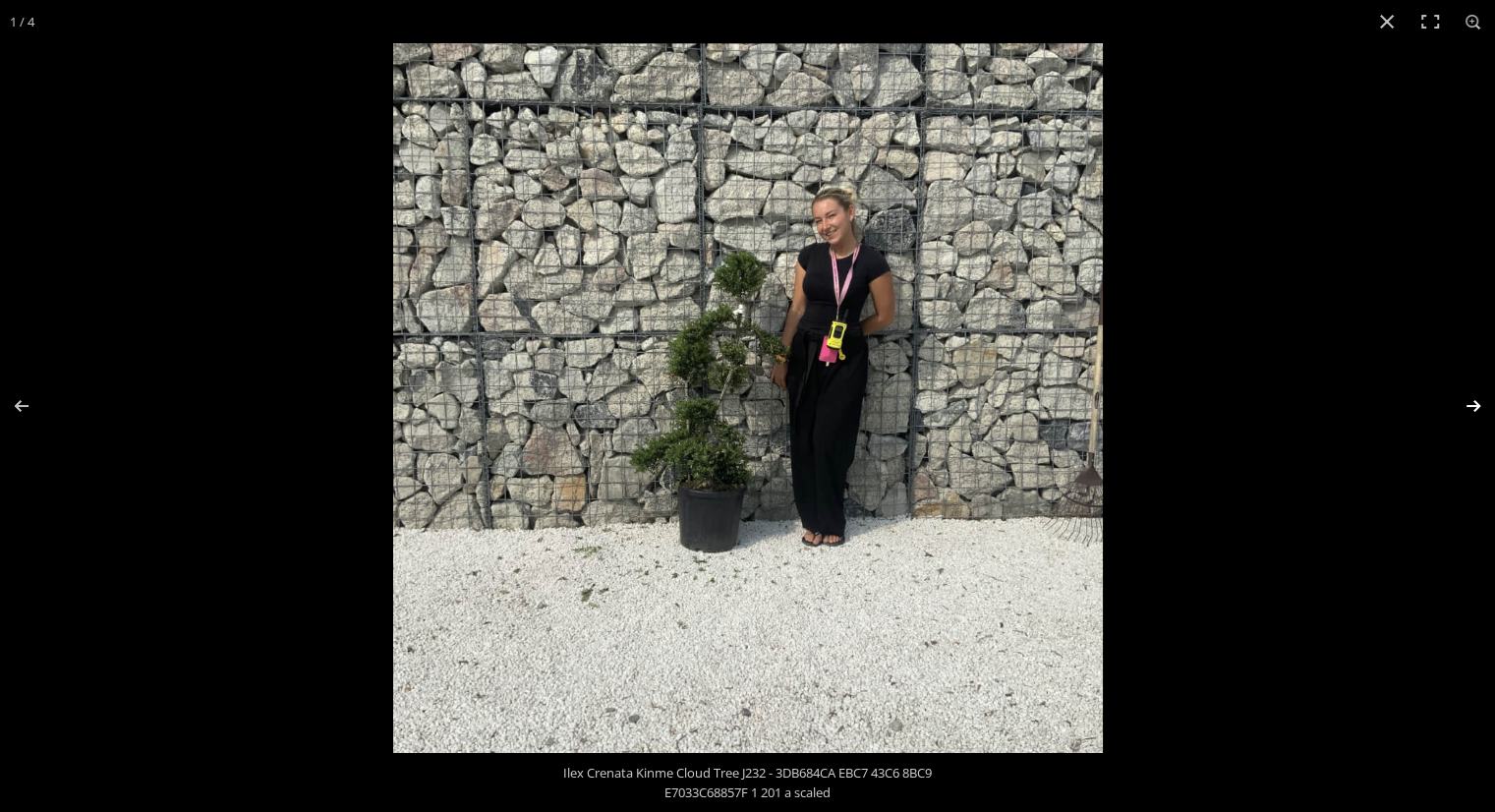
click at [1471, 401] on button "Next (arrow right)" at bounding box center [1461, 406] width 69 height 98
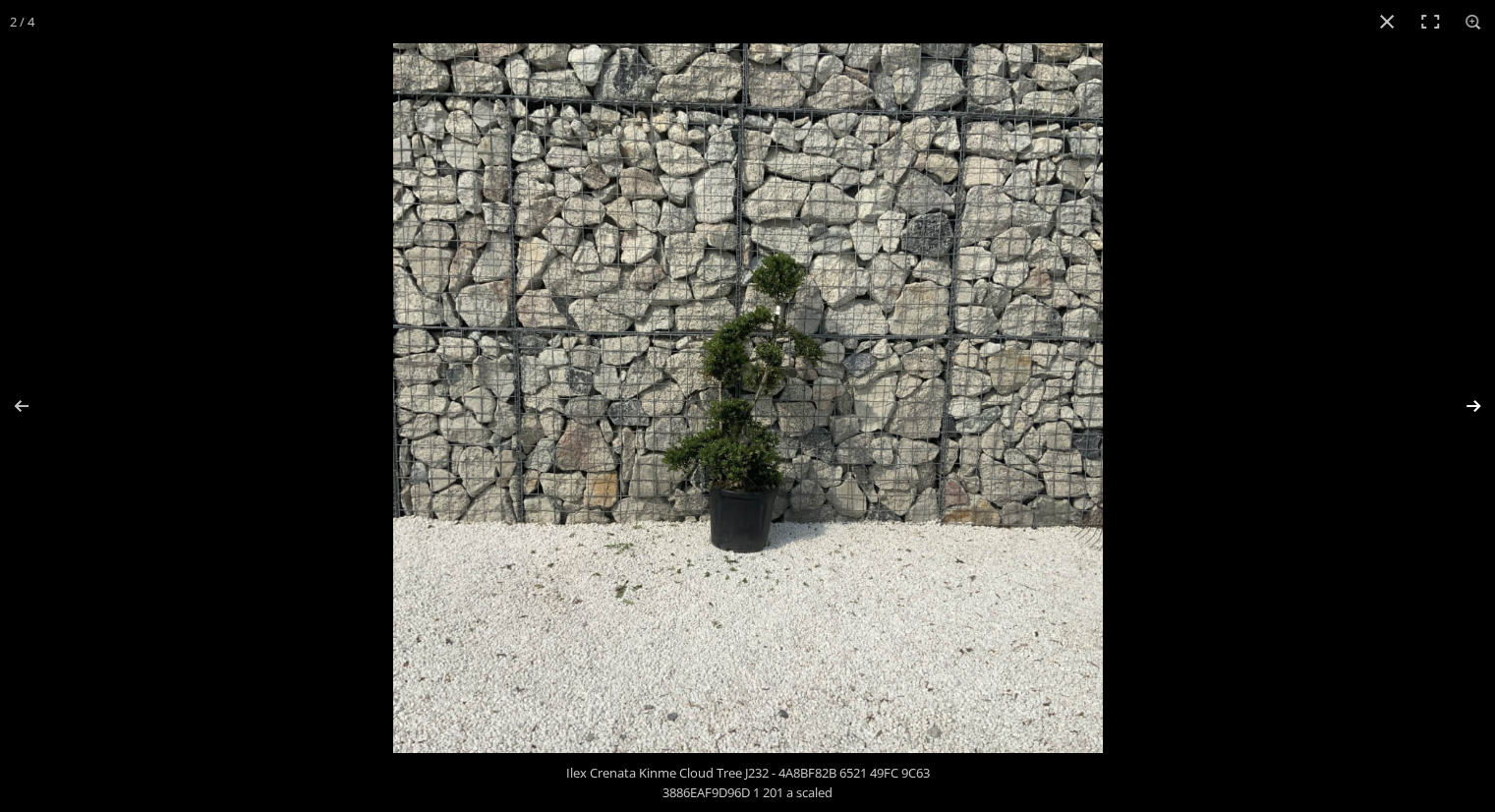
click at [1471, 401] on button "Next (arrow right)" at bounding box center [1461, 406] width 69 height 98
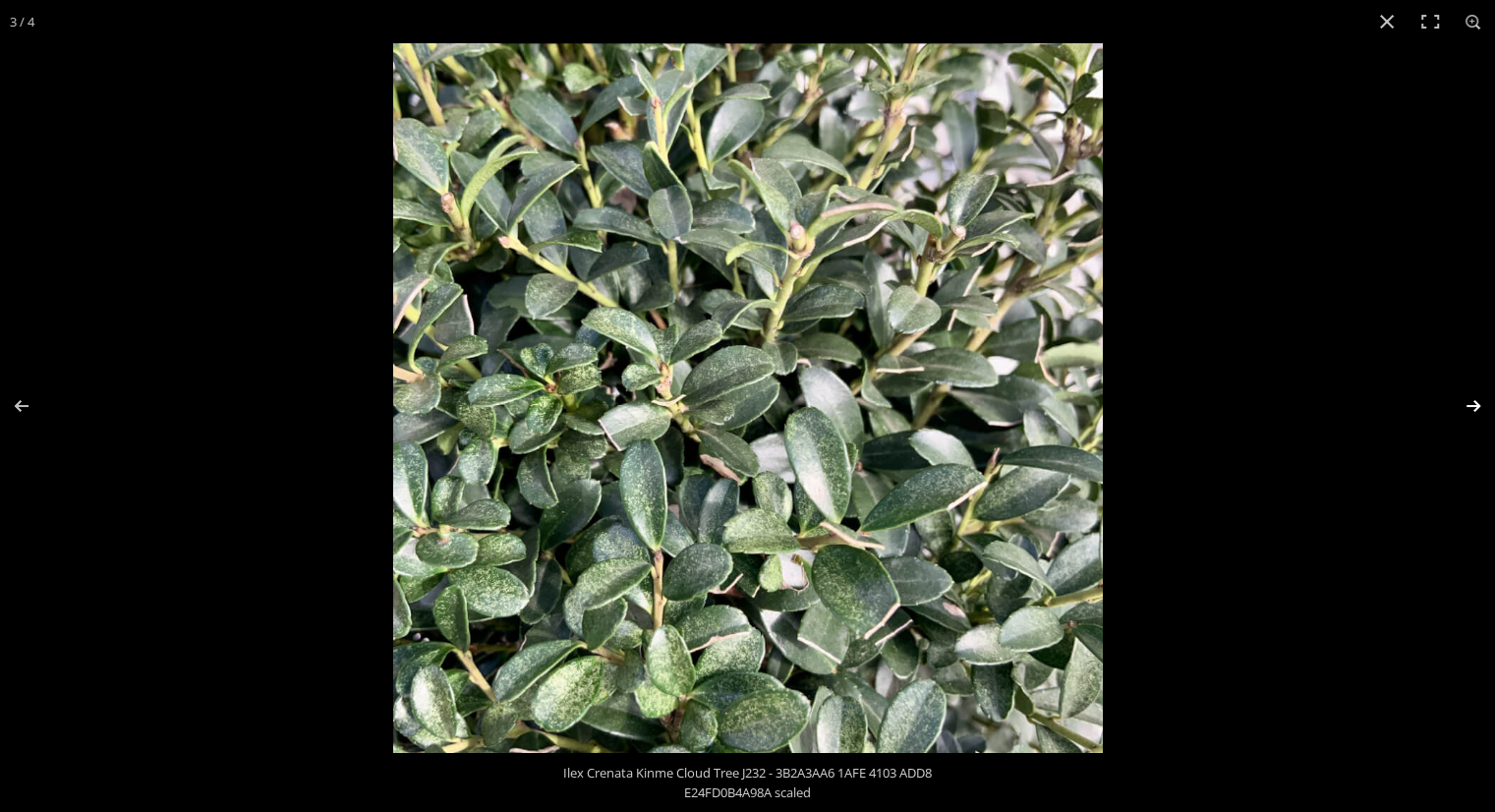
click at [1471, 401] on button "Next (arrow right)" at bounding box center [1461, 406] width 69 height 98
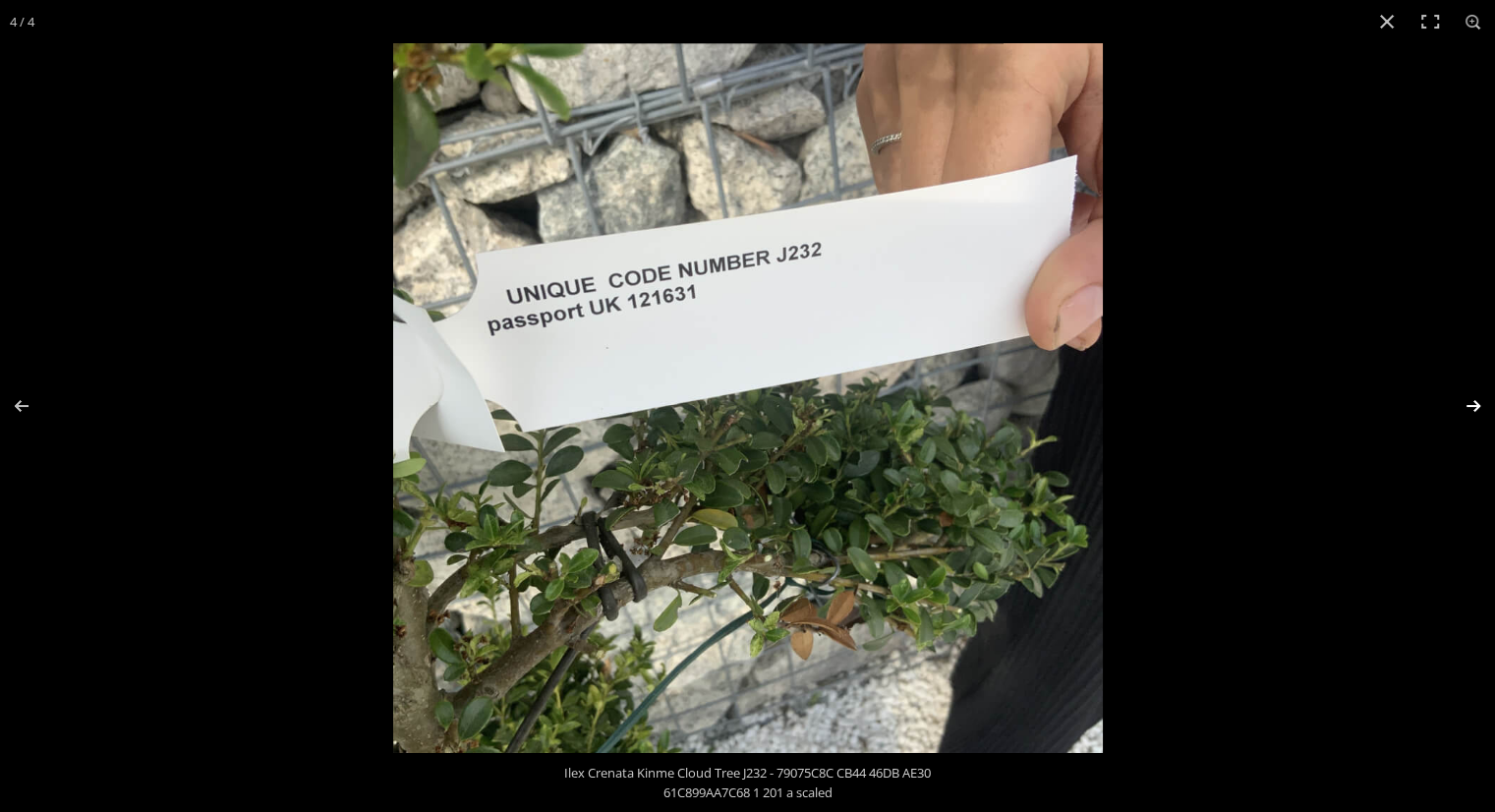
click at [1471, 401] on button "Next (arrow right)" at bounding box center [1461, 406] width 69 height 98
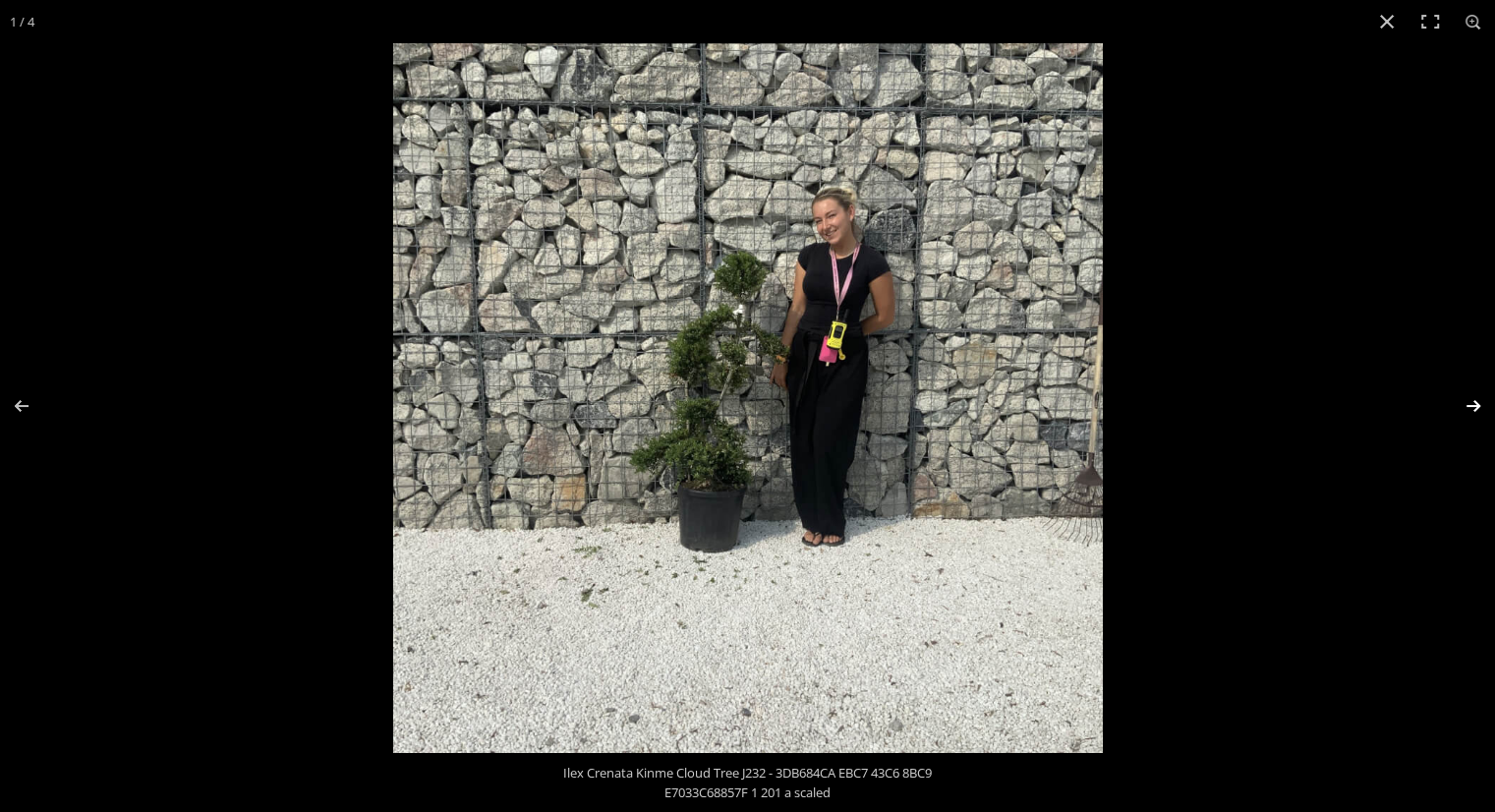
click at [1471, 401] on button "Next (arrow right)" at bounding box center [1461, 406] width 69 height 98
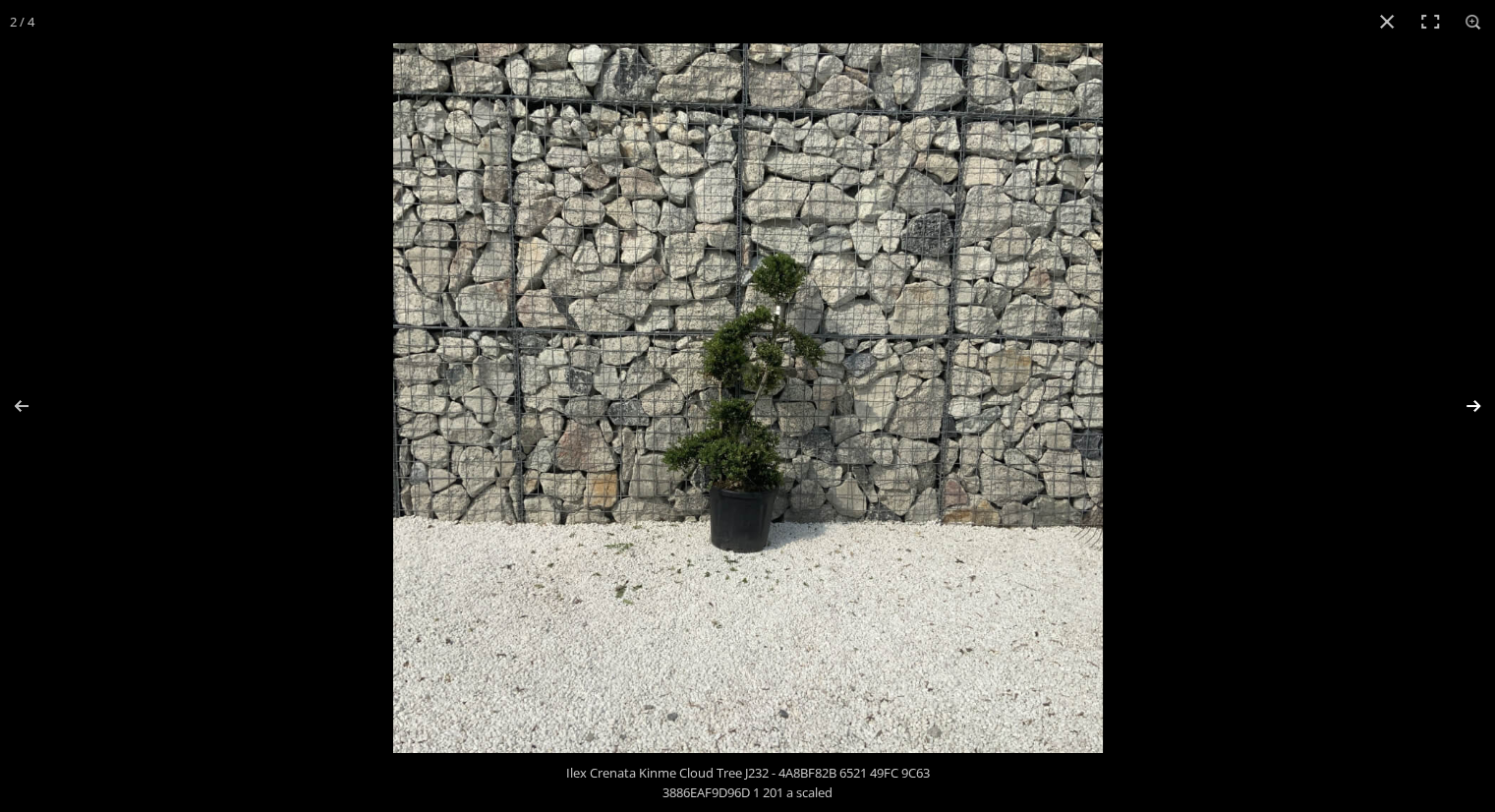
click at [1471, 401] on button "Next (arrow right)" at bounding box center [1461, 406] width 69 height 98
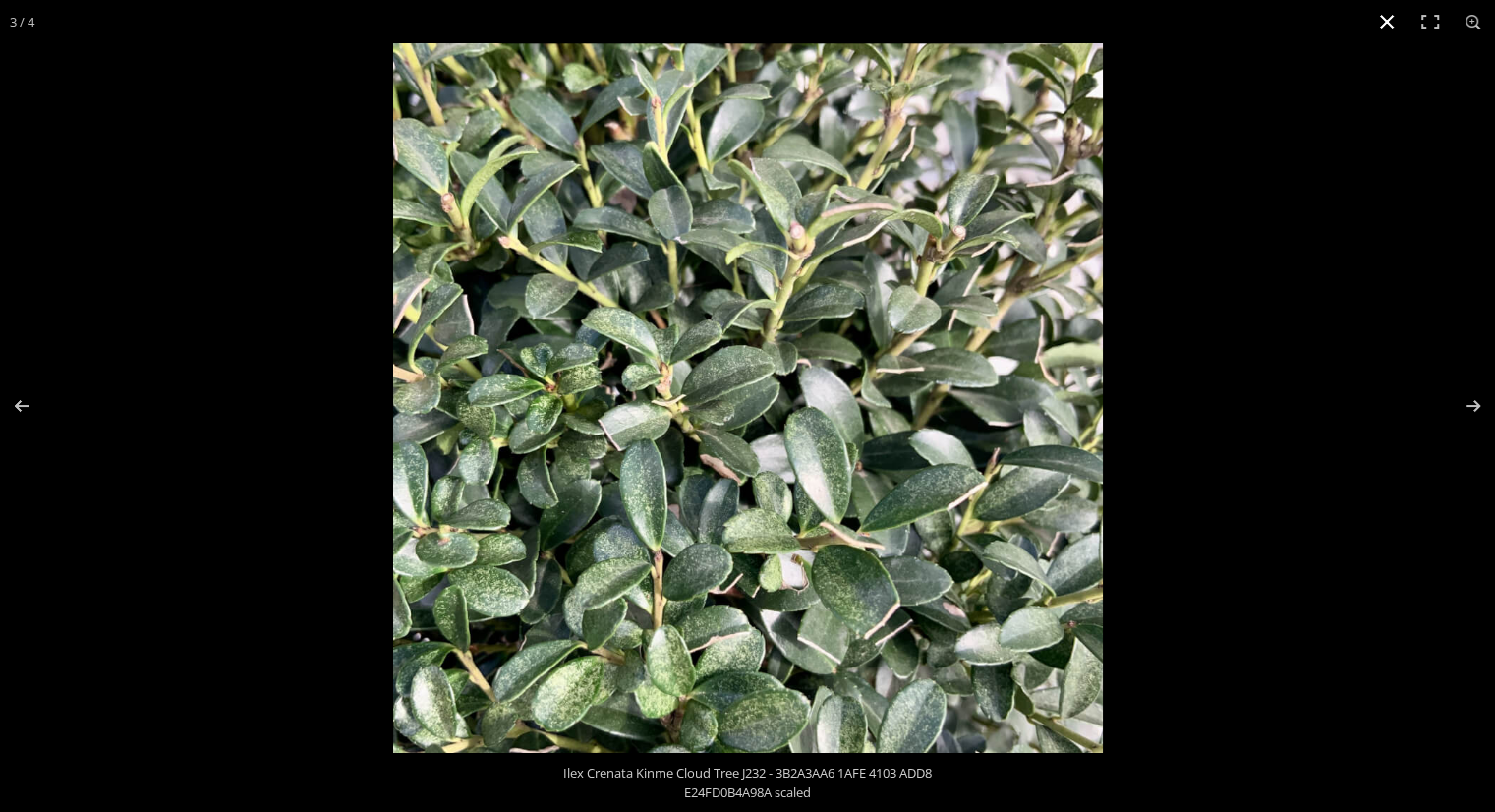
click at [1382, 21] on button "Close (Esc)" at bounding box center [1387, 22] width 43 height 43
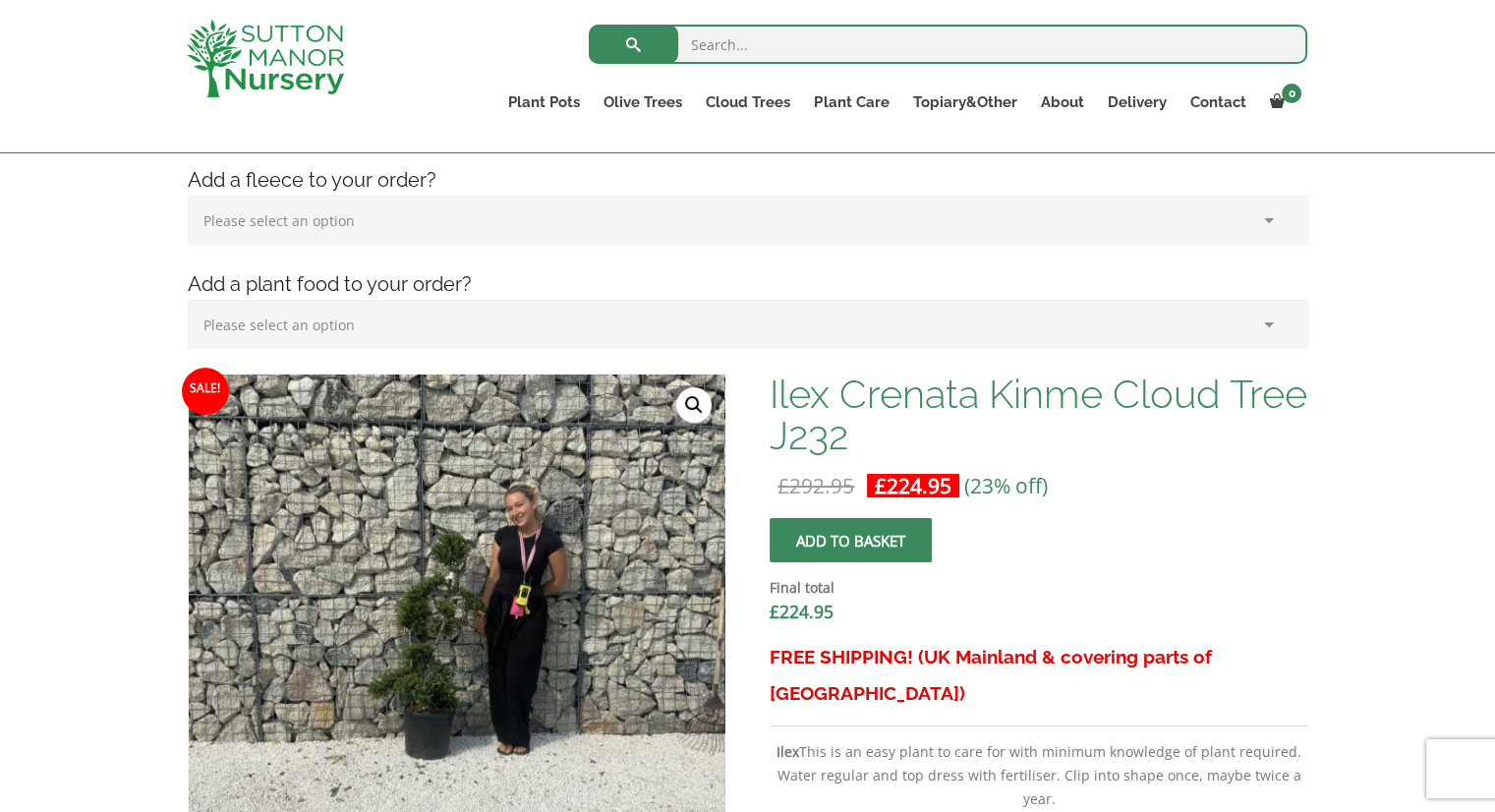
scroll to position [983, 0]
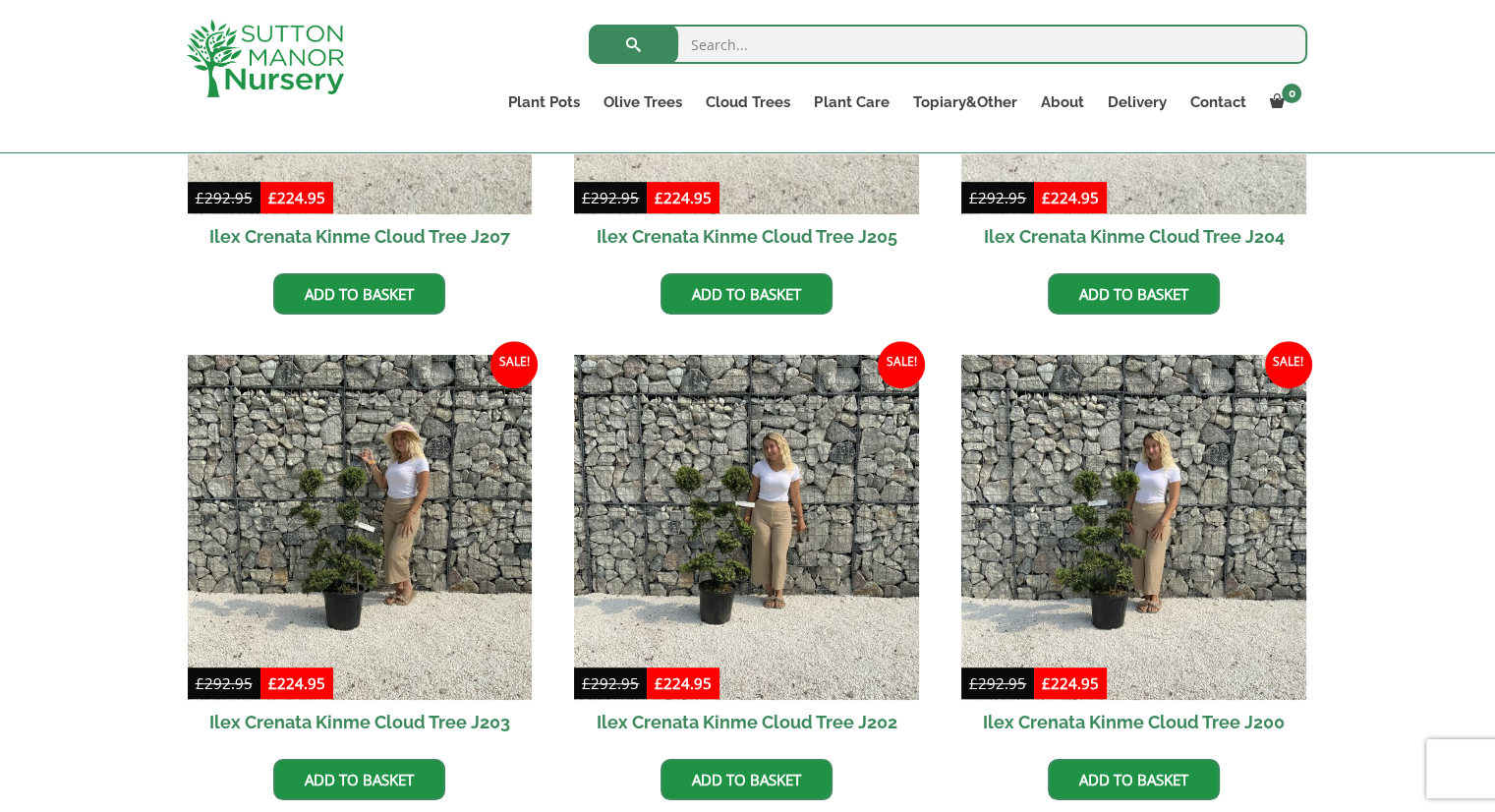
scroll to position [295, 0]
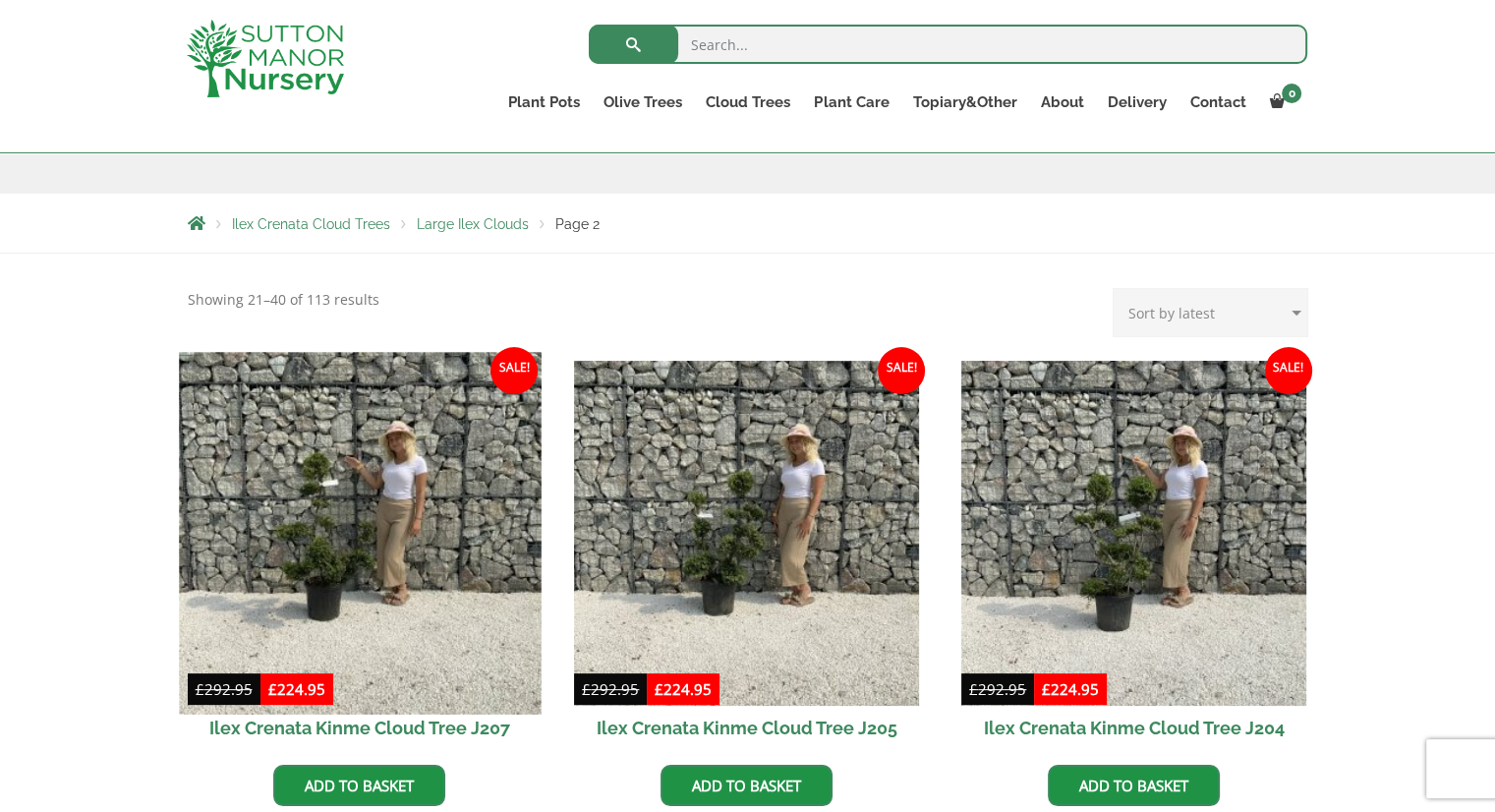
click at [310, 544] on img at bounding box center [359, 532] width 361 height 361
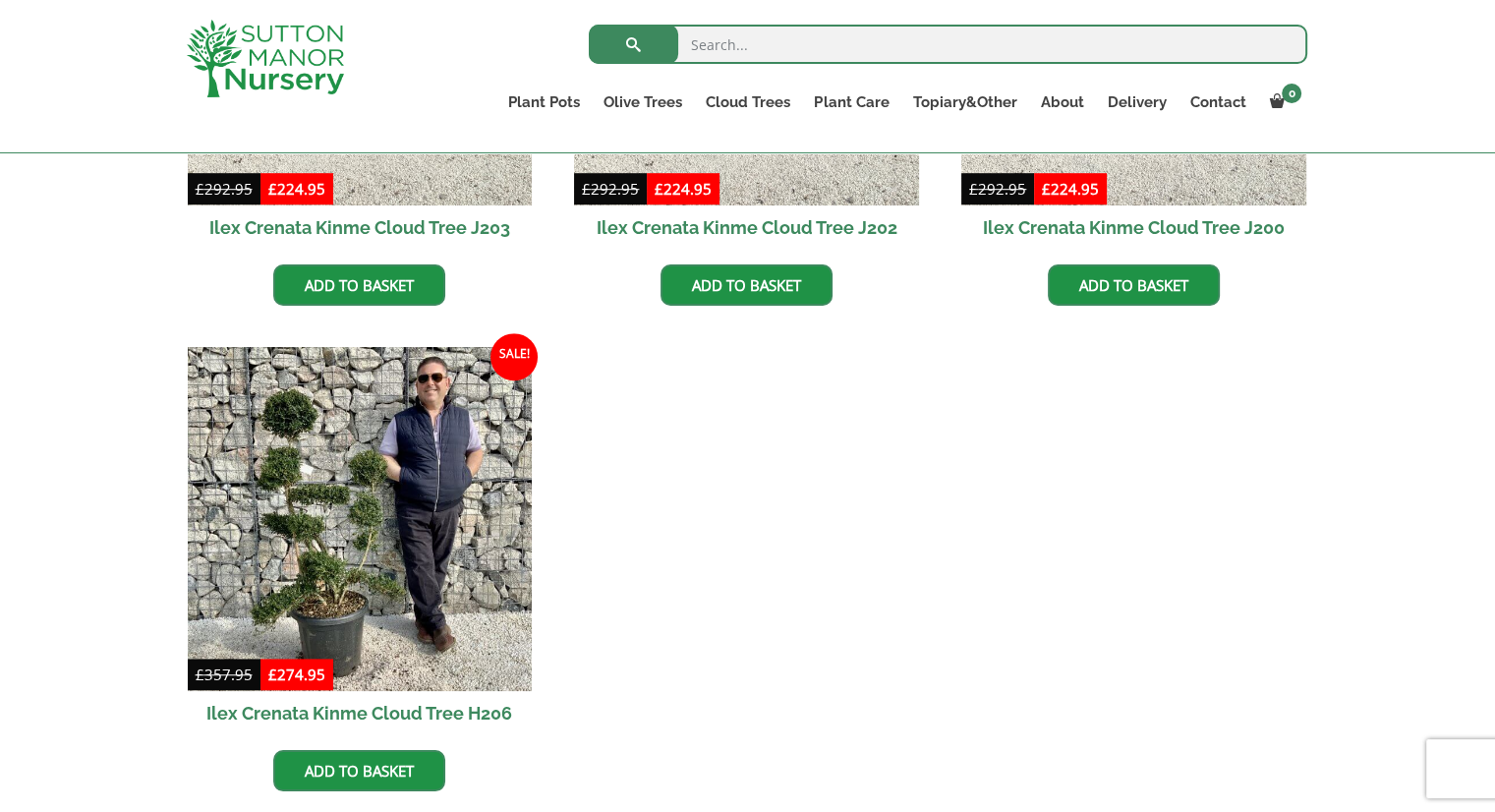
scroll to position [1474, 0]
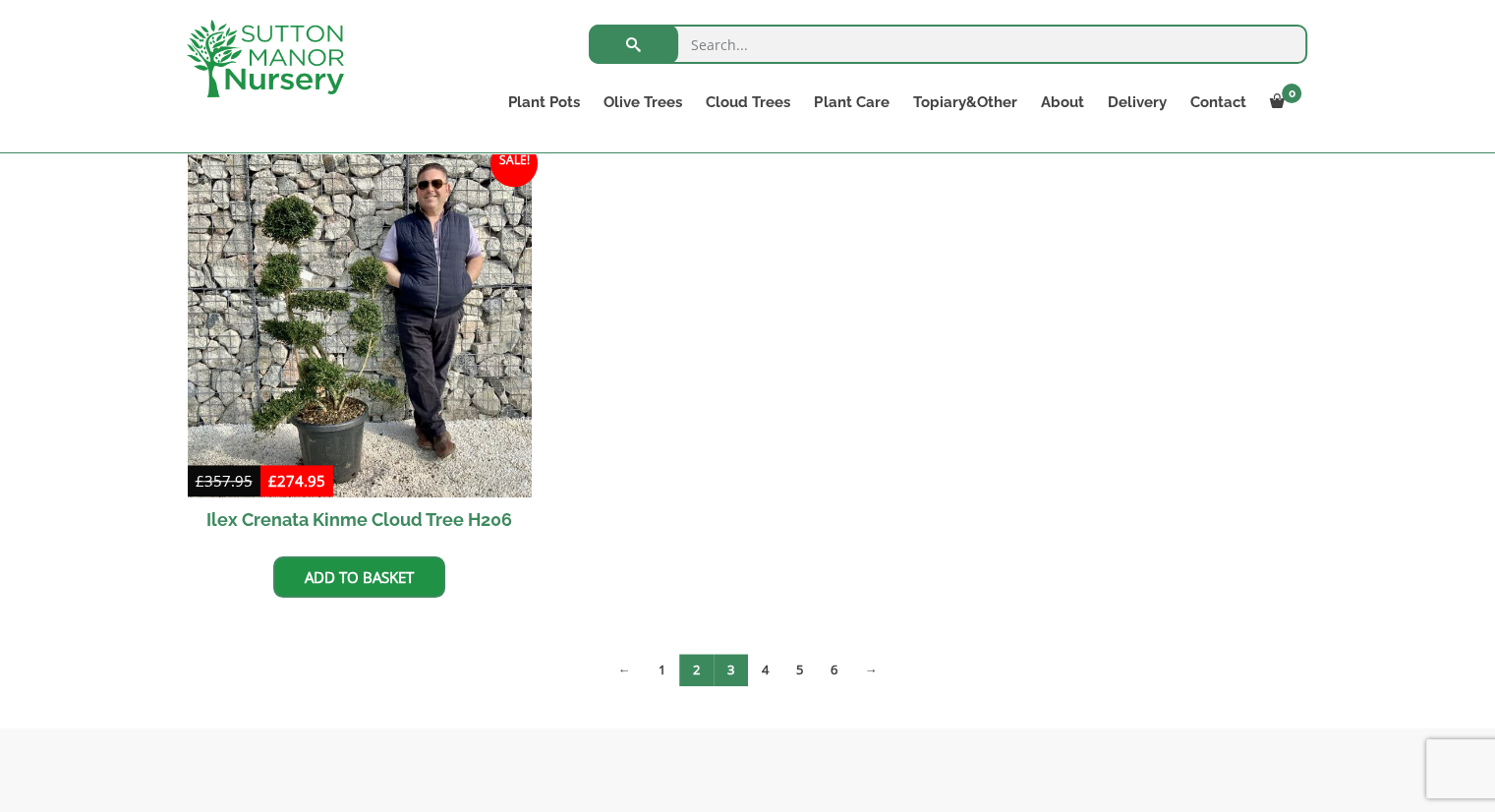
click at [727, 665] on link "3" at bounding box center [730, 669] width 34 height 32
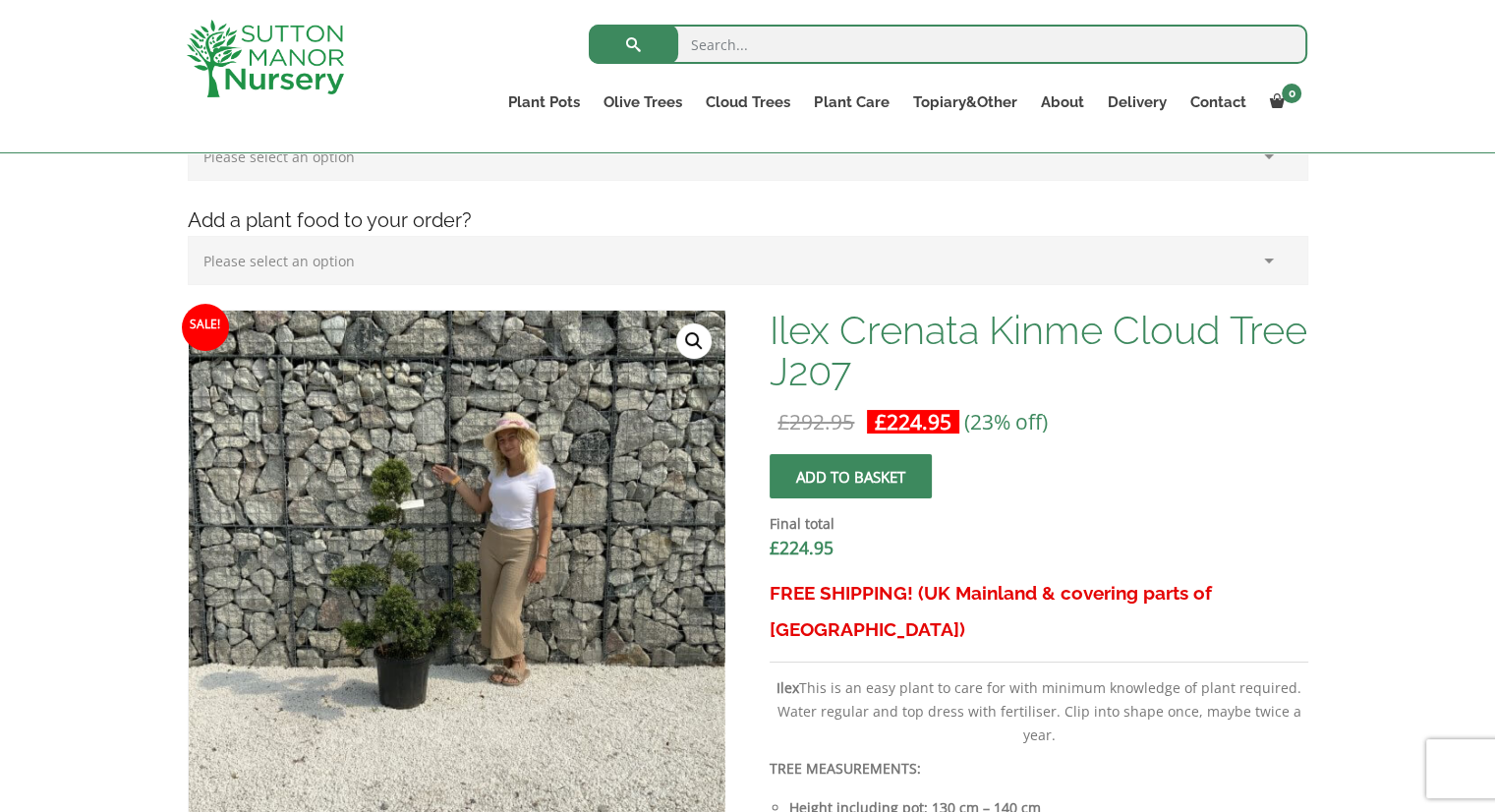
scroll to position [491, 0]
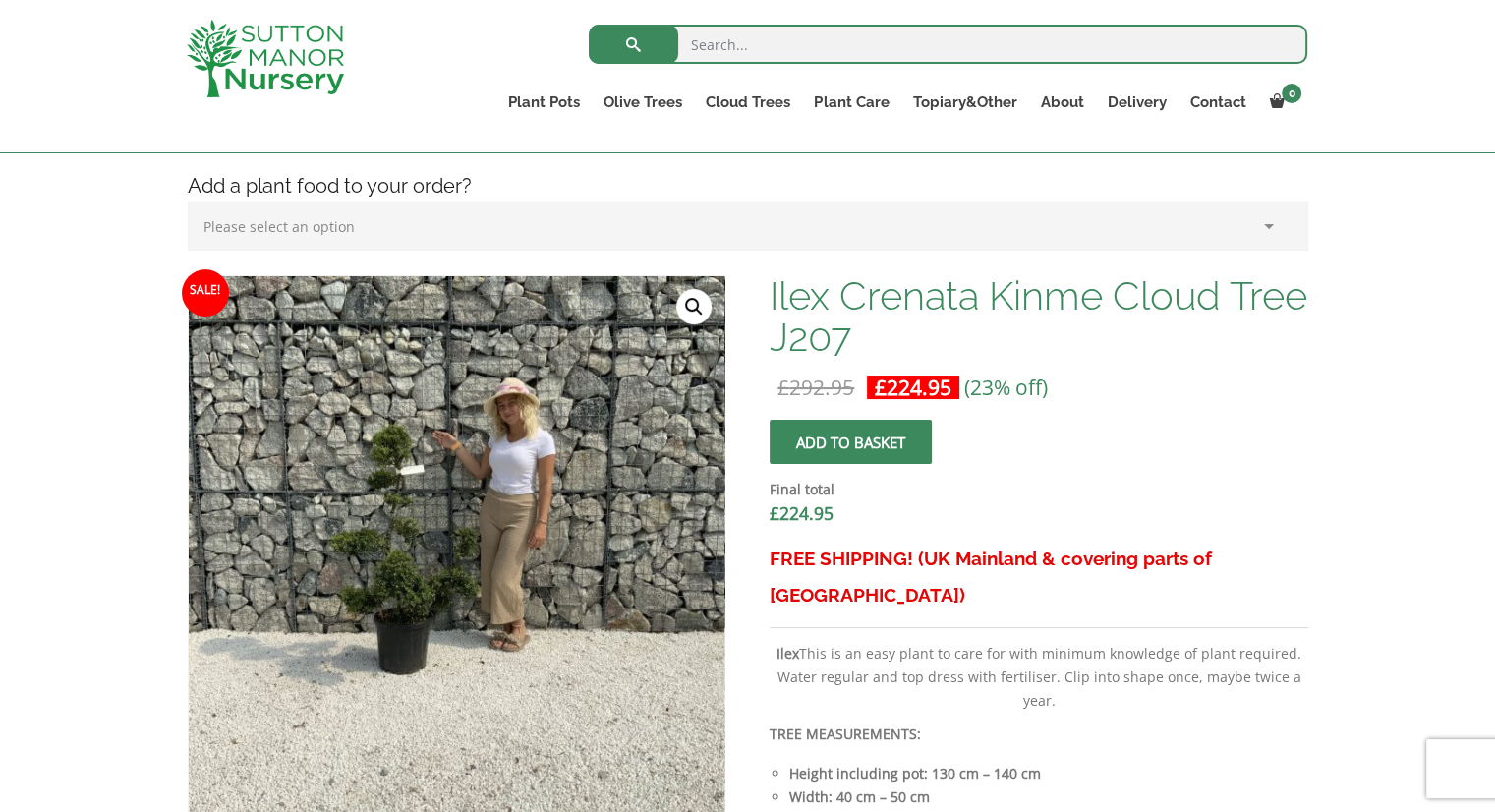
click at [696, 306] on link "🔍" at bounding box center [694, 307] width 35 height 35
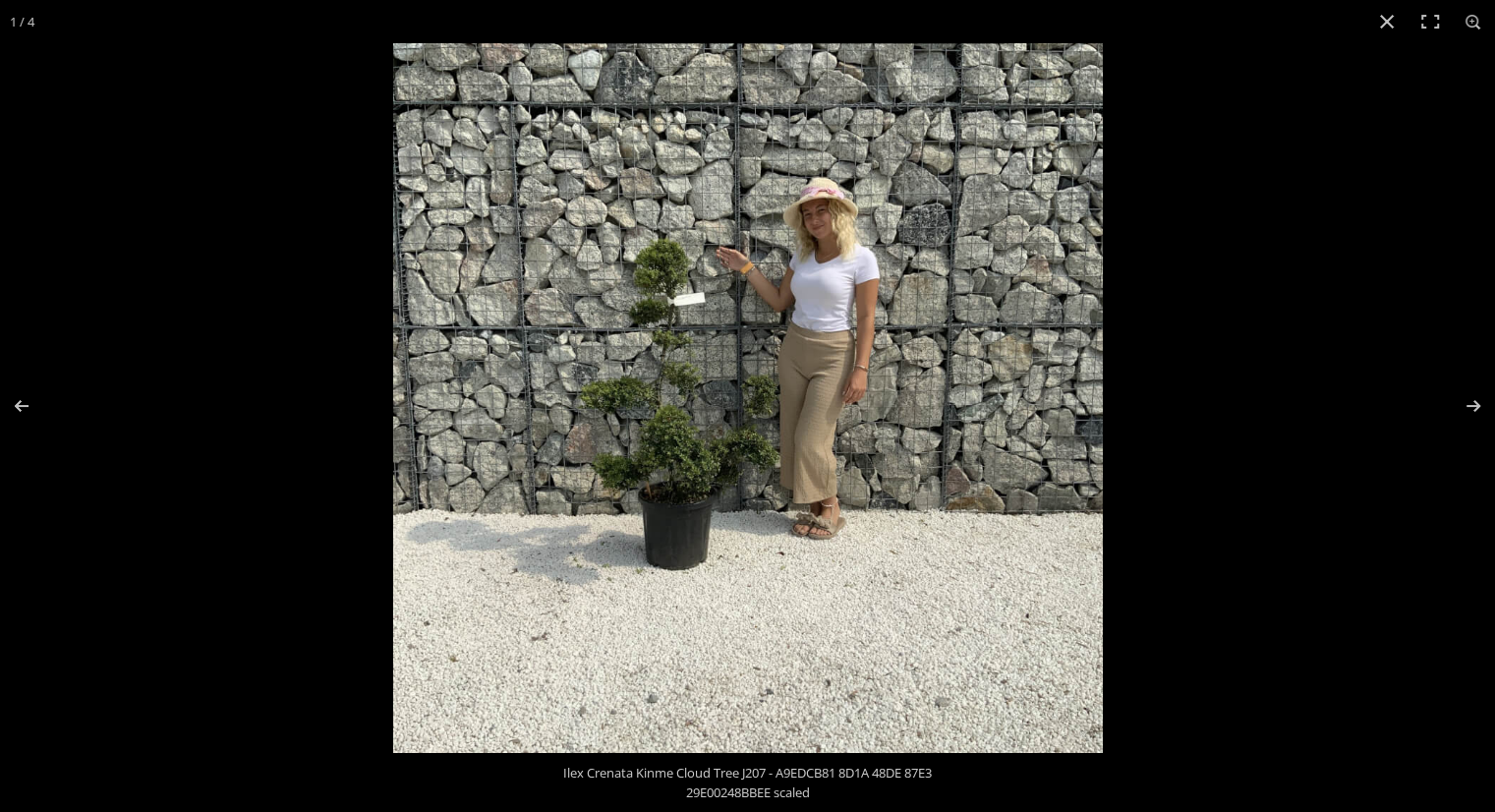
click at [853, 286] on img at bounding box center [747, 398] width 710 height 710
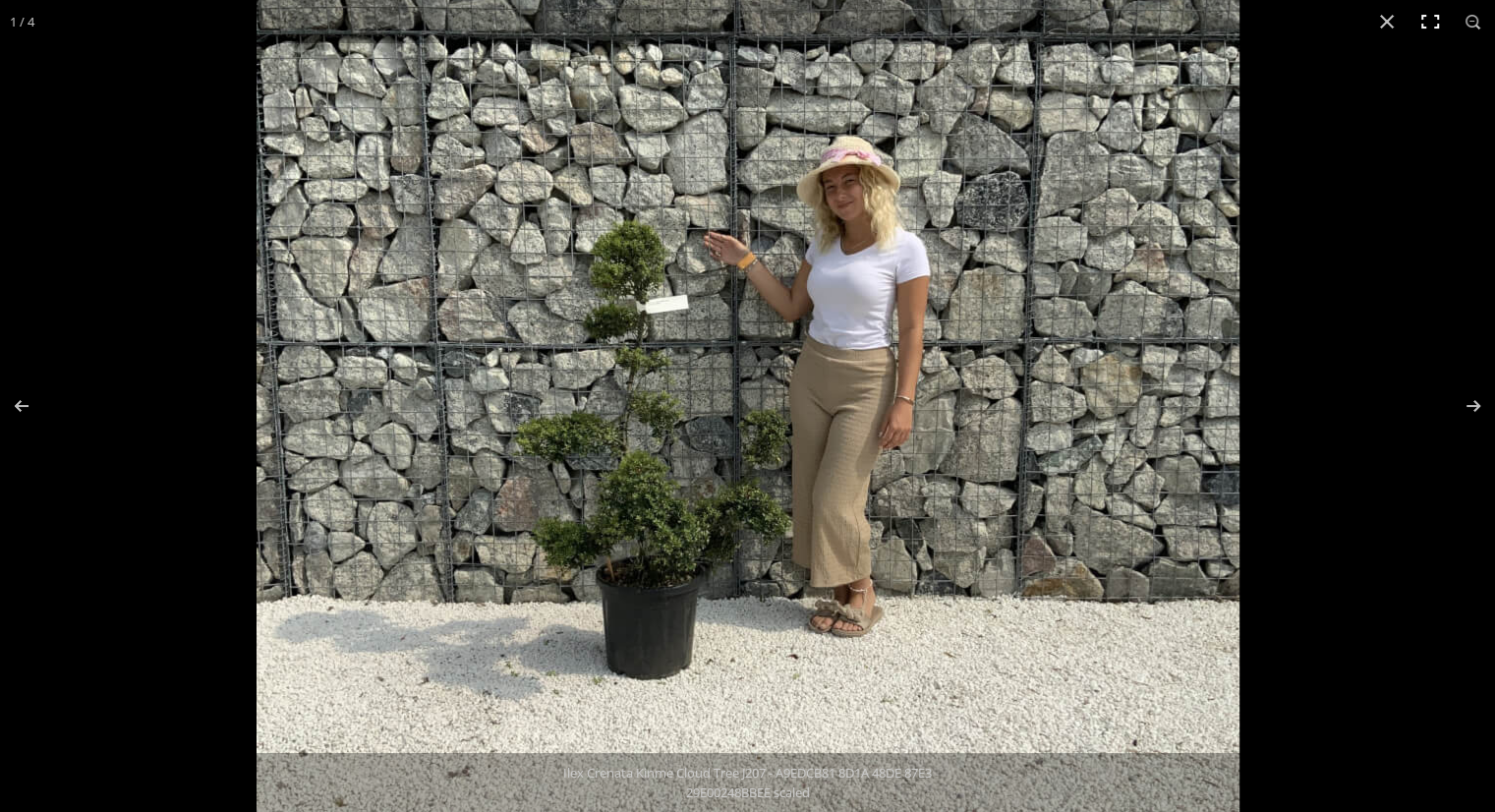
click at [1408, 22] on button "Toggle fullscreen" at bounding box center [1430, 22] width 43 height 43
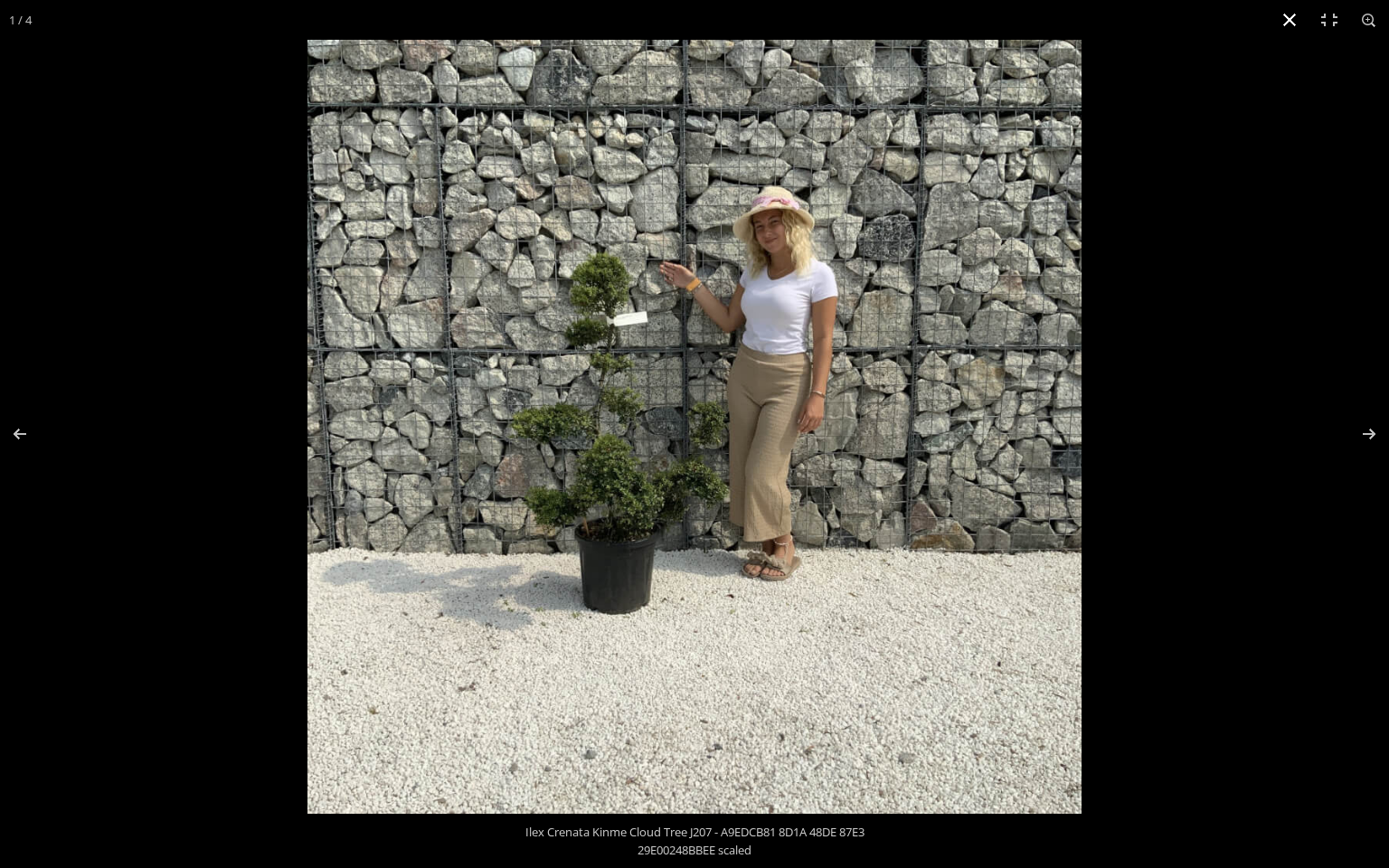
click at [1280, 14] on button "Close (Esc)" at bounding box center [1289, 20] width 40 height 40
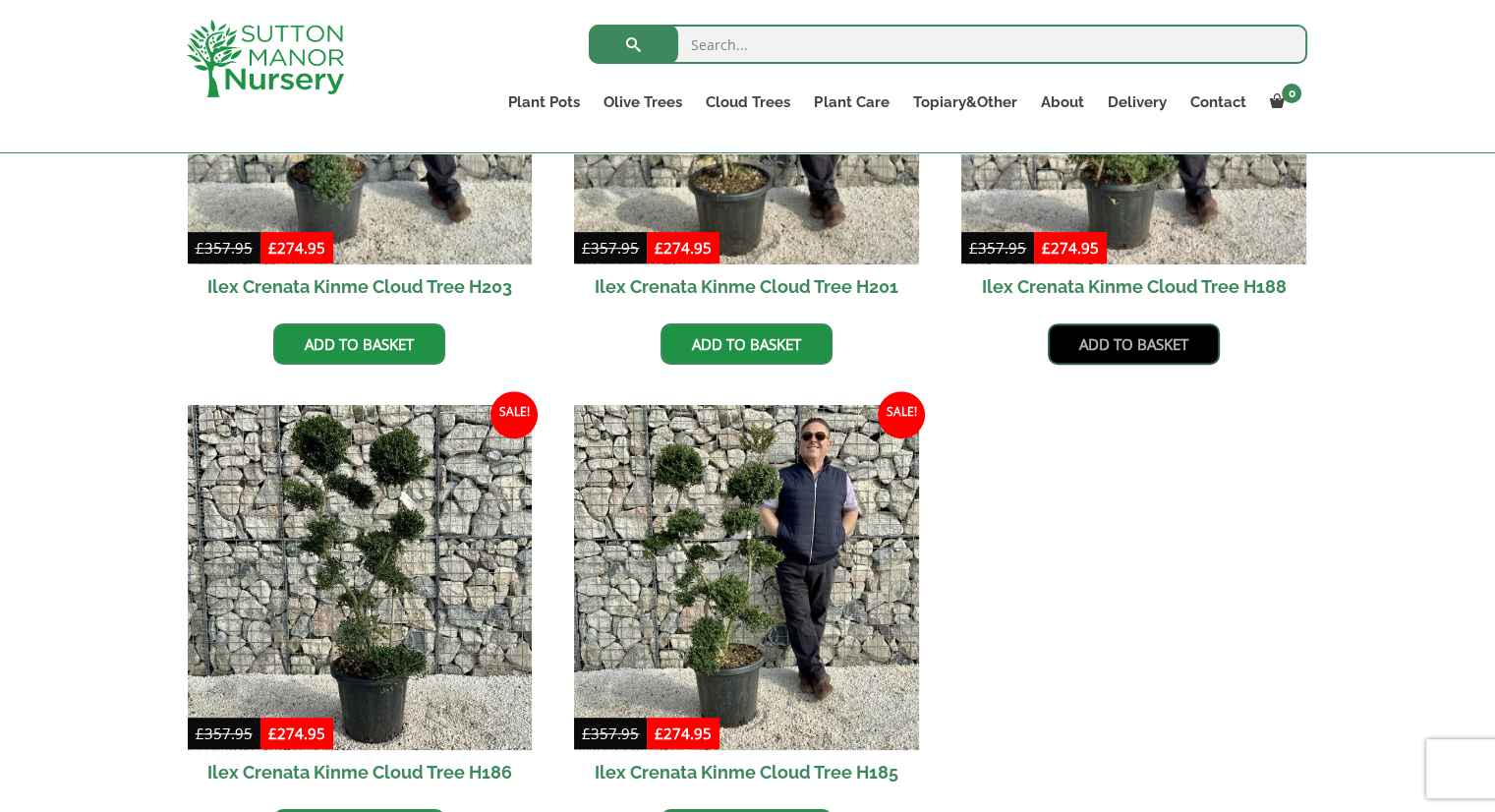
scroll to position [983, 0]
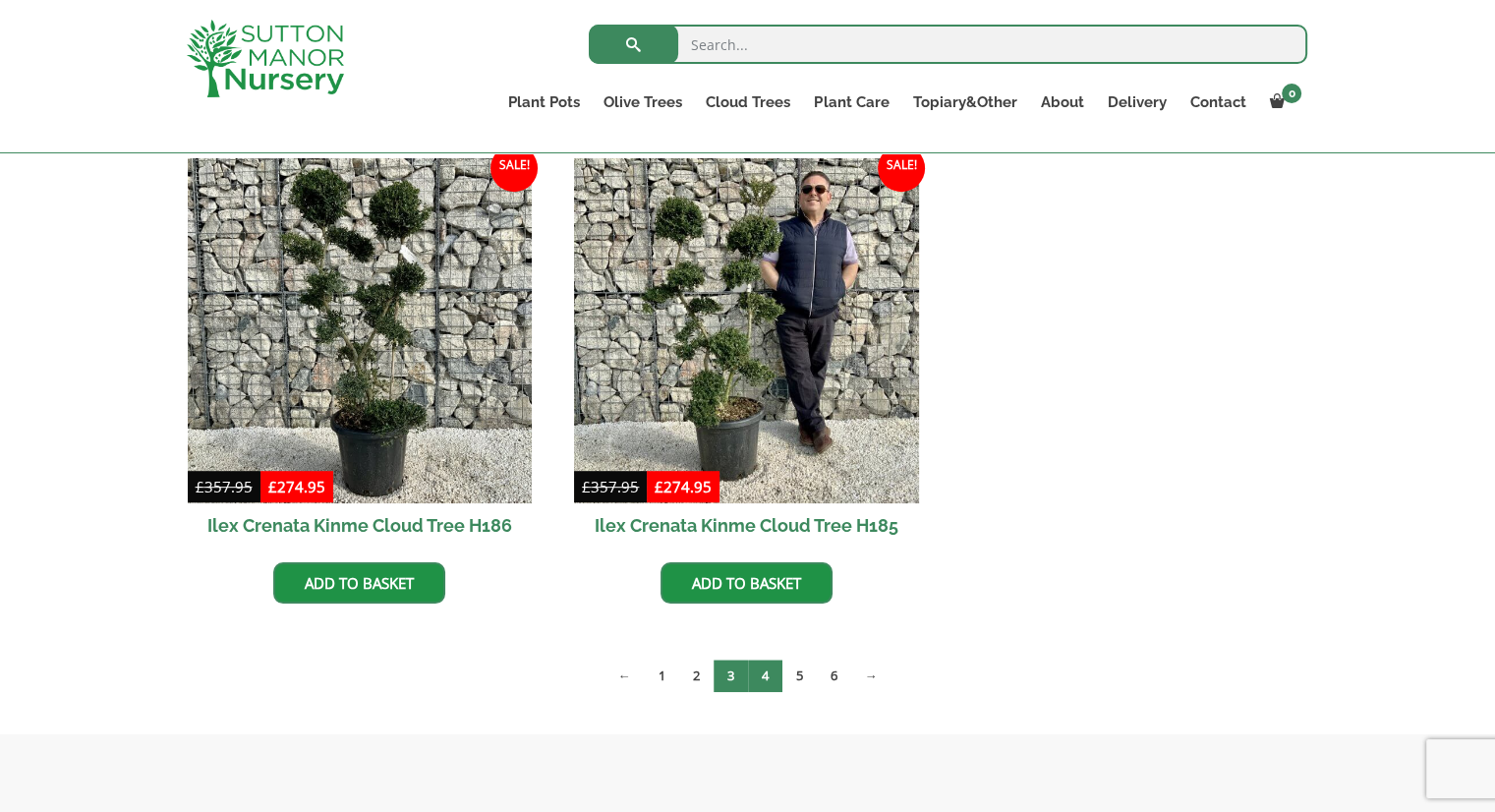
click at [756, 661] on link "4" at bounding box center [765, 675] width 34 height 32
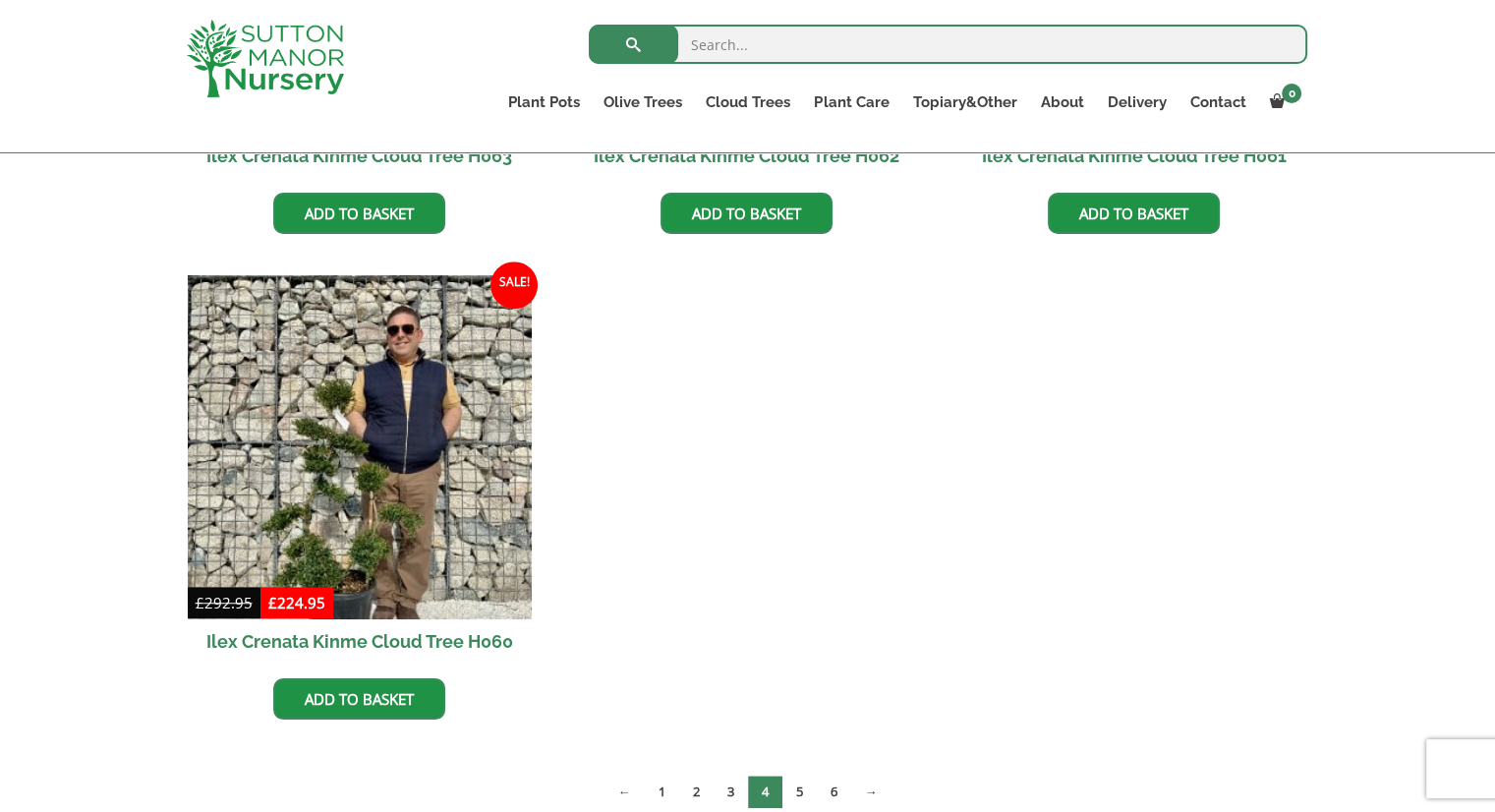
scroll to position [1376, 0]
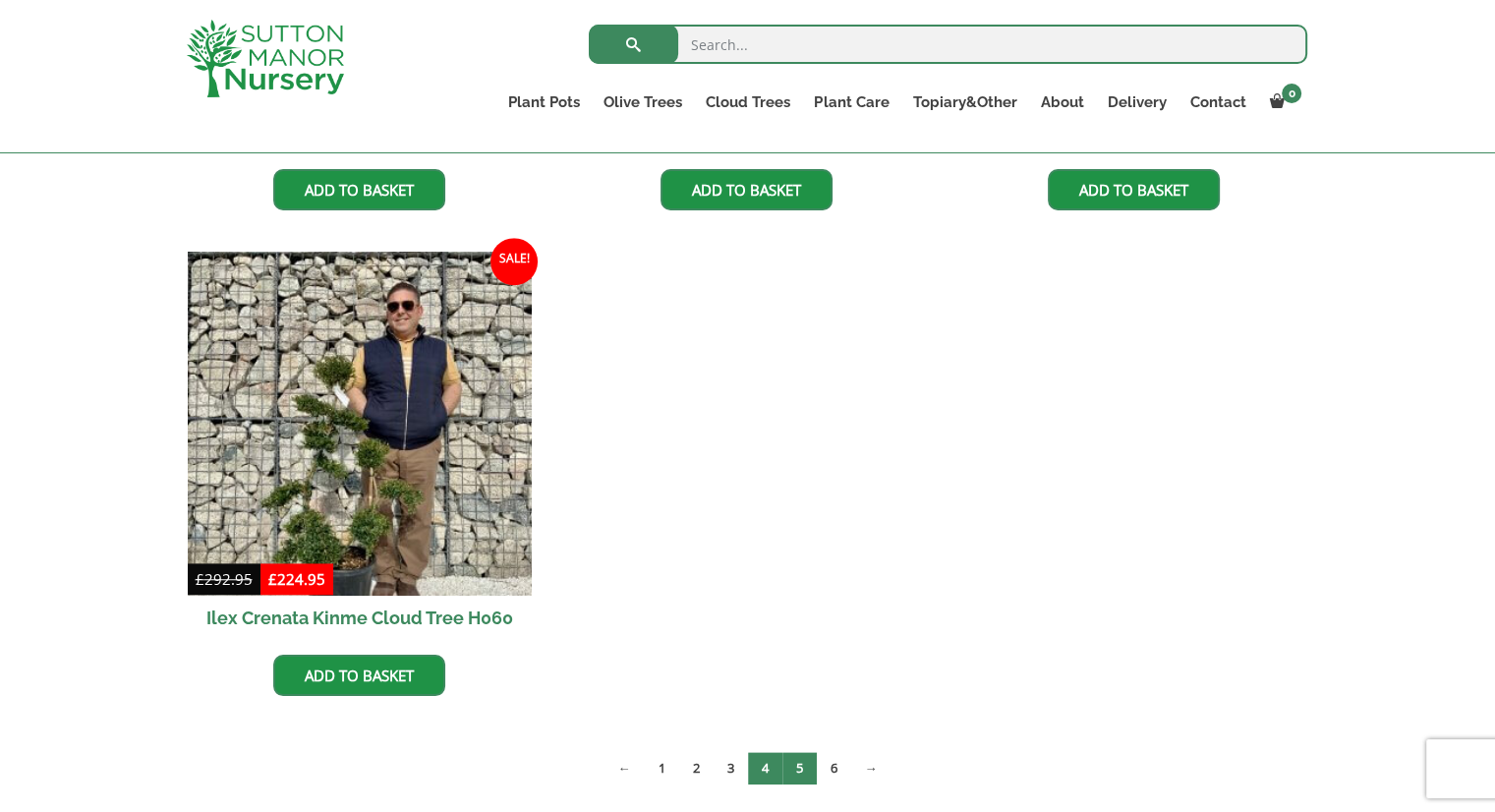
click at [798, 768] on link "5" at bounding box center [799, 768] width 34 height 32
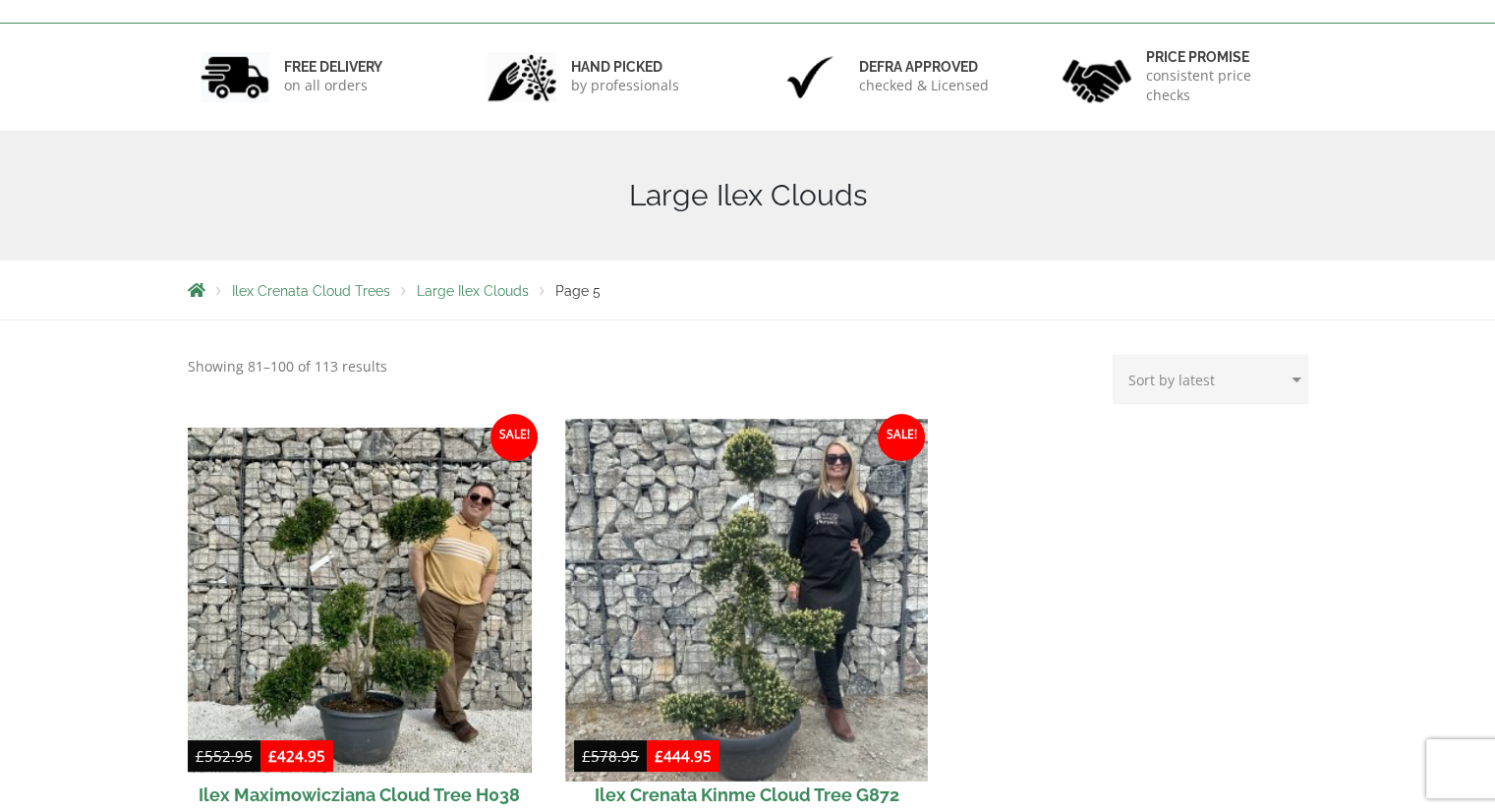
scroll to position [491, 0]
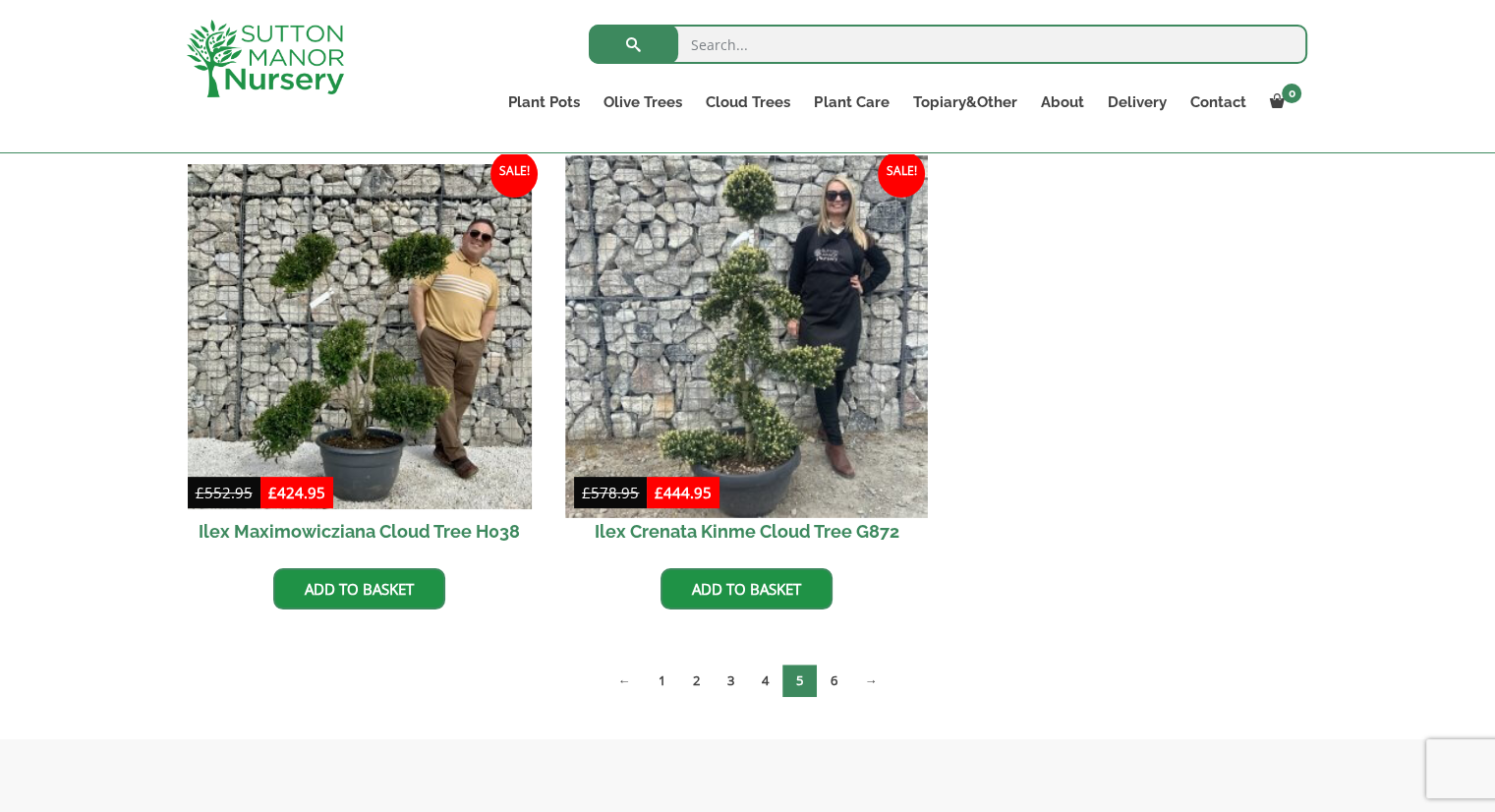
click at [838, 360] on img at bounding box center [746, 336] width 361 height 361
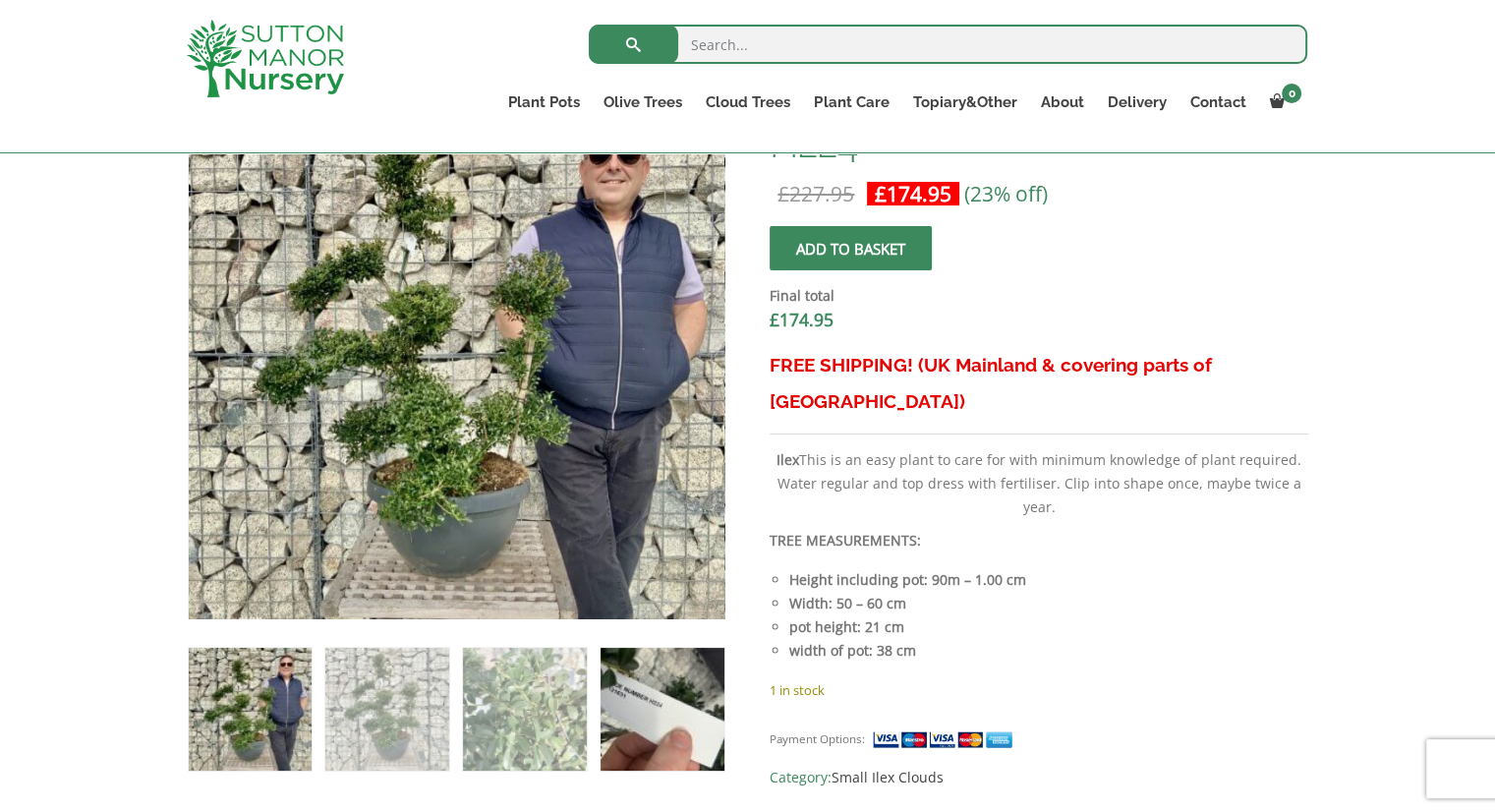
scroll to position [688, 0]
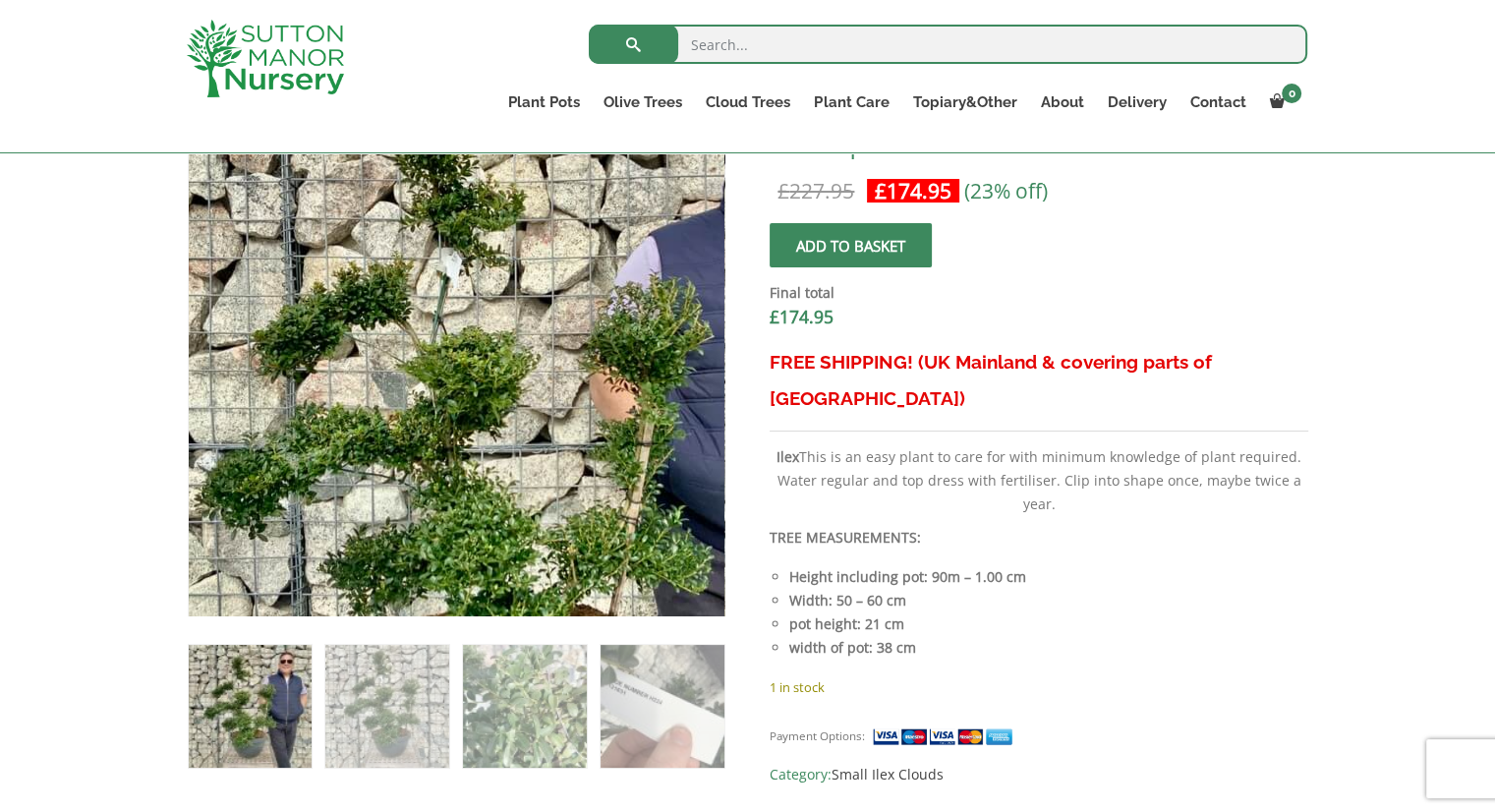
click at [343, 199] on img at bounding box center [527, 440] width 871 height 871
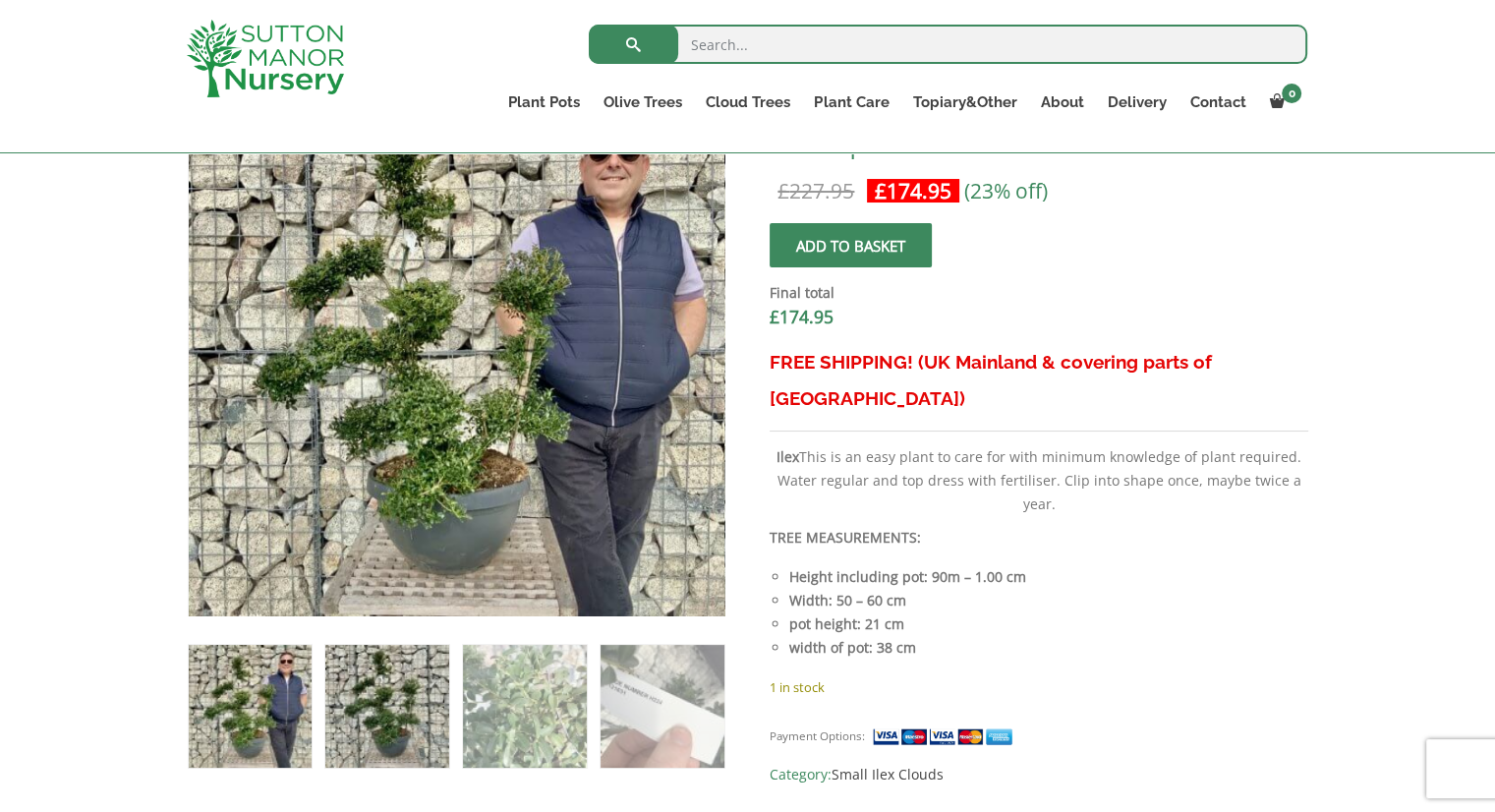
click at [397, 694] on img at bounding box center [387, 706] width 123 height 123
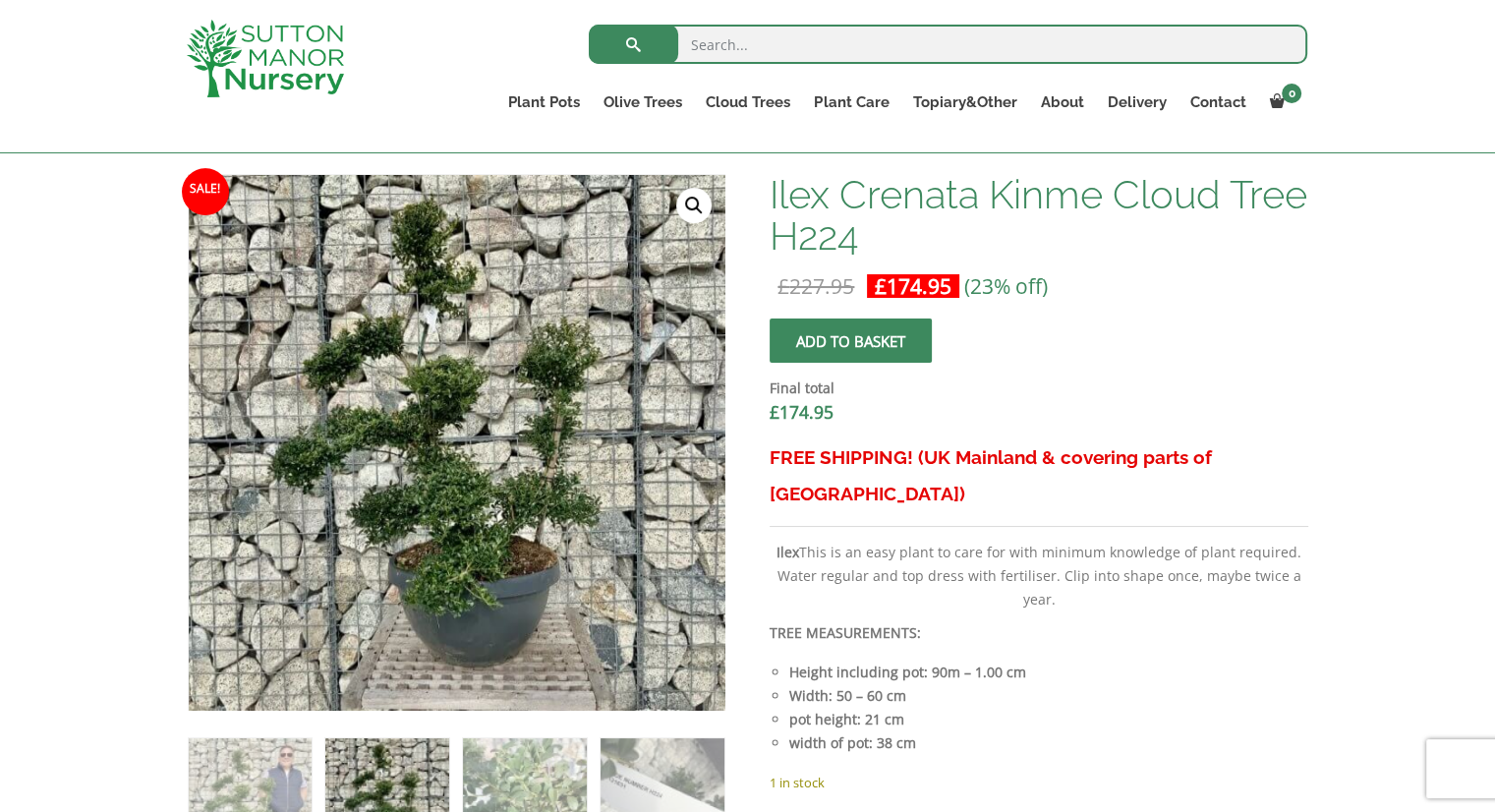
scroll to position [590, 0]
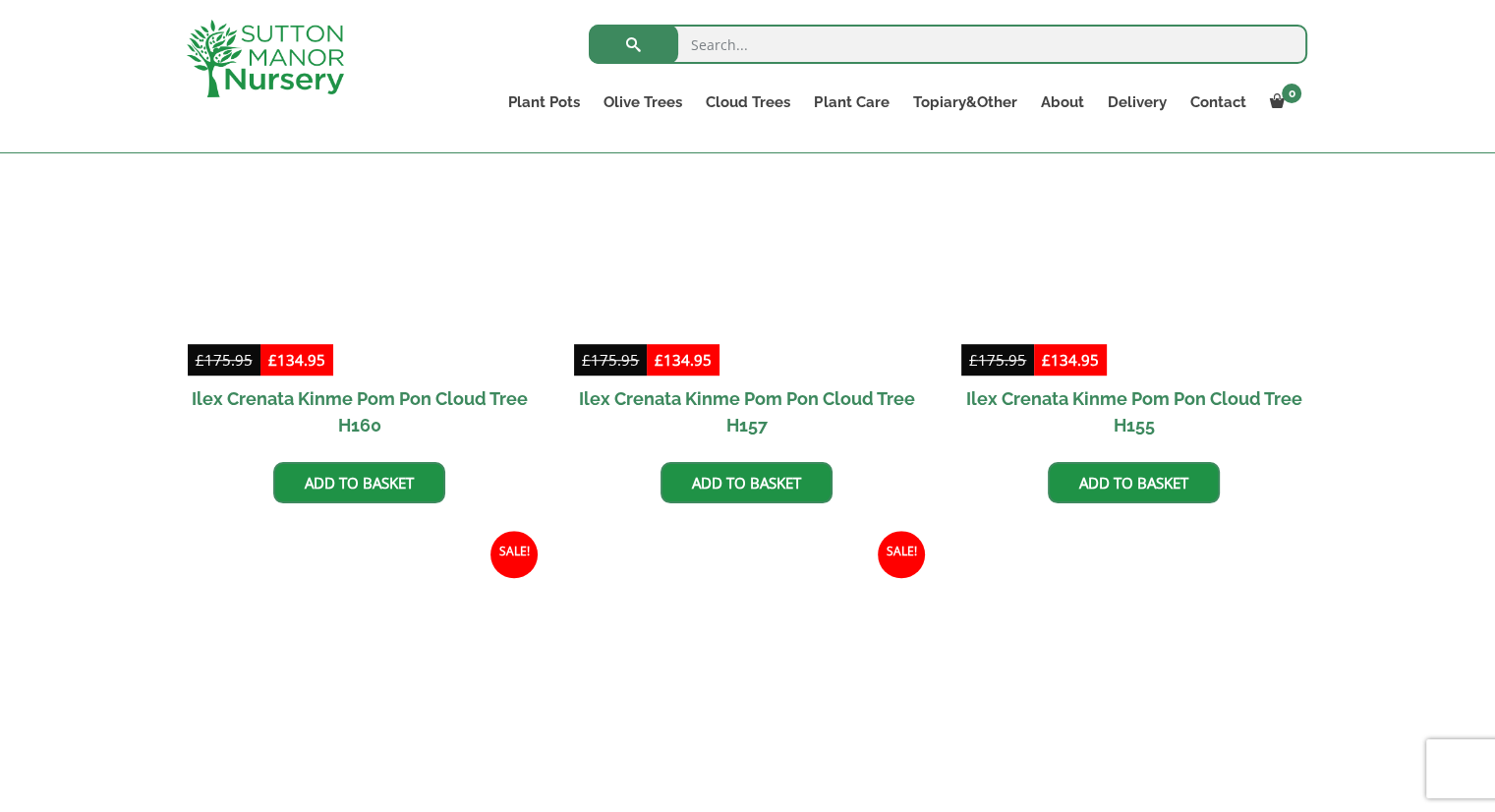
scroll to position [1474, 0]
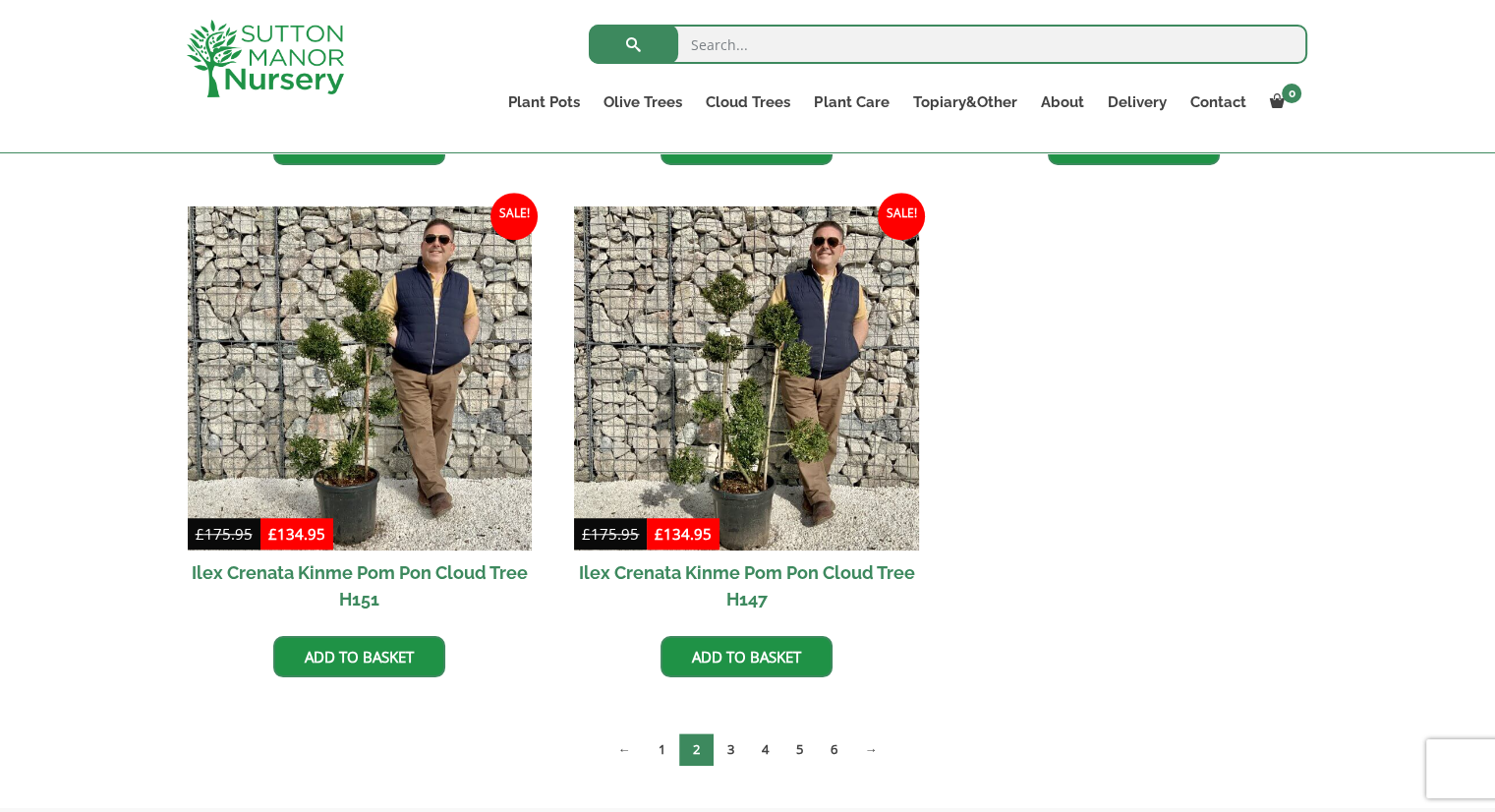
click at [724, 744] on link "3" at bounding box center [730, 749] width 34 height 32
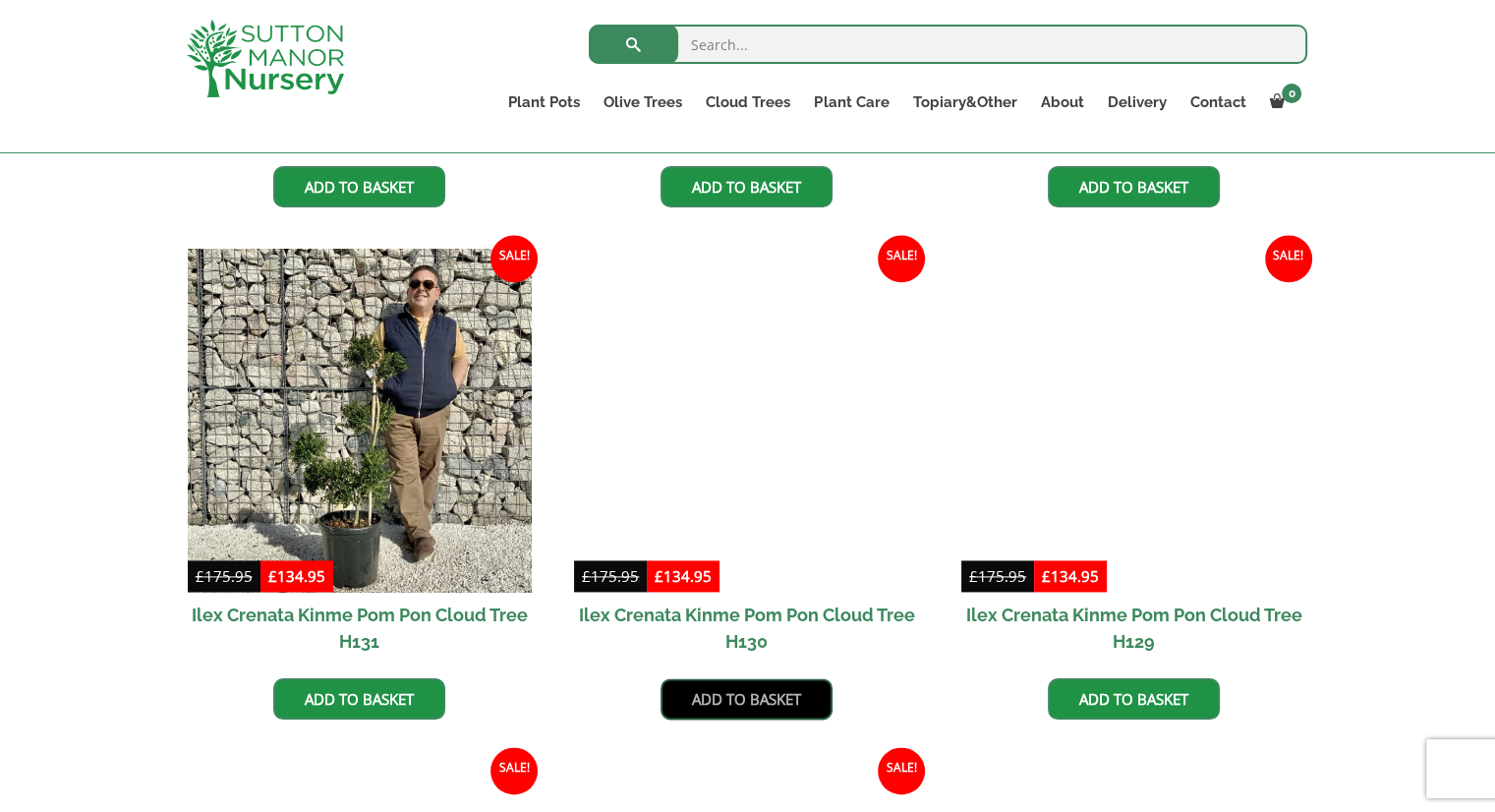
scroll to position [3047, 0]
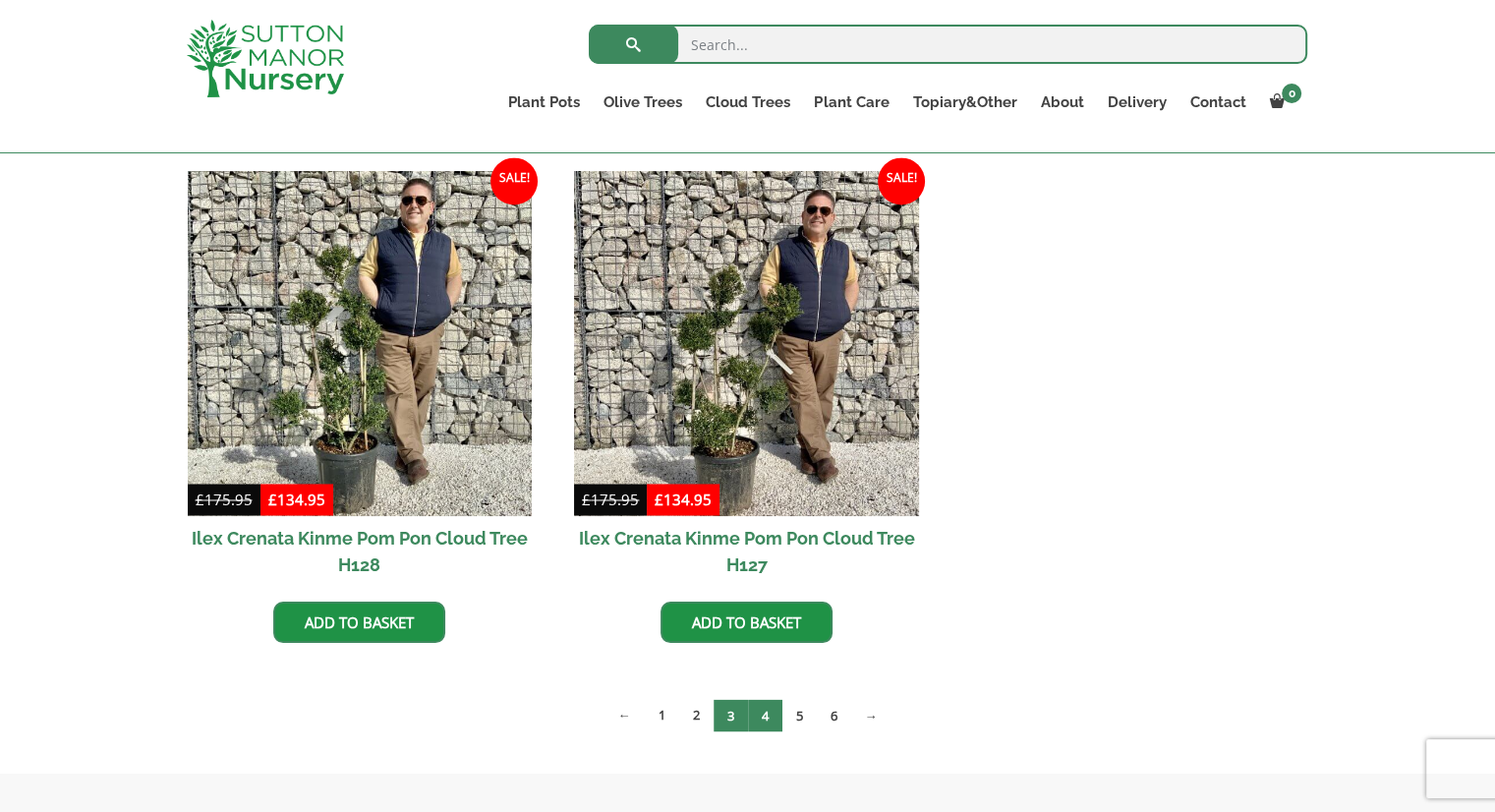
click at [769, 718] on link "4" at bounding box center [765, 715] width 34 height 32
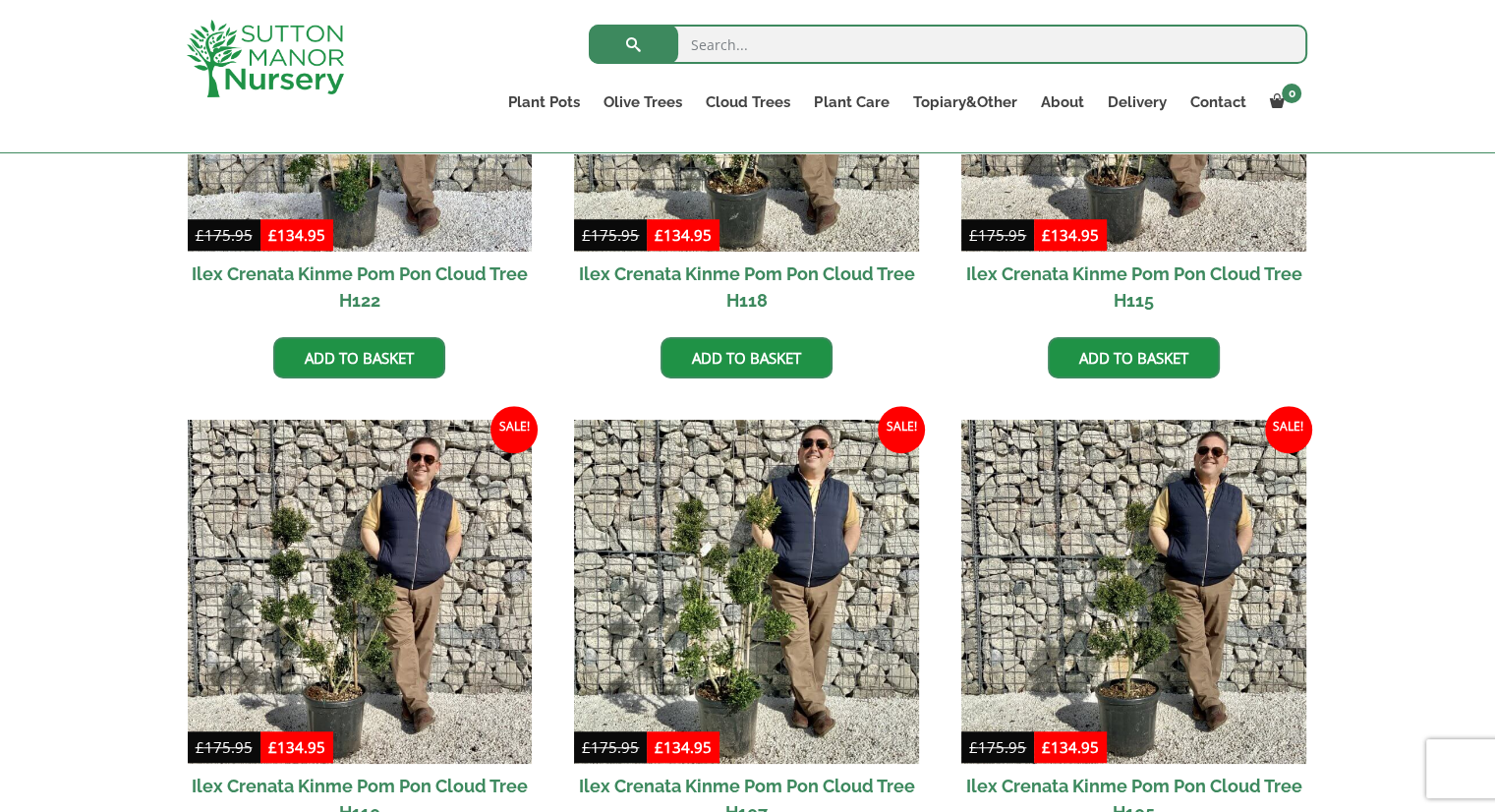
scroll to position [1474, 0]
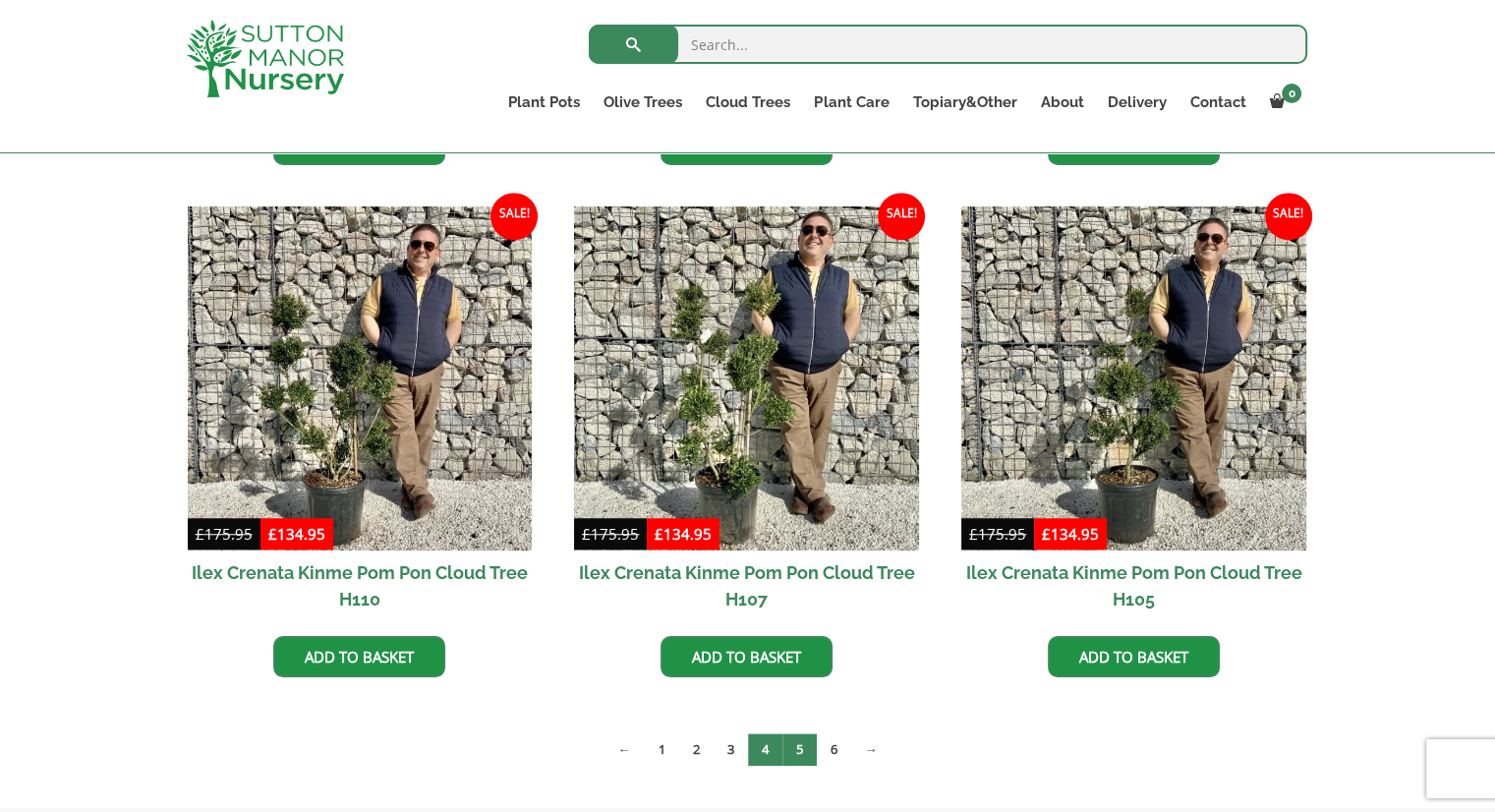
click at [803, 742] on link "5" at bounding box center [799, 749] width 34 height 32
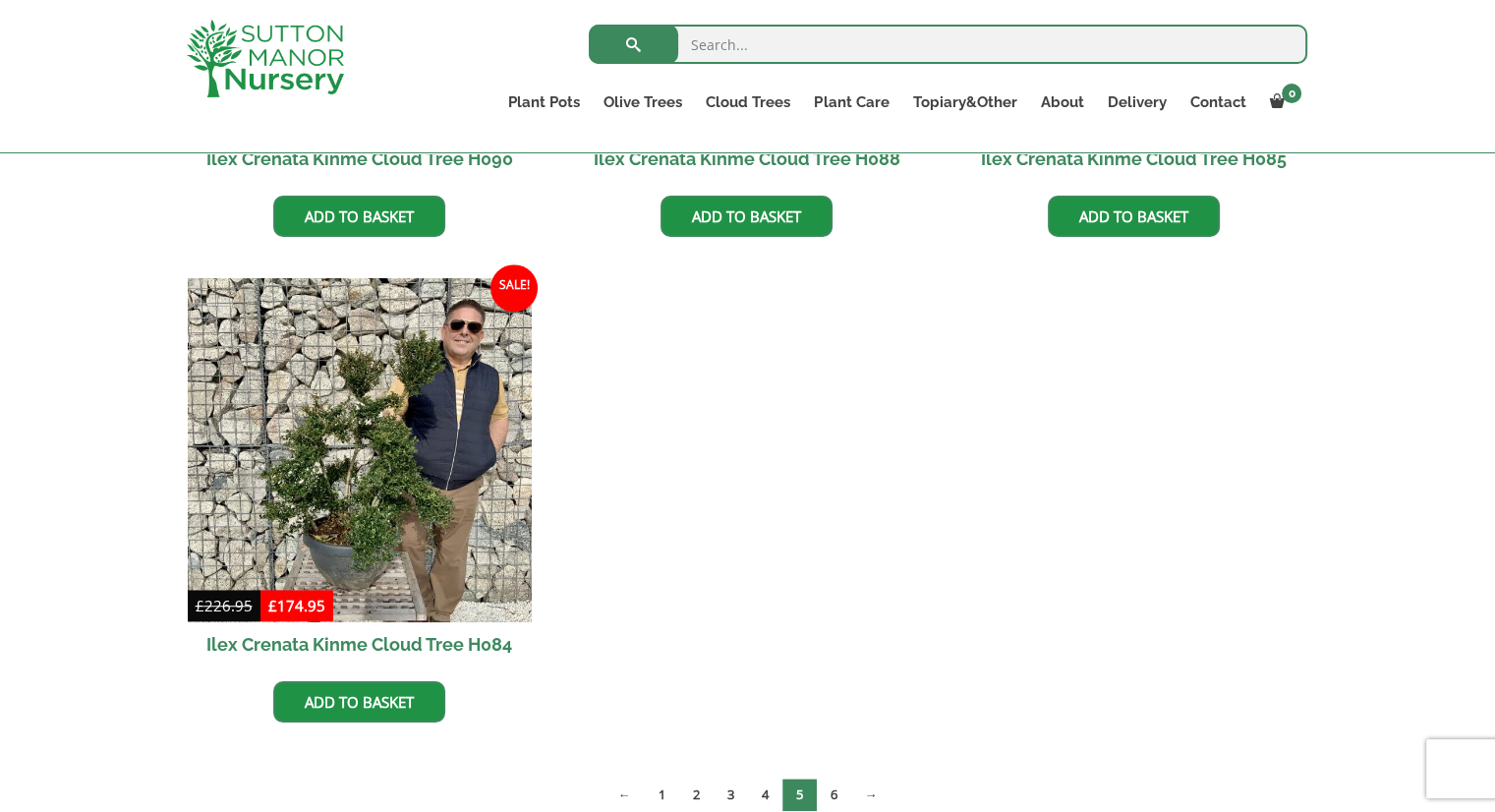
scroll to position [1573, 0]
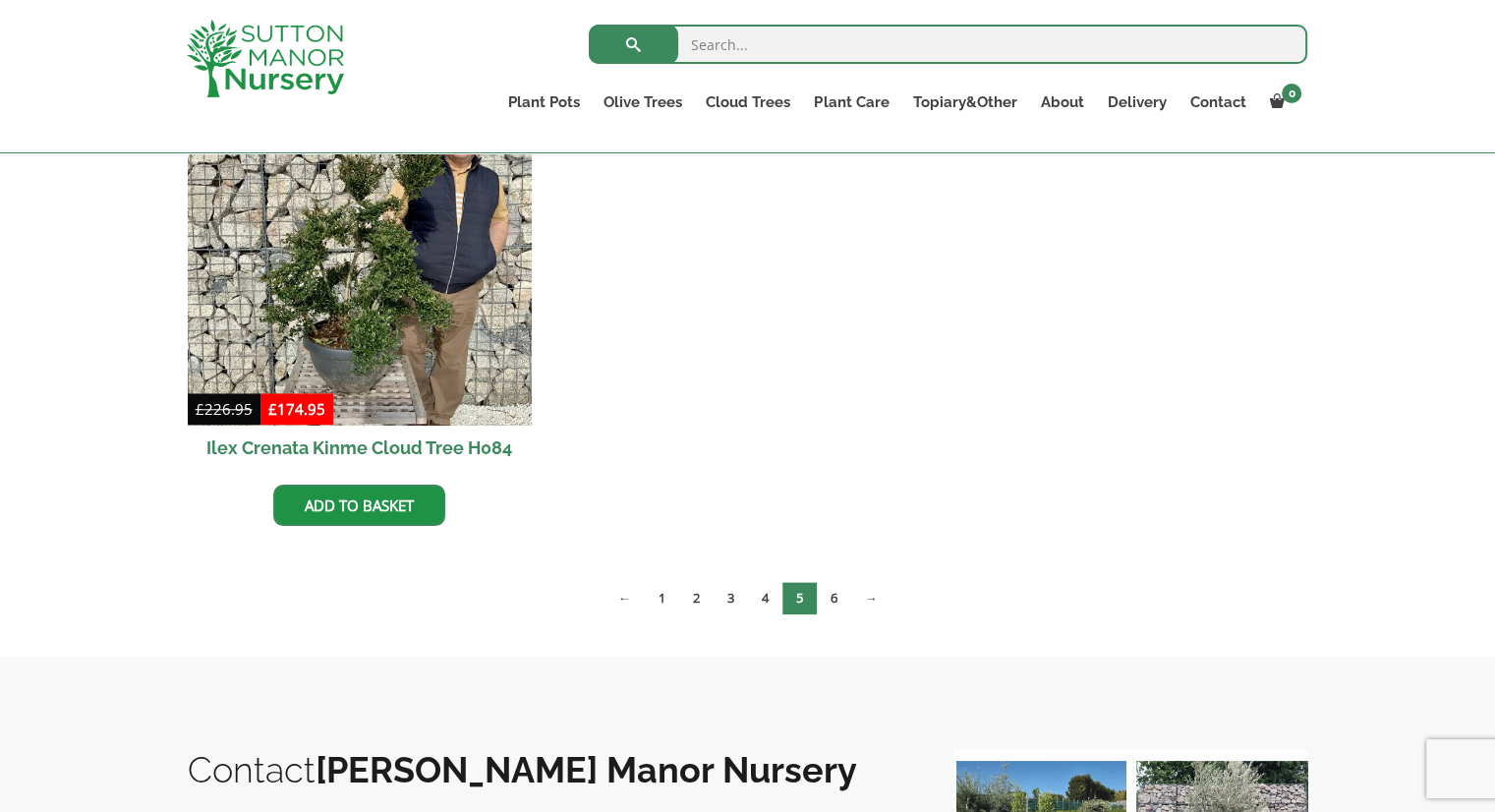
click at [814, 592] on span "5" at bounding box center [799, 597] width 34 height 32
click at [838, 594] on link "6" at bounding box center [834, 597] width 34 height 32
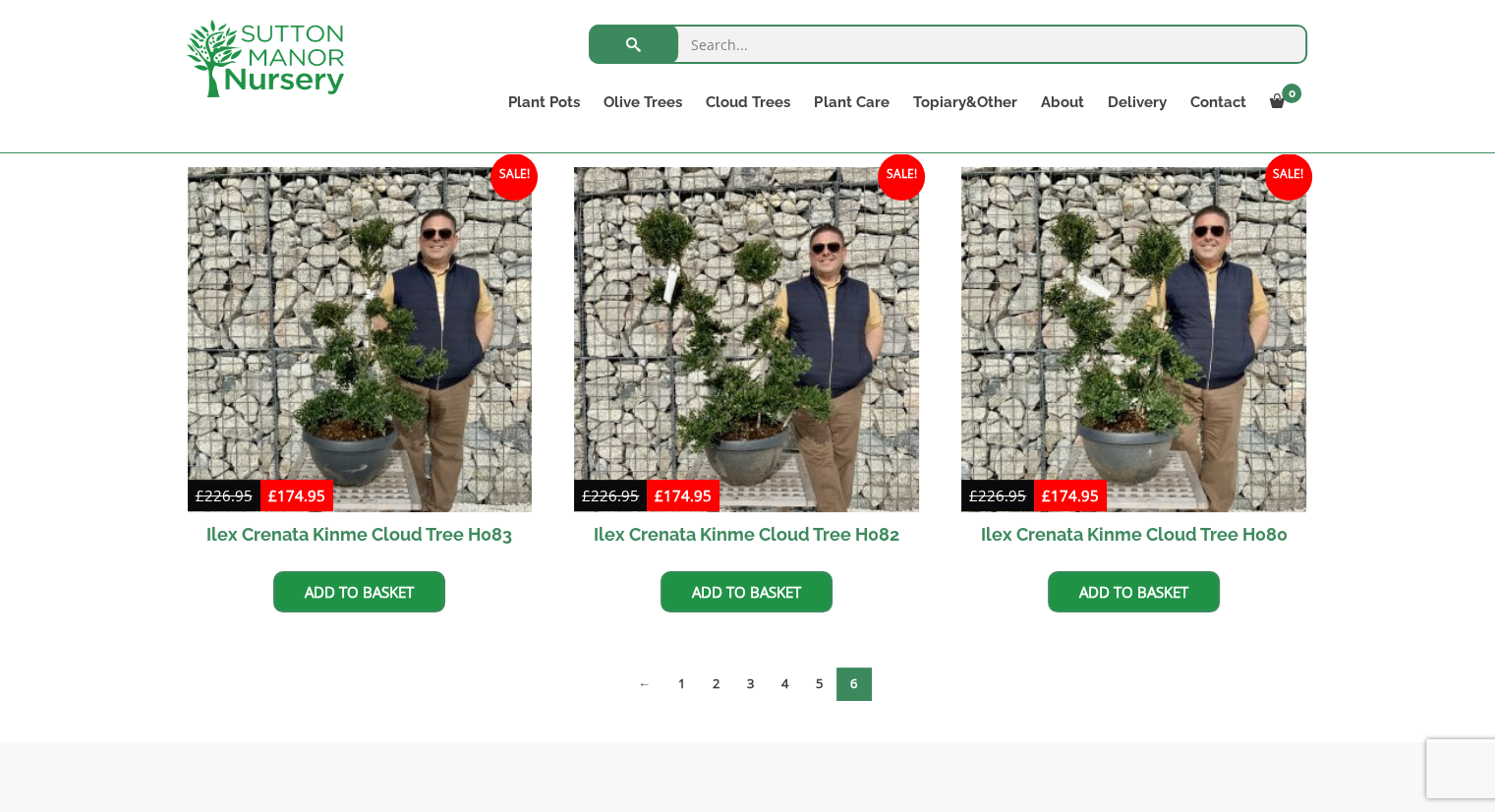
scroll to position [491, 0]
